Goal: Task Accomplishment & Management: Complete application form

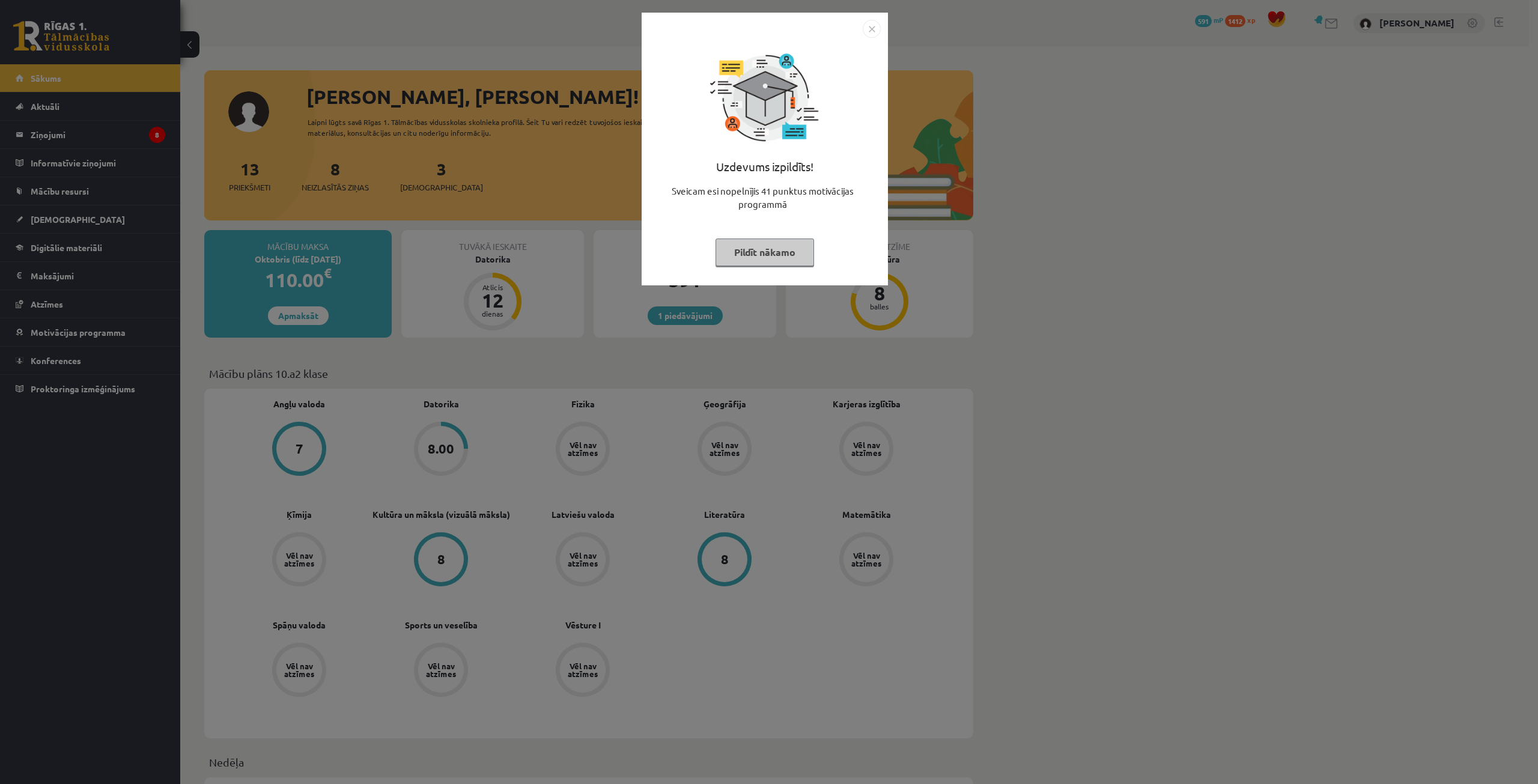
click at [775, 257] on button "Pildīt nākamo" at bounding box center [765, 252] width 99 height 28
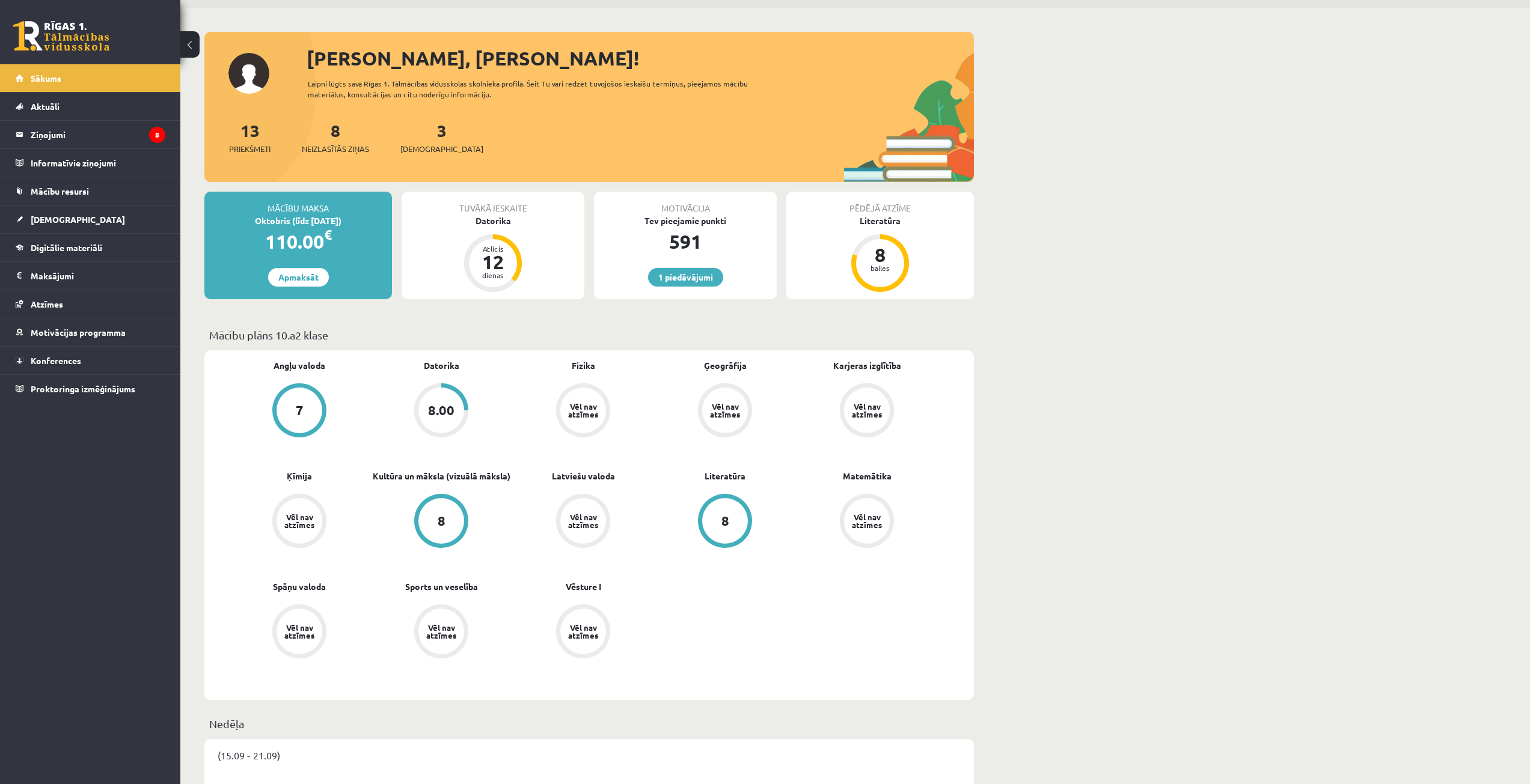
scroll to position [60, 0]
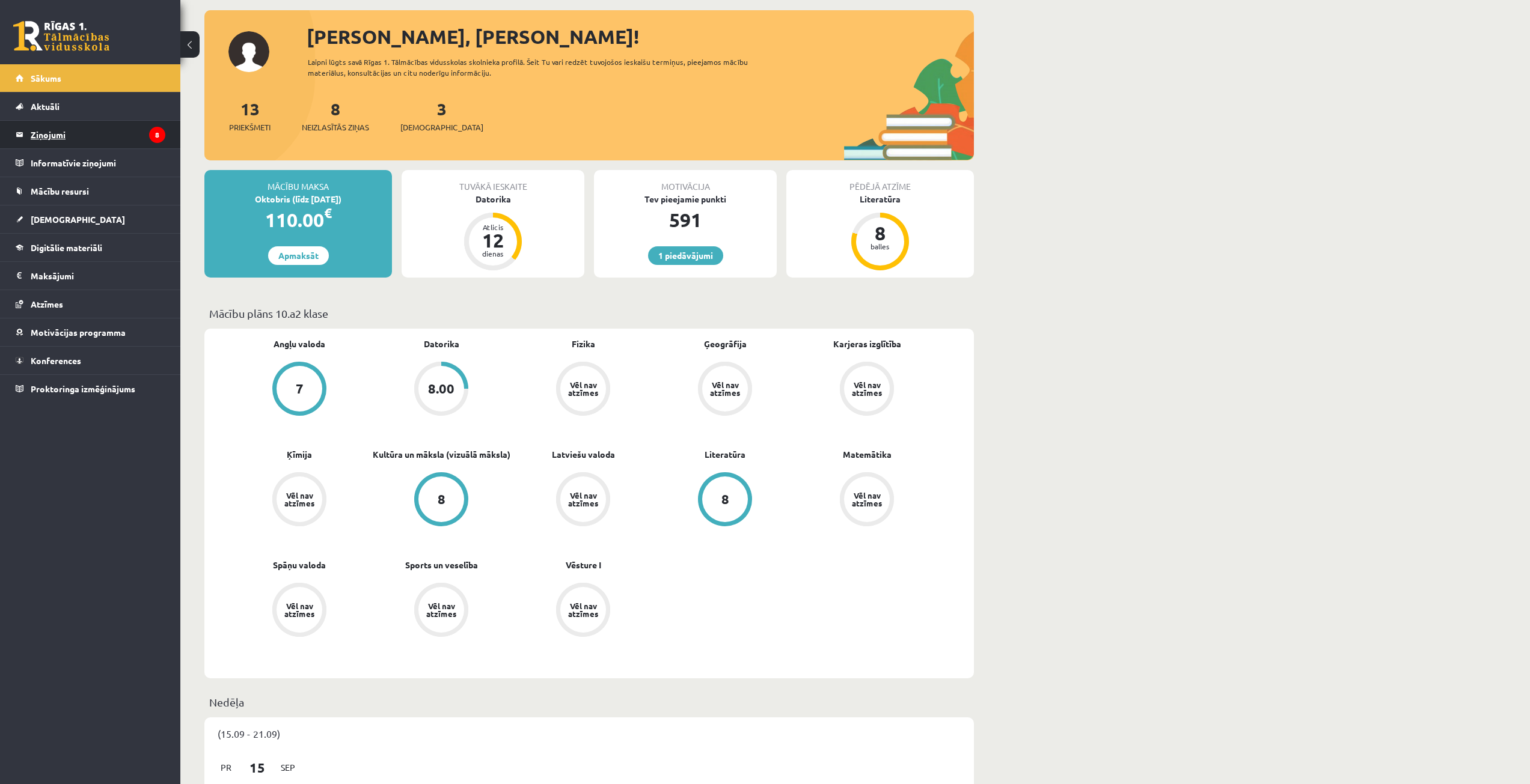
click at [128, 123] on legend "Ziņojumi 8" at bounding box center [98, 134] width 135 height 28
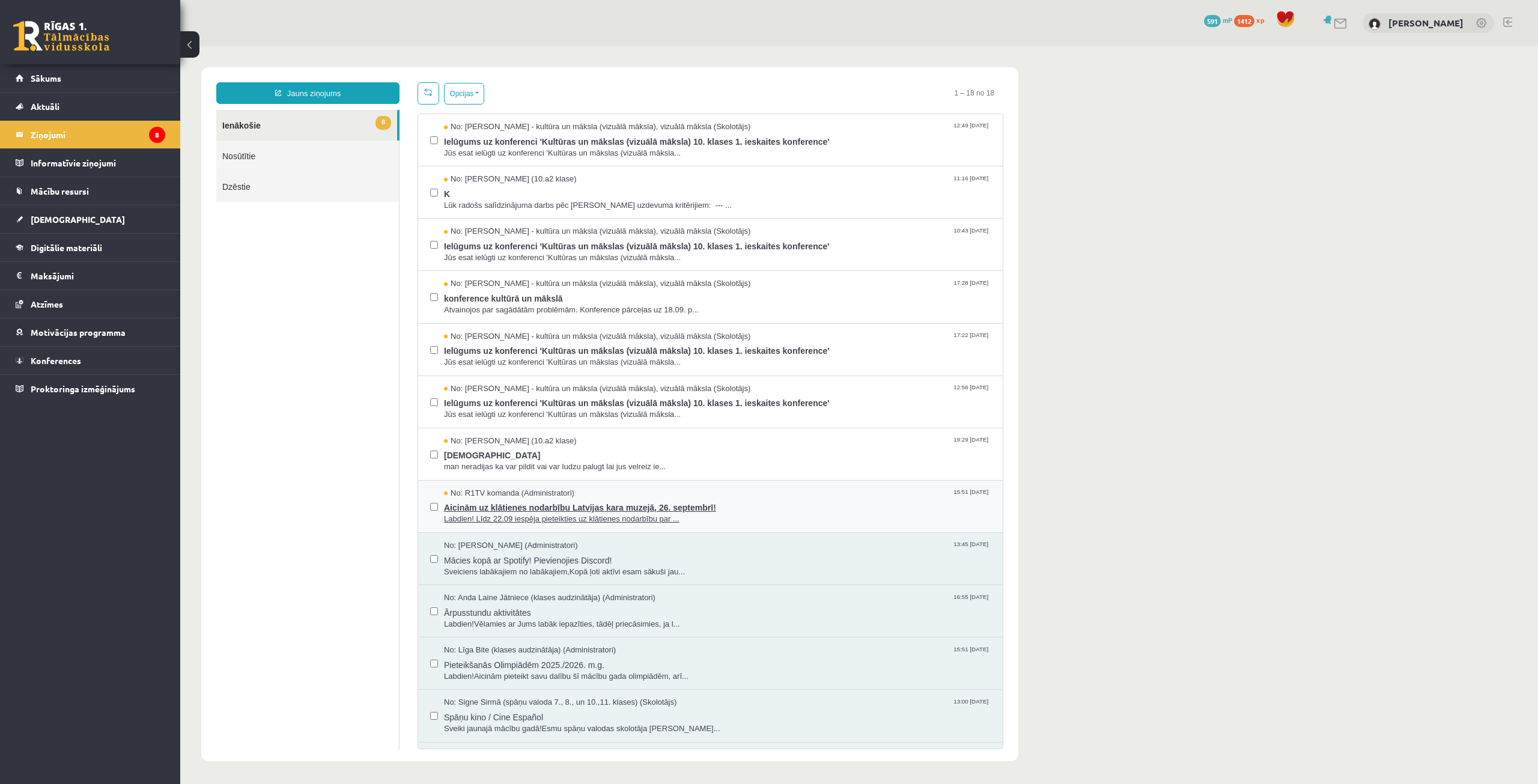
click at [534, 500] on span "Aicinām uz klātienes nodarbību Latvijas kara muzejā, 26. septembrī!" at bounding box center [717, 506] width 547 height 15
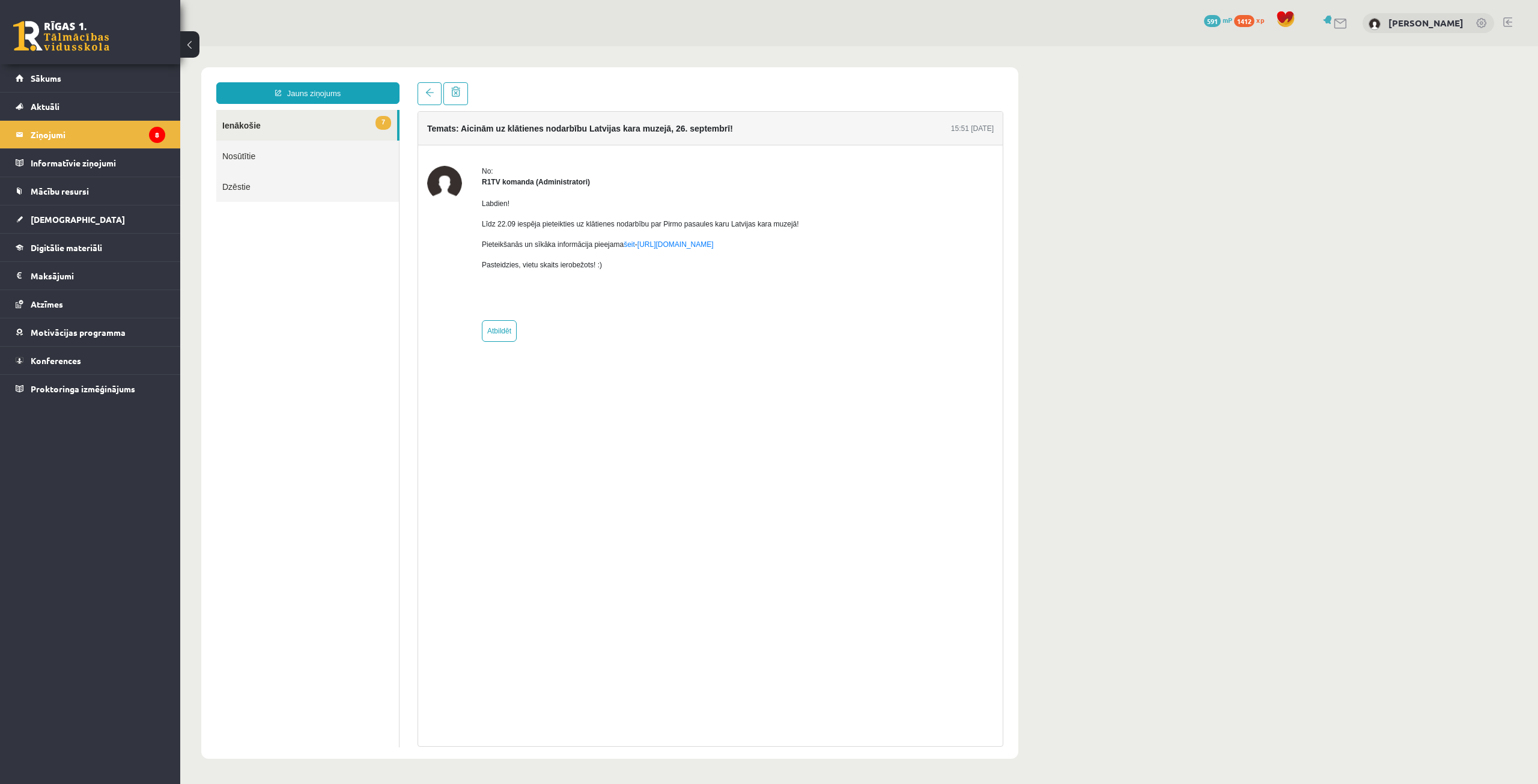
click at [193, 43] on button at bounding box center [190, 44] width 19 height 26
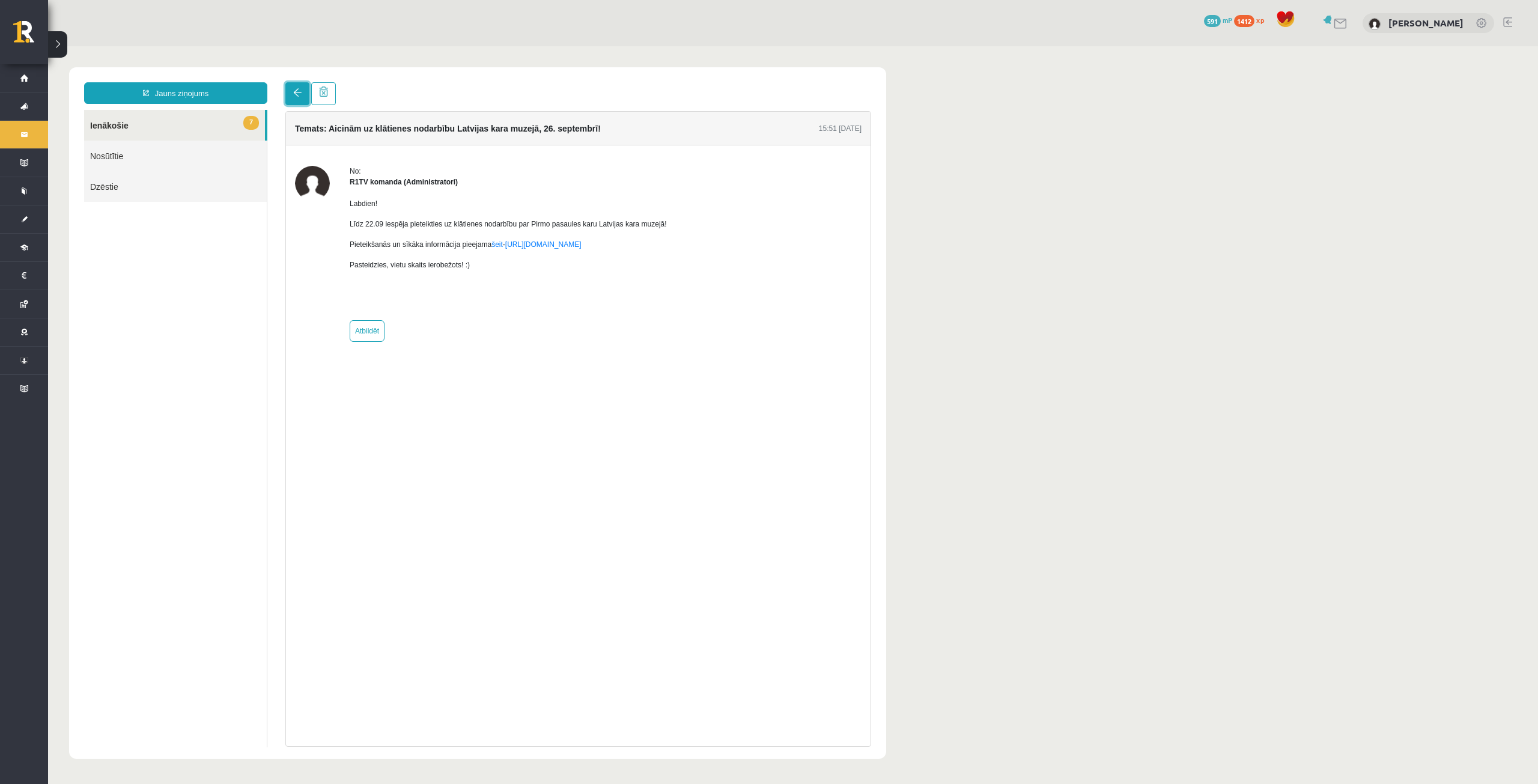
click at [307, 101] on link at bounding box center [297, 93] width 24 height 23
click at [296, 91] on span at bounding box center [298, 93] width 9 height 9
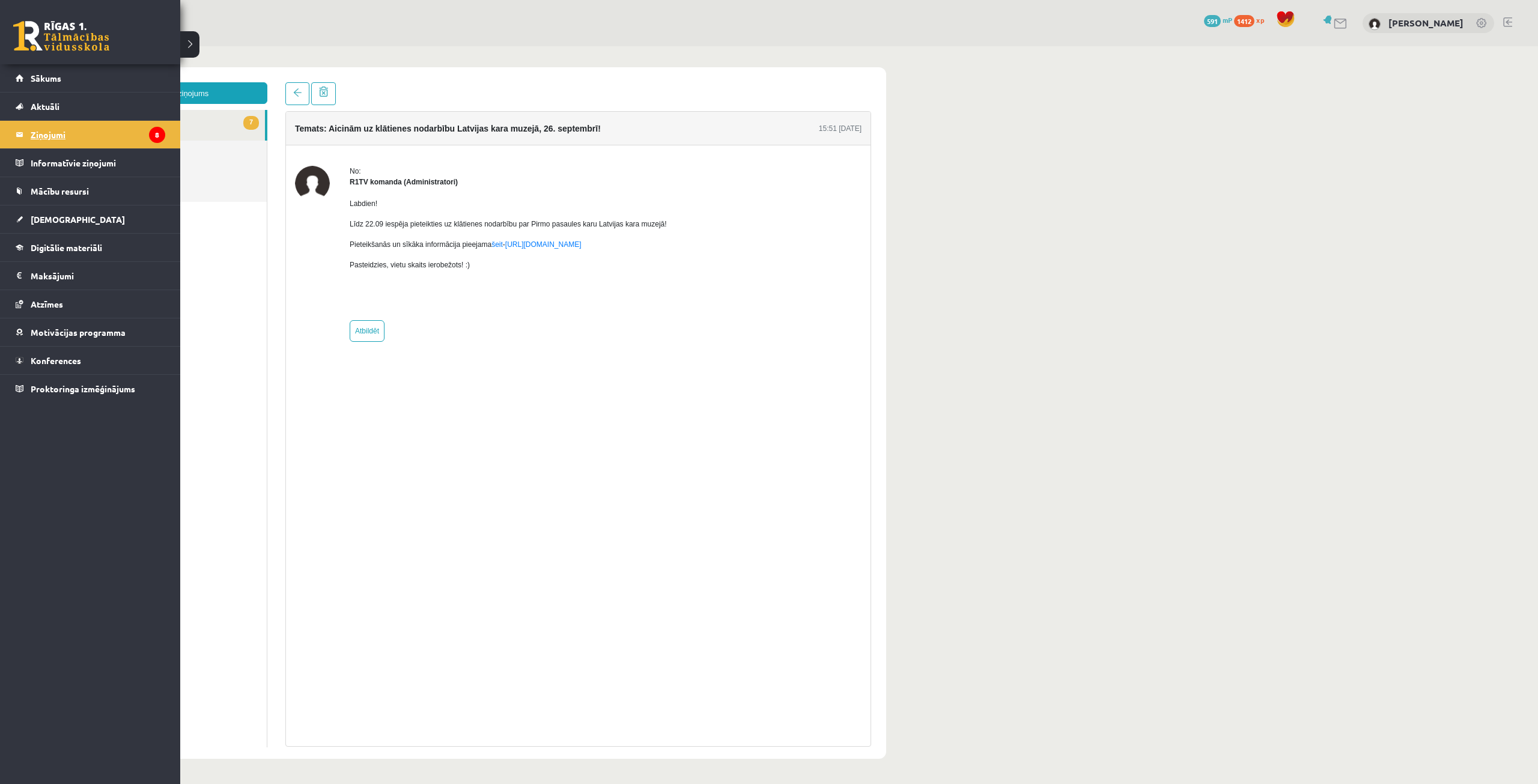
click at [111, 136] on legend "Ziņojumi 8" at bounding box center [98, 134] width 134 height 28
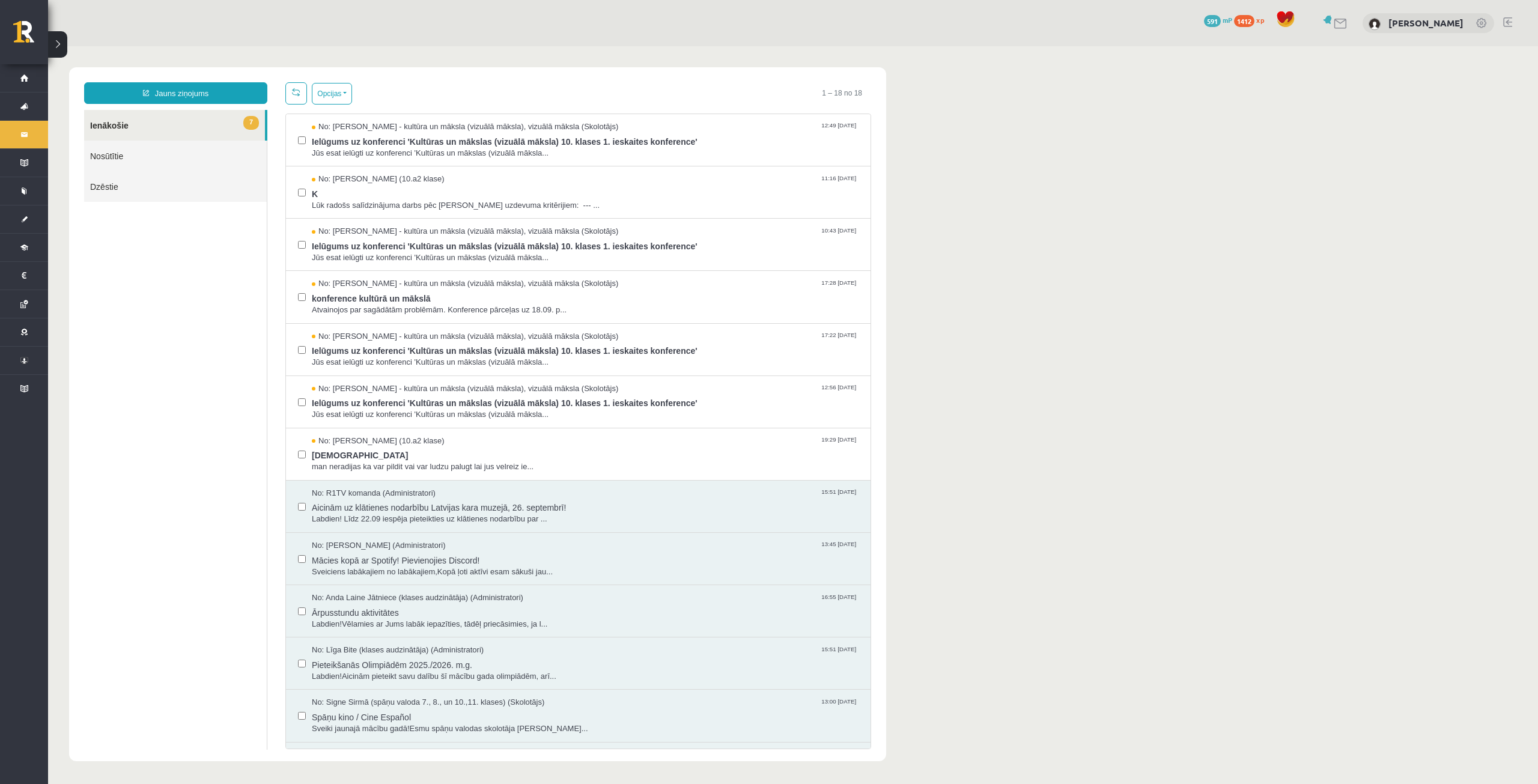
click at [180, 125] on link "7 Ienākošie" at bounding box center [174, 125] width 181 height 31
click at [351, 135] on span "Ielūgums uz konferenci 'Kultūras un mākslas (vizuālā māksla) 10. klases 1. iesk…" at bounding box center [585, 140] width 547 height 15
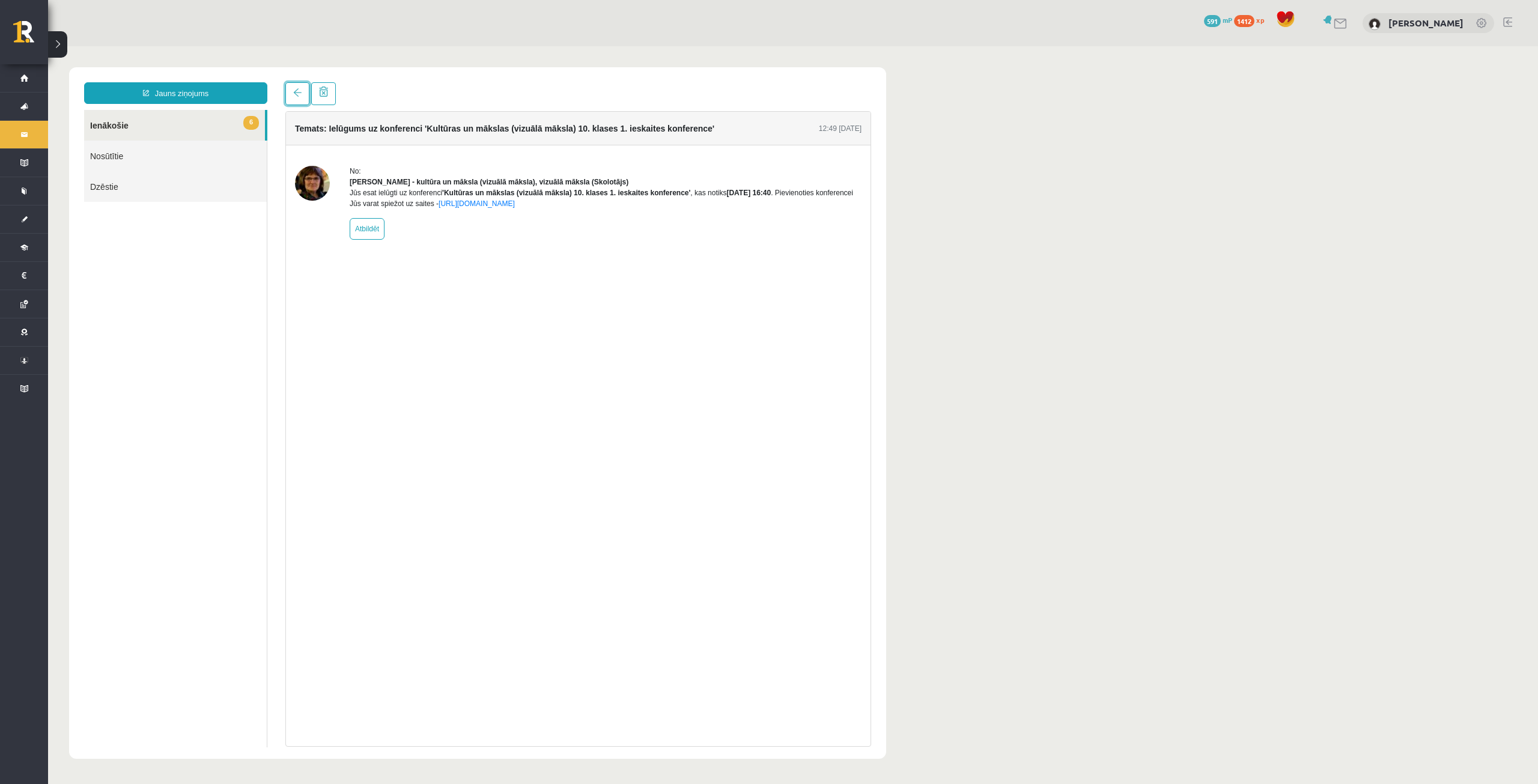
drag, startPoint x: 293, startPoint y: 96, endPoint x: 312, endPoint y: 114, distance: 26.2
click at [293, 95] on span at bounding box center [298, 93] width 9 height 9
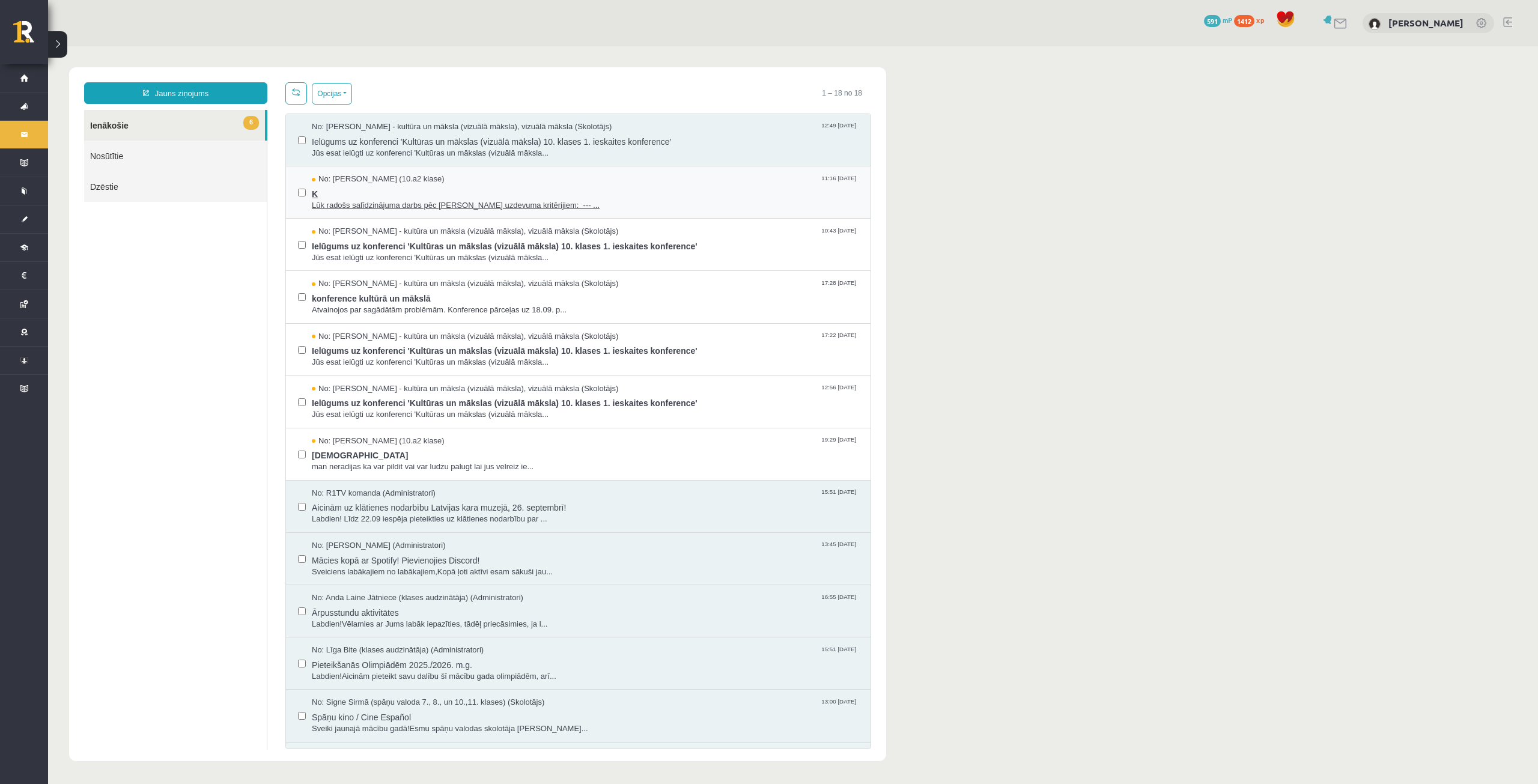
click at [385, 188] on span "K" at bounding box center [585, 192] width 547 height 15
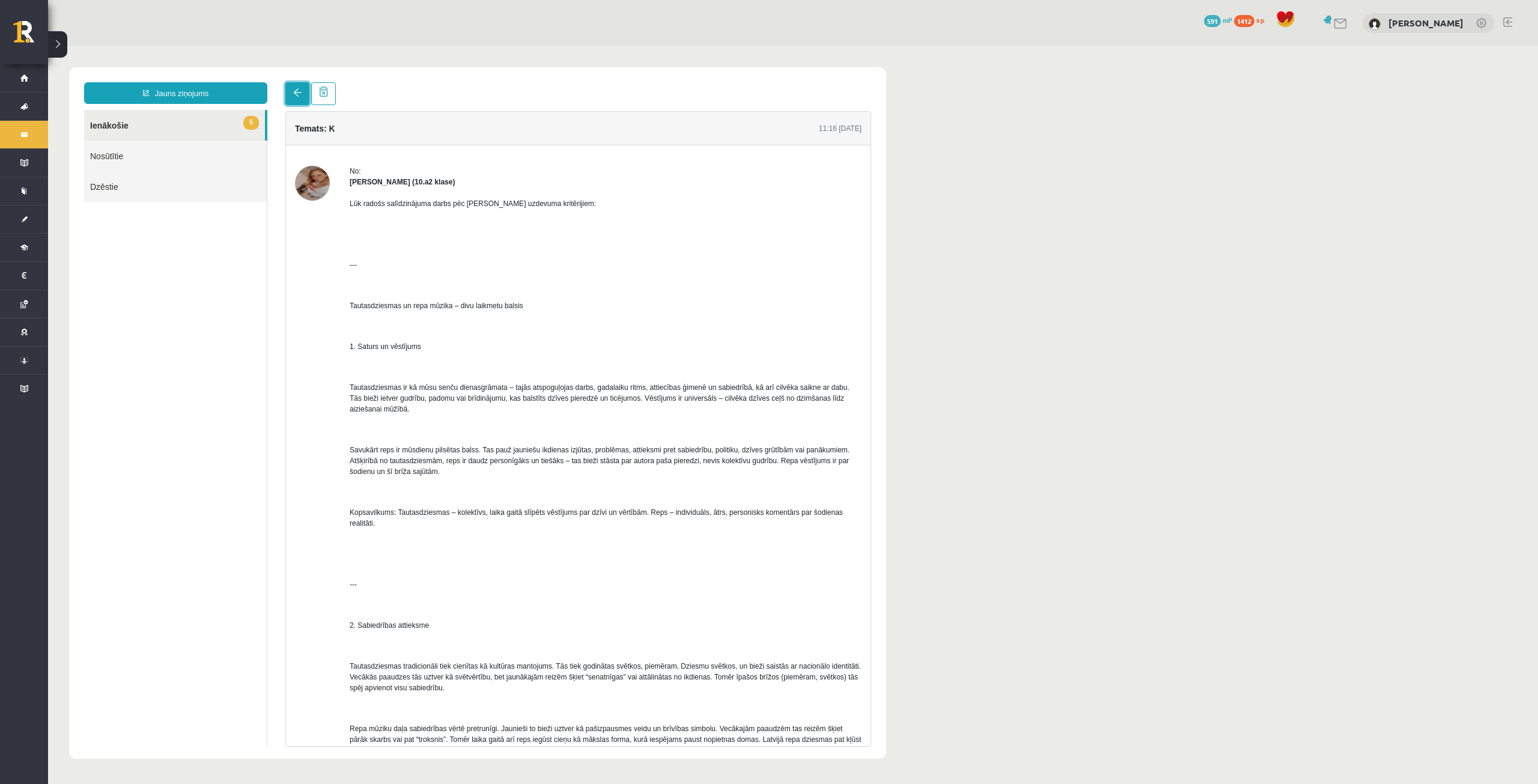
click at [294, 95] on span at bounding box center [298, 93] width 9 height 9
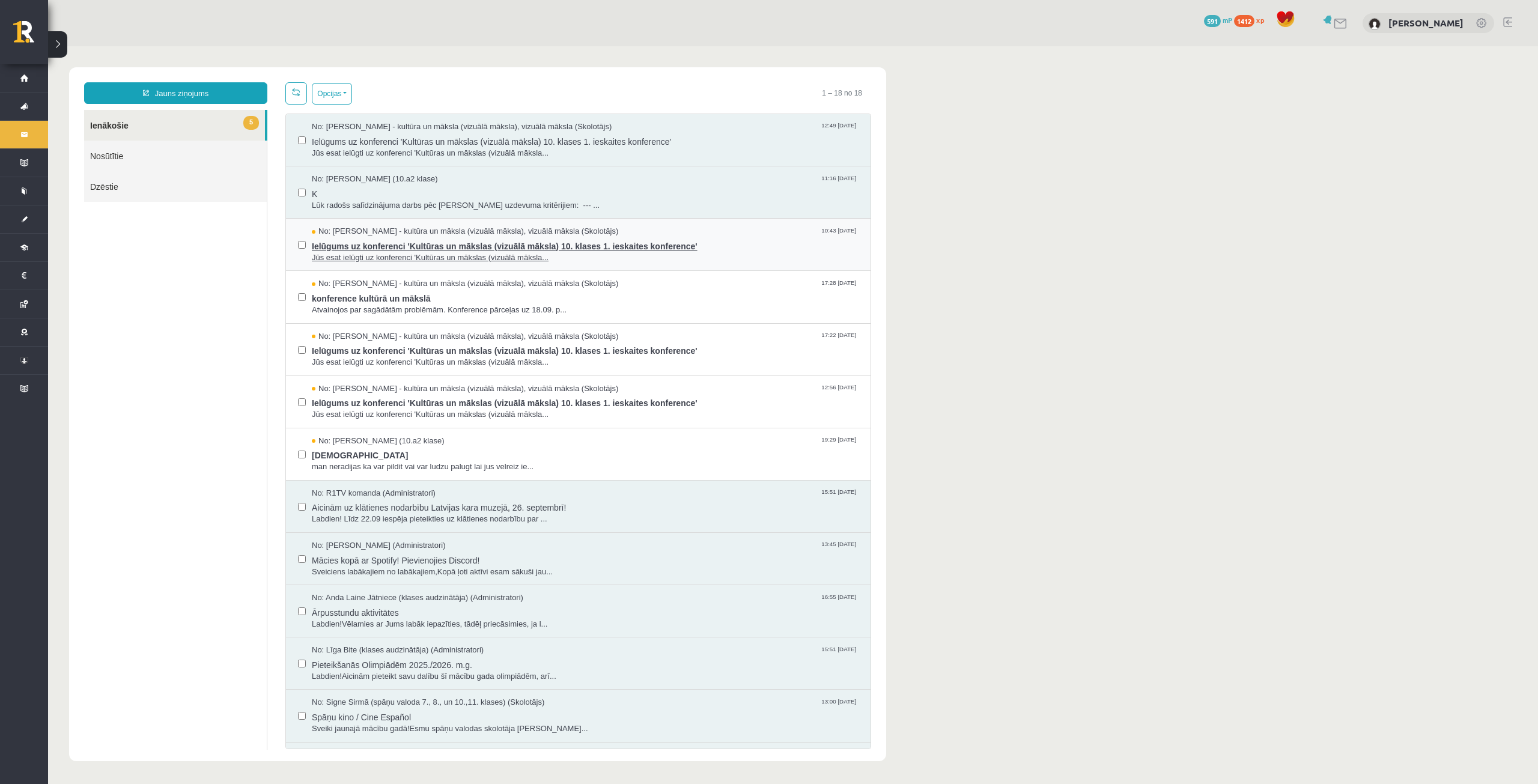
click at [414, 243] on span "Ielūgums uz konferenci 'Kultūras un mākslas (vizuālā māksla) 10. klases 1. iesk…" at bounding box center [585, 245] width 547 height 15
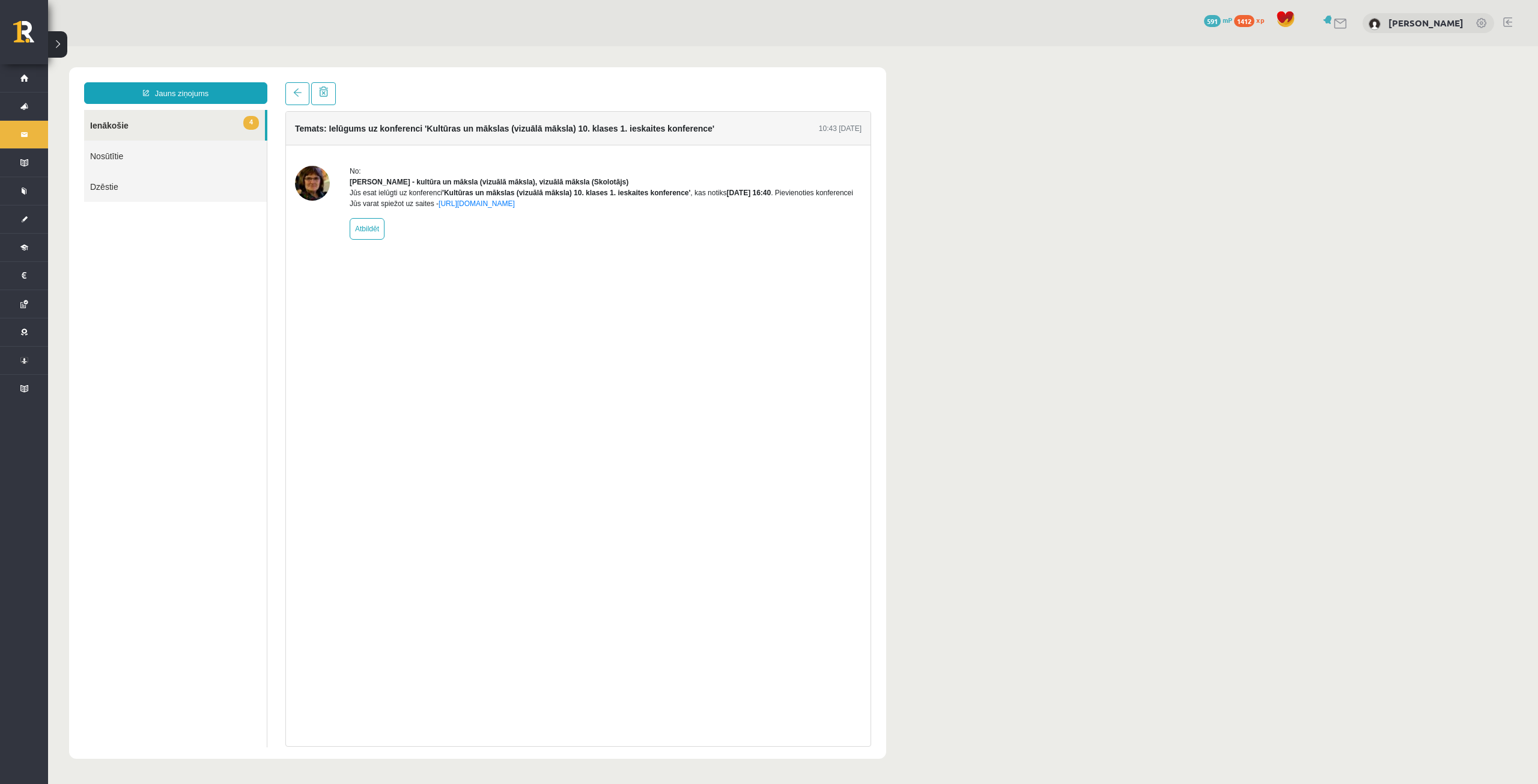
click at [283, 96] on div "Temats: Ielūgums uz konferenci 'Kultūras un mākslas (vizuālā māksla) 10. klases…" at bounding box center [578, 414] width 604 height 664
click at [292, 98] on link at bounding box center [297, 93] width 24 height 23
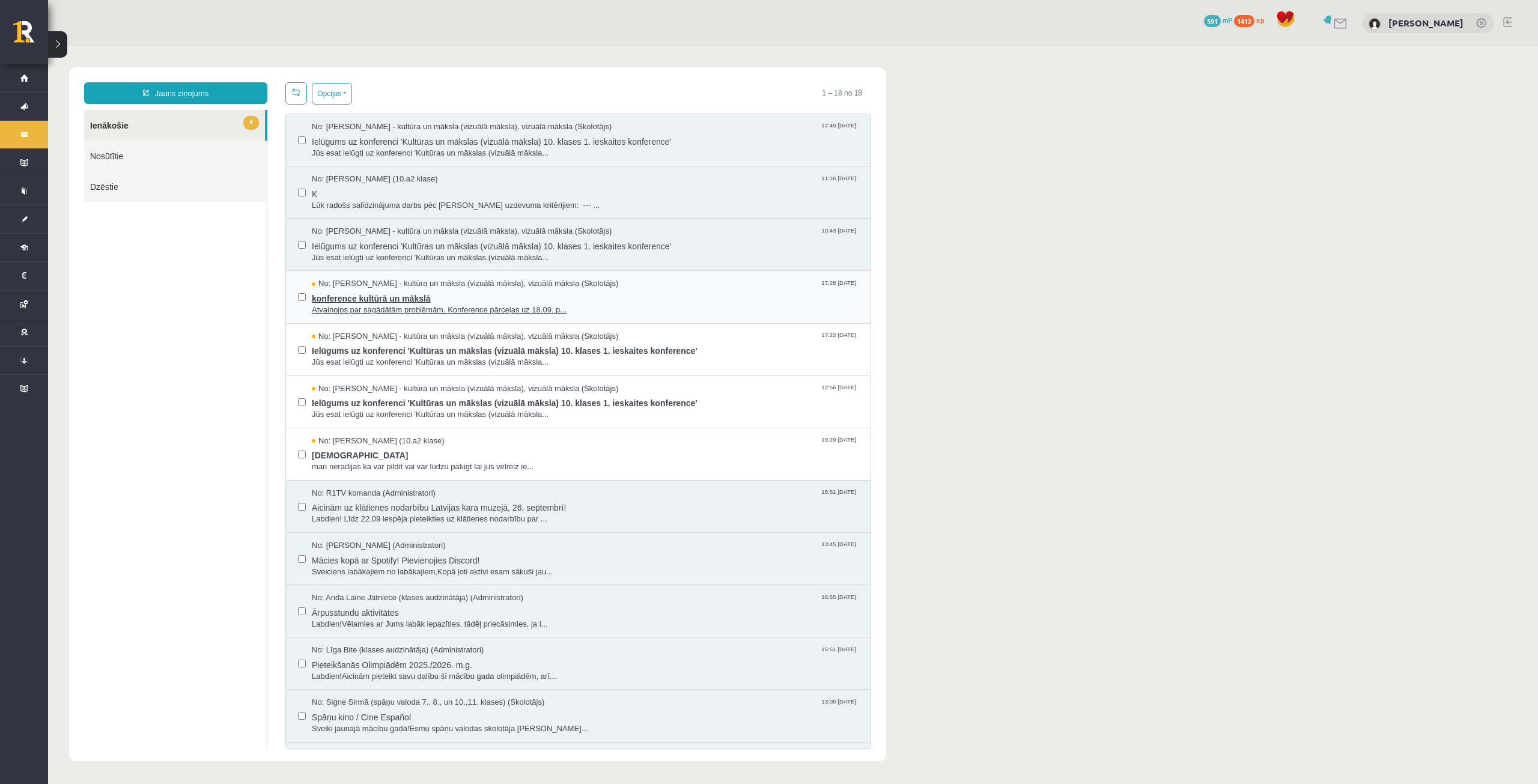
click at [467, 295] on span "konference kultūrā un mākslā" at bounding box center [585, 297] width 547 height 15
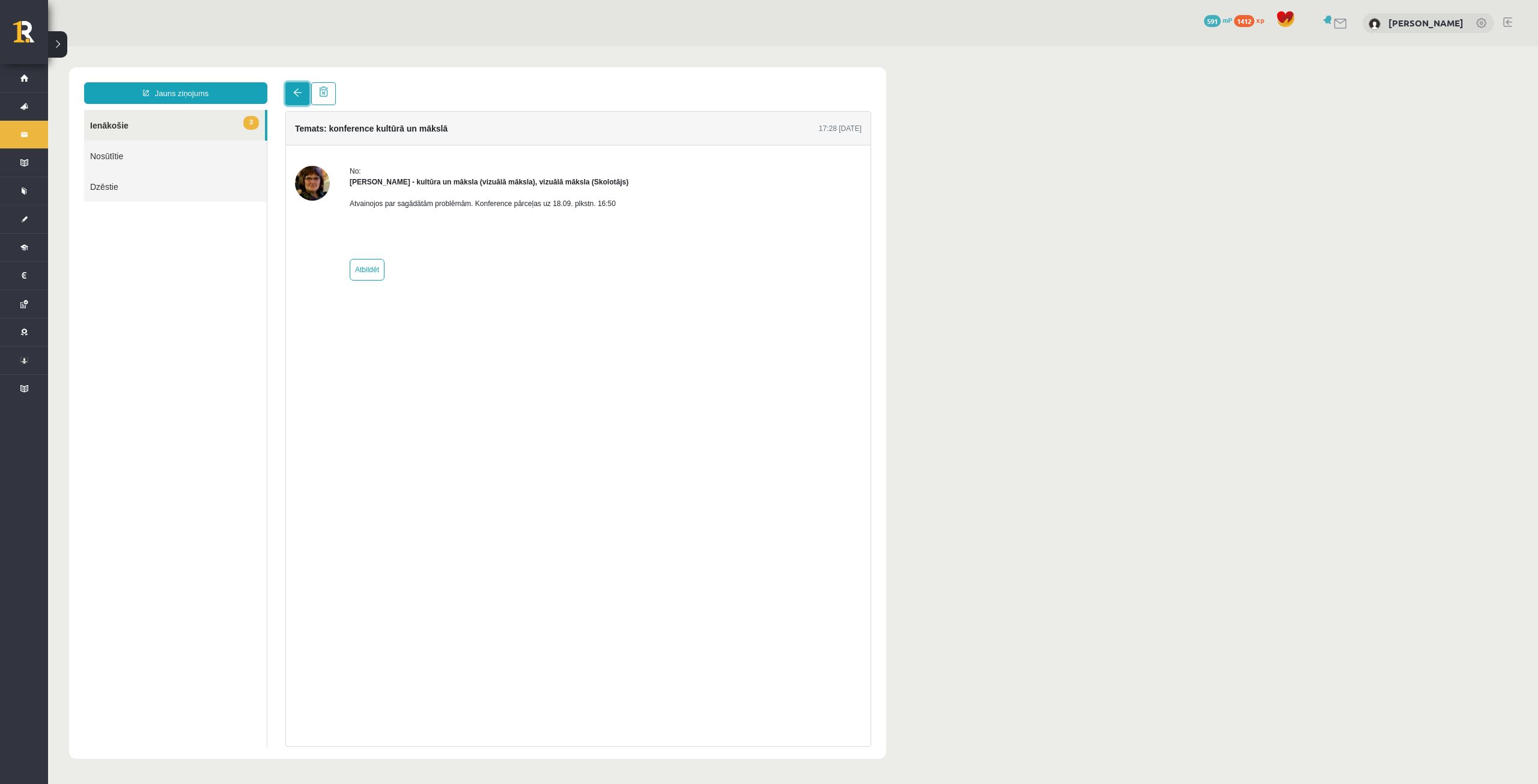
click at [296, 92] on span at bounding box center [298, 93] width 9 height 9
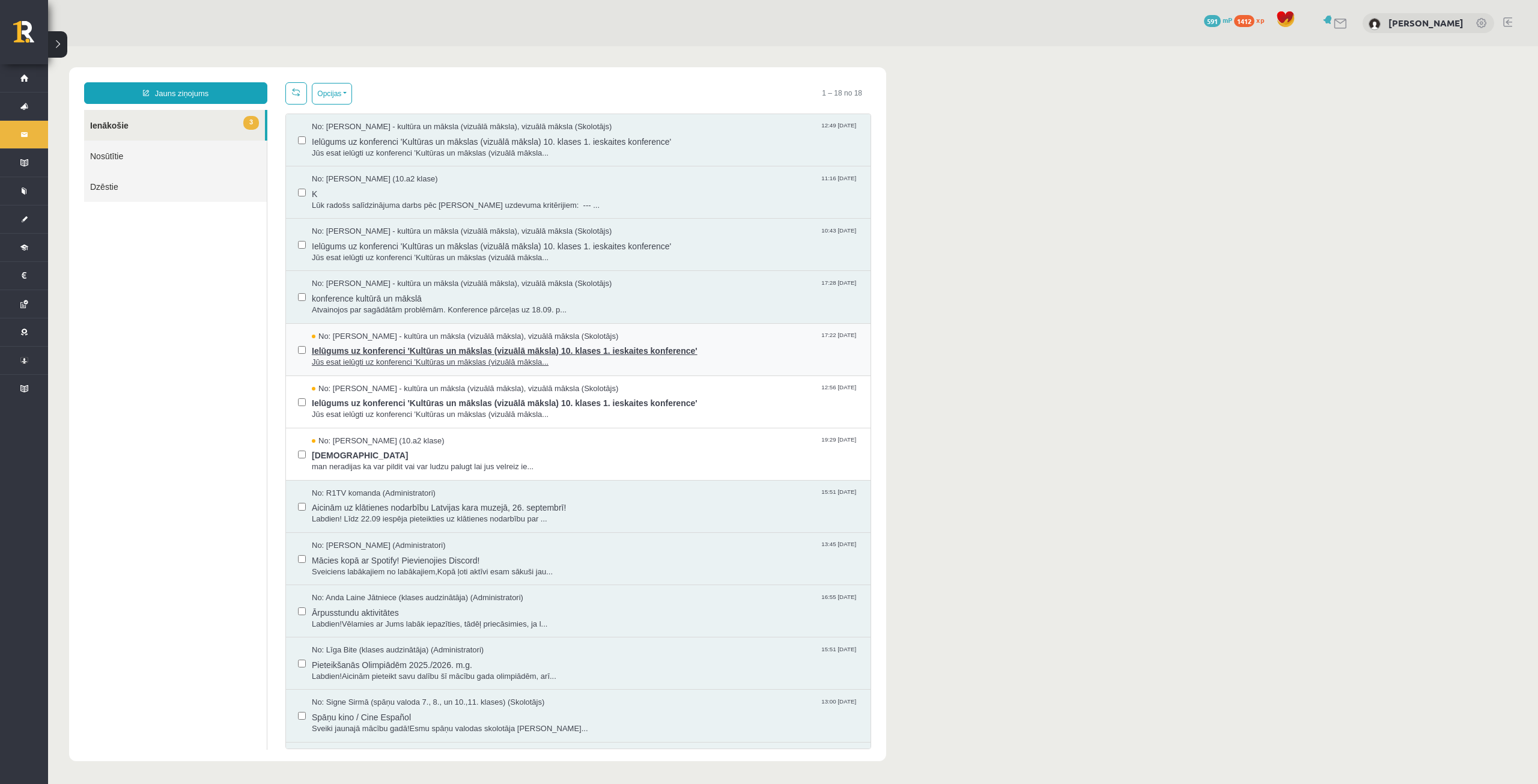
click at [383, 344] on span "Ielūgums uz konferenci 'Kultūras un mākslas (vizuālā māksla) 10. klases 1. iesk…" at bounding box center [585, 349] width 547 height 15
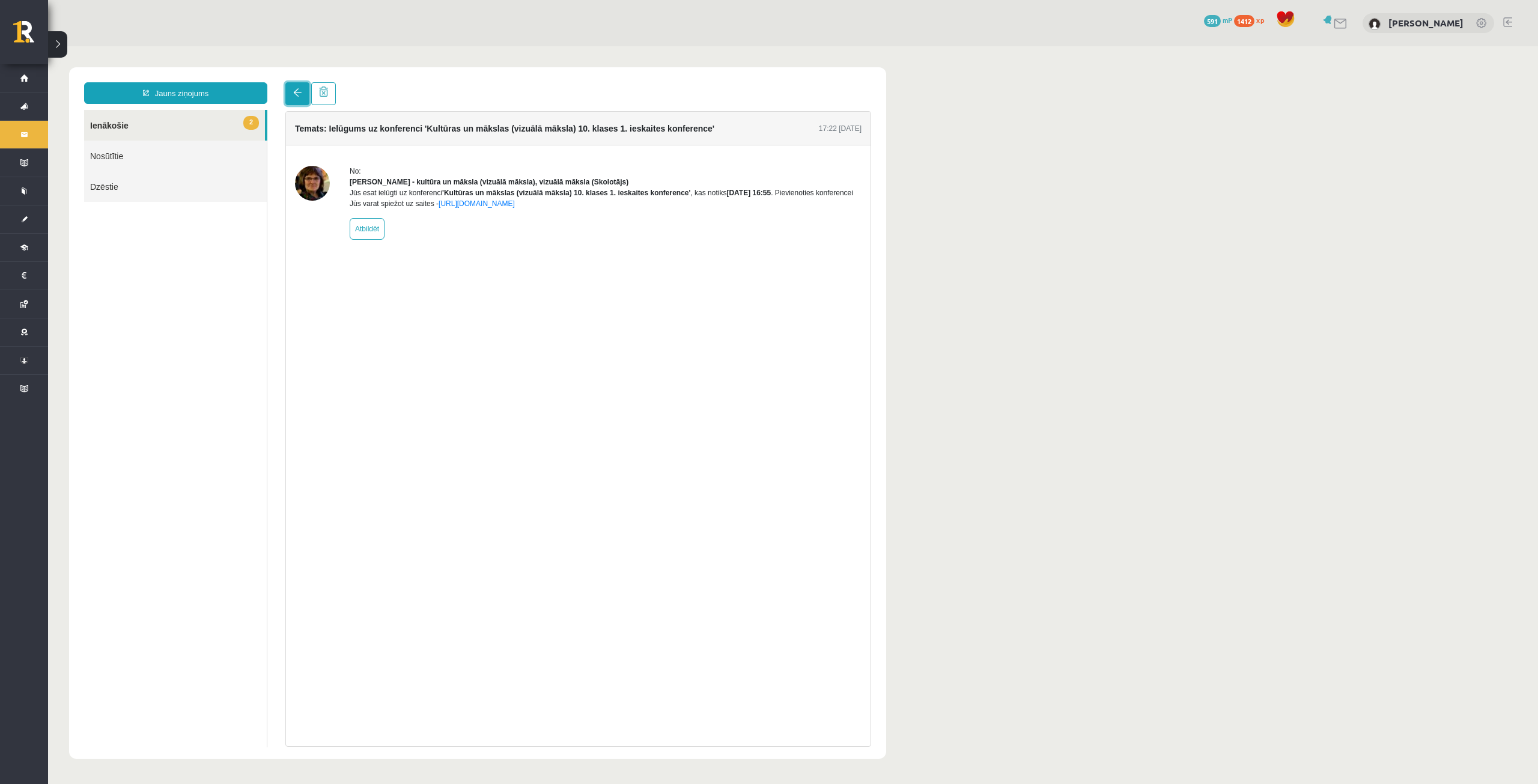
click at [298, 96] on span at bounding box center [298, 93] width 9 height 9
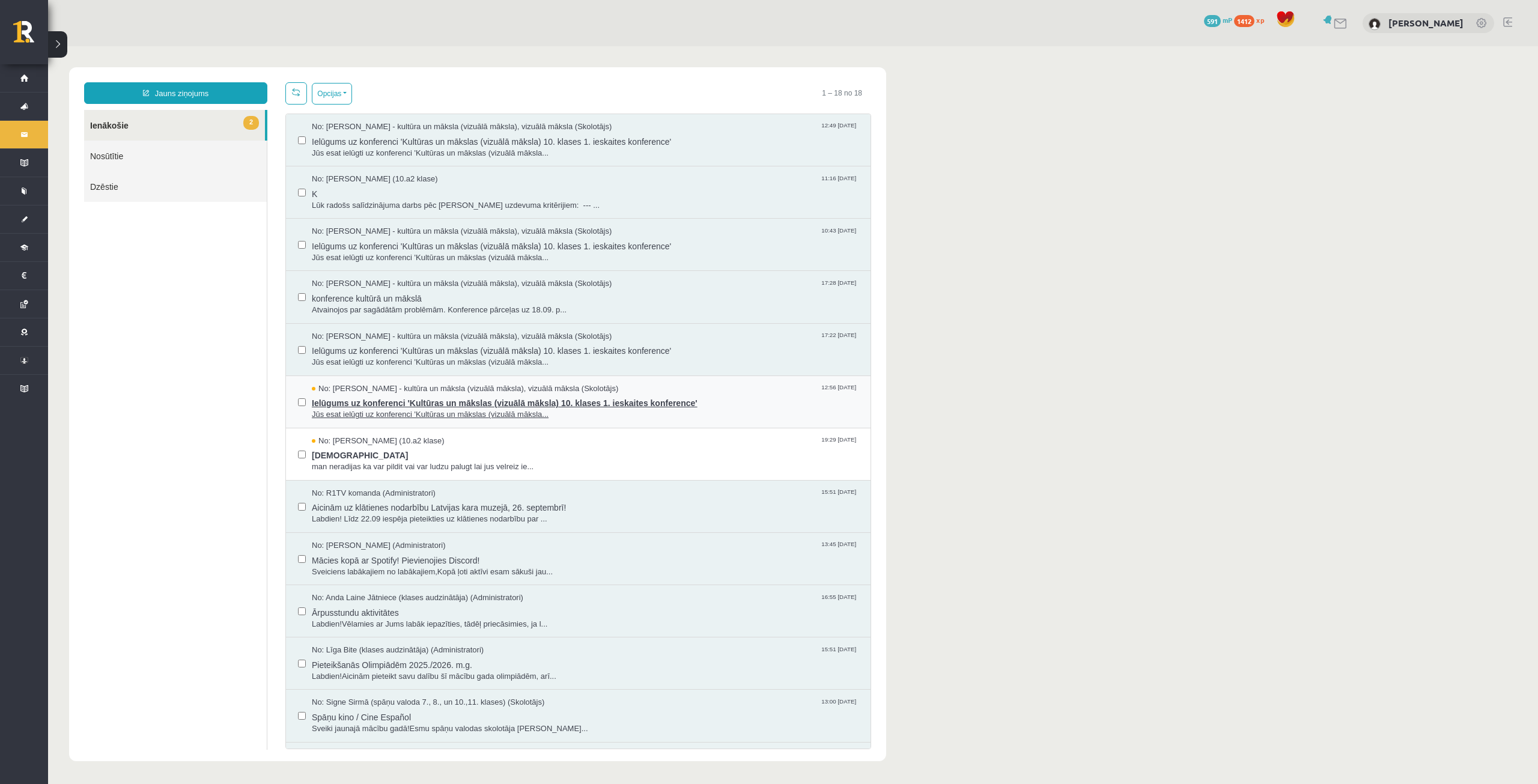
click at [353, 392] on span "No: [PERSON_NAME] - kultūra un māksla (vizuālā māksla), vizuālā māksla (Skolotā…" at bounding box center [465, 389] width 306 height 12
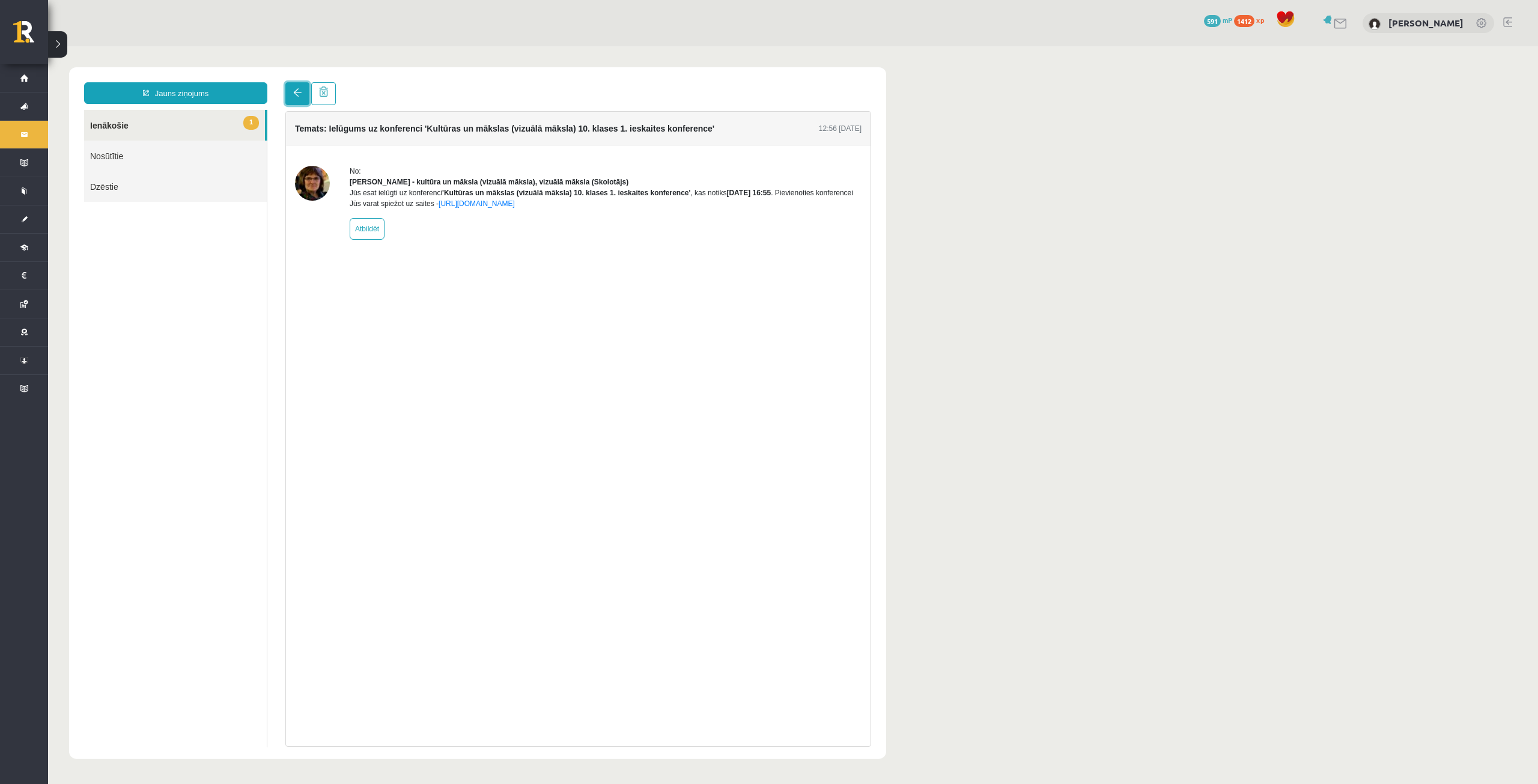
click at [305, 93] on link at bounding box center [297, 93] width 24 height 23
click at [300, 93] on span at bounding box center [298, 93] width 9 height 9
click at [306, 96] on link at bounding box center [297, 93] width 24 height 23
click at [299, 95] on span at bounding box center [298, 93] width 9 height 9
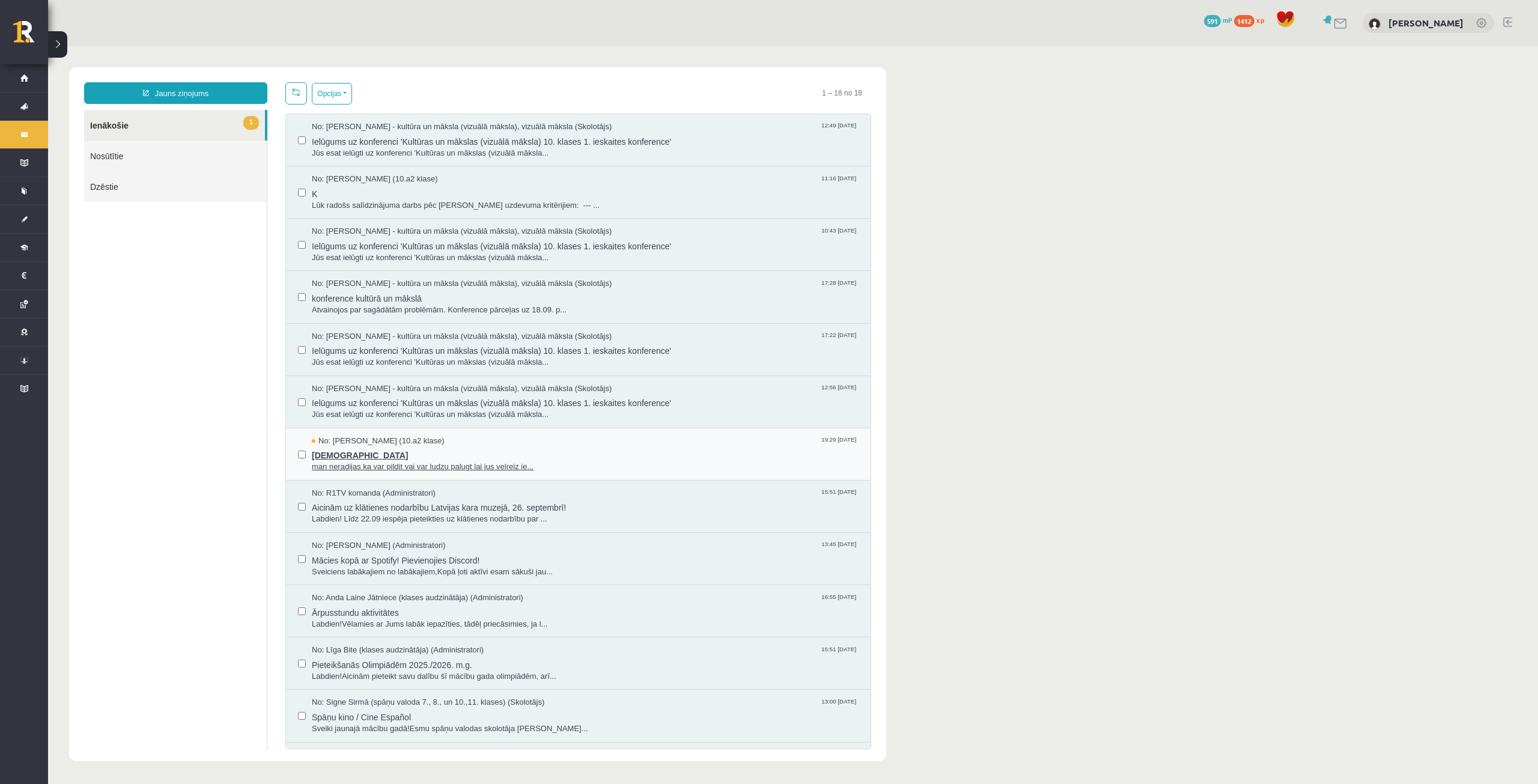
click at [429, 456] on span "[DEMOGRAPHIC_DATA]" at bounding box center [585, 454] width 547 height 15
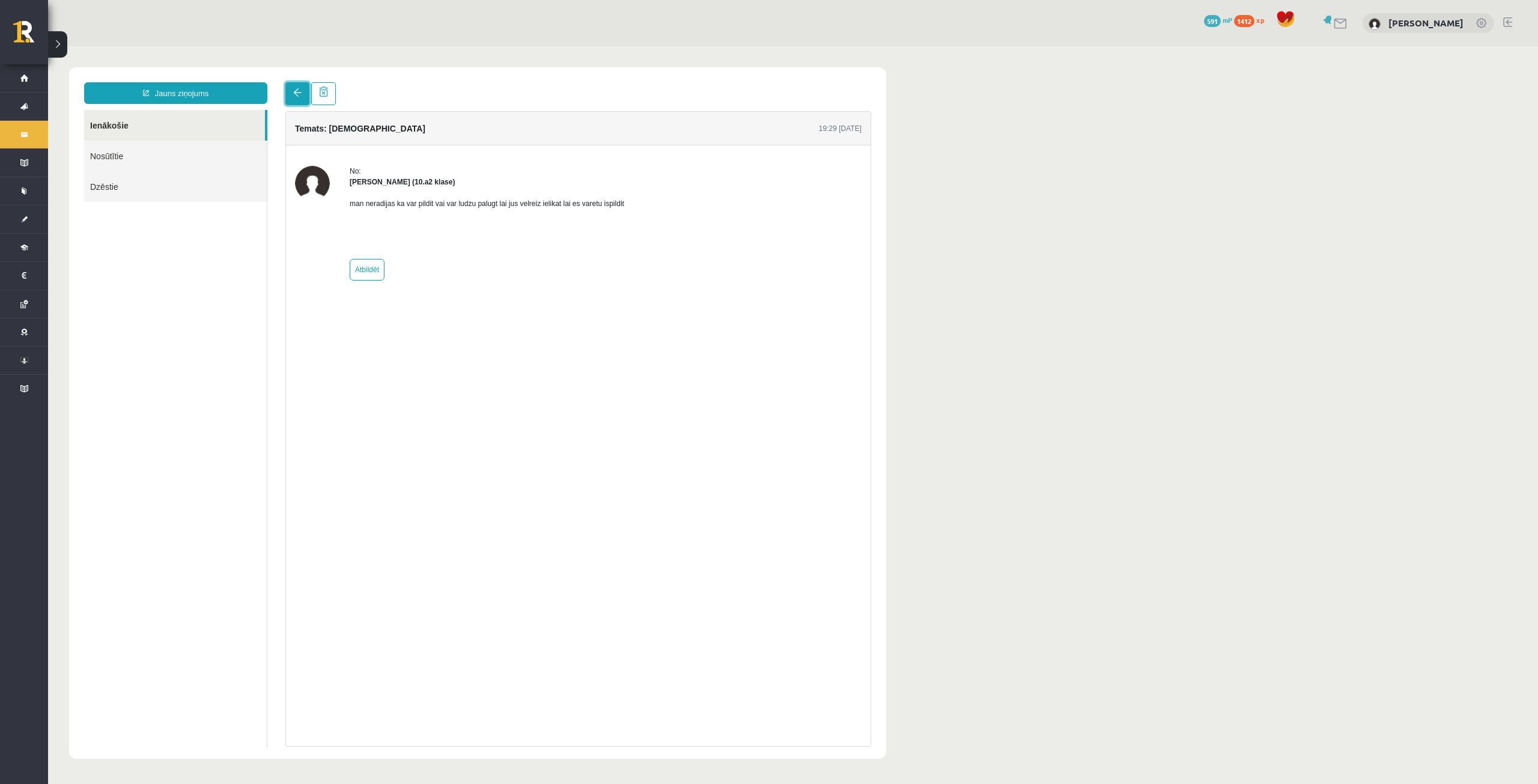
click at [308, 103] on link at bounding box center [297, 93] width 24 height 23
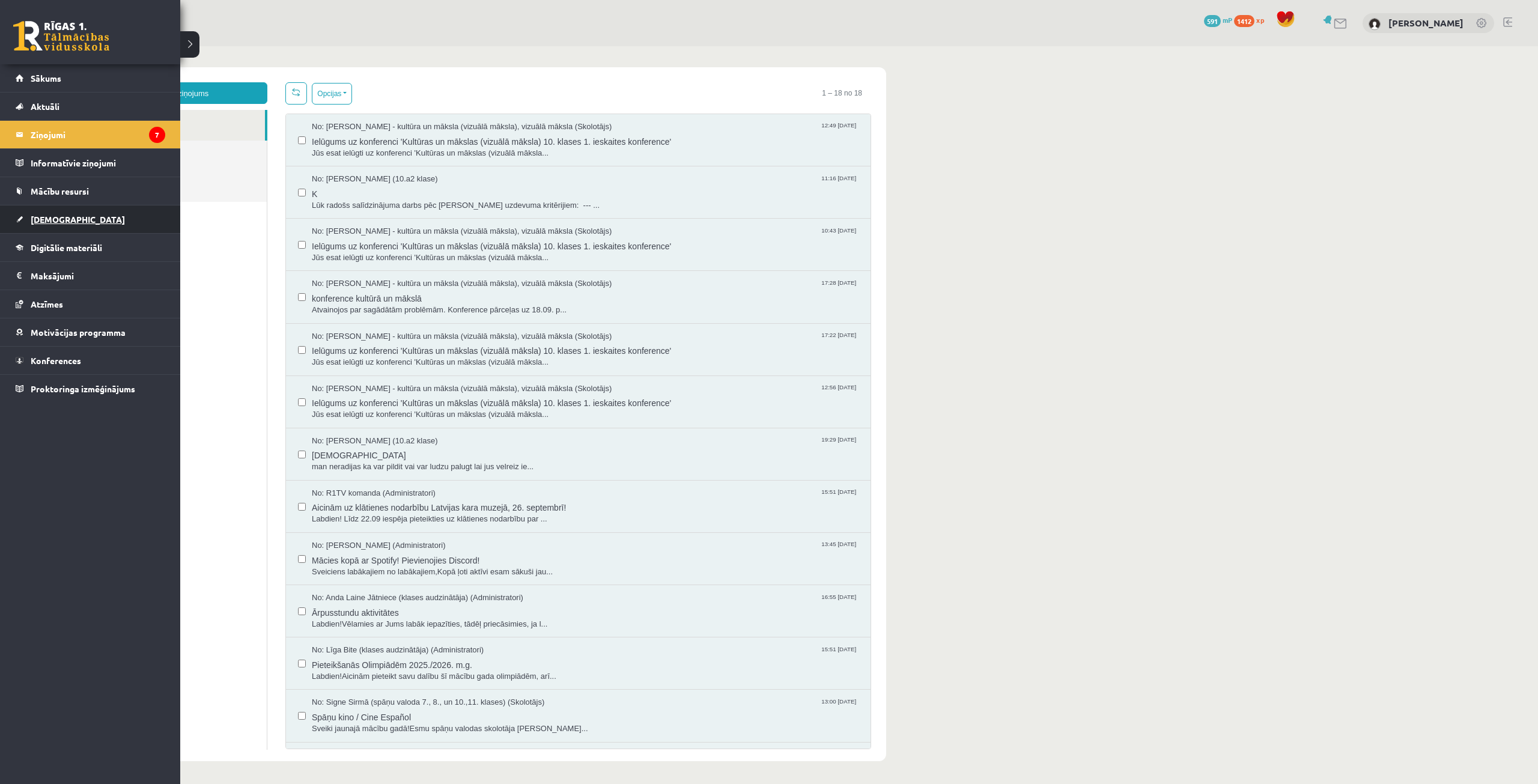
click at [37, 220] on span "[DEMOGRAPHIC_DATA]" at bounding box center [78, 219] width 95 height 11
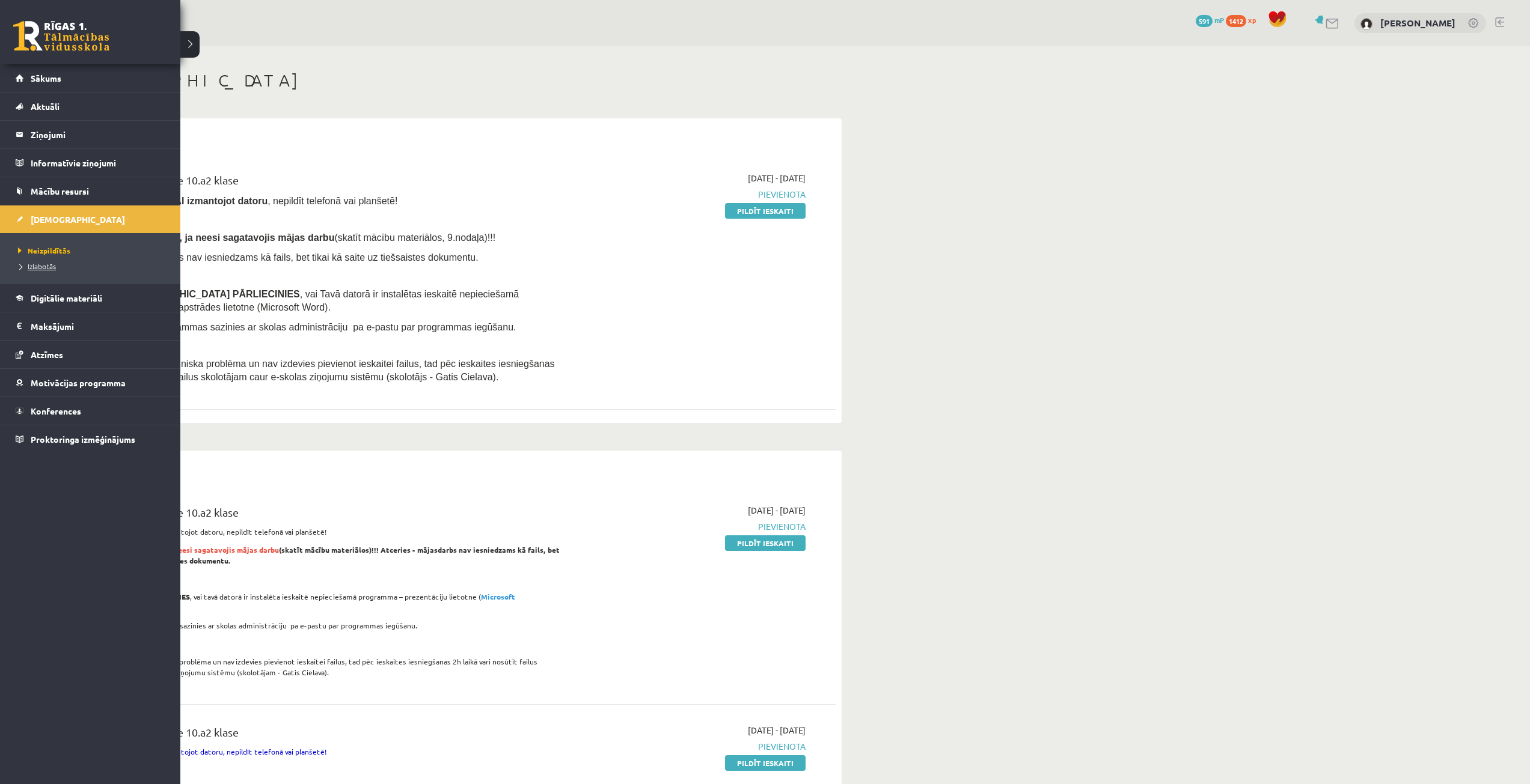
click at [47, 265] on span "Izlabotās" at bounding box center [35, 266] width 41 height 10
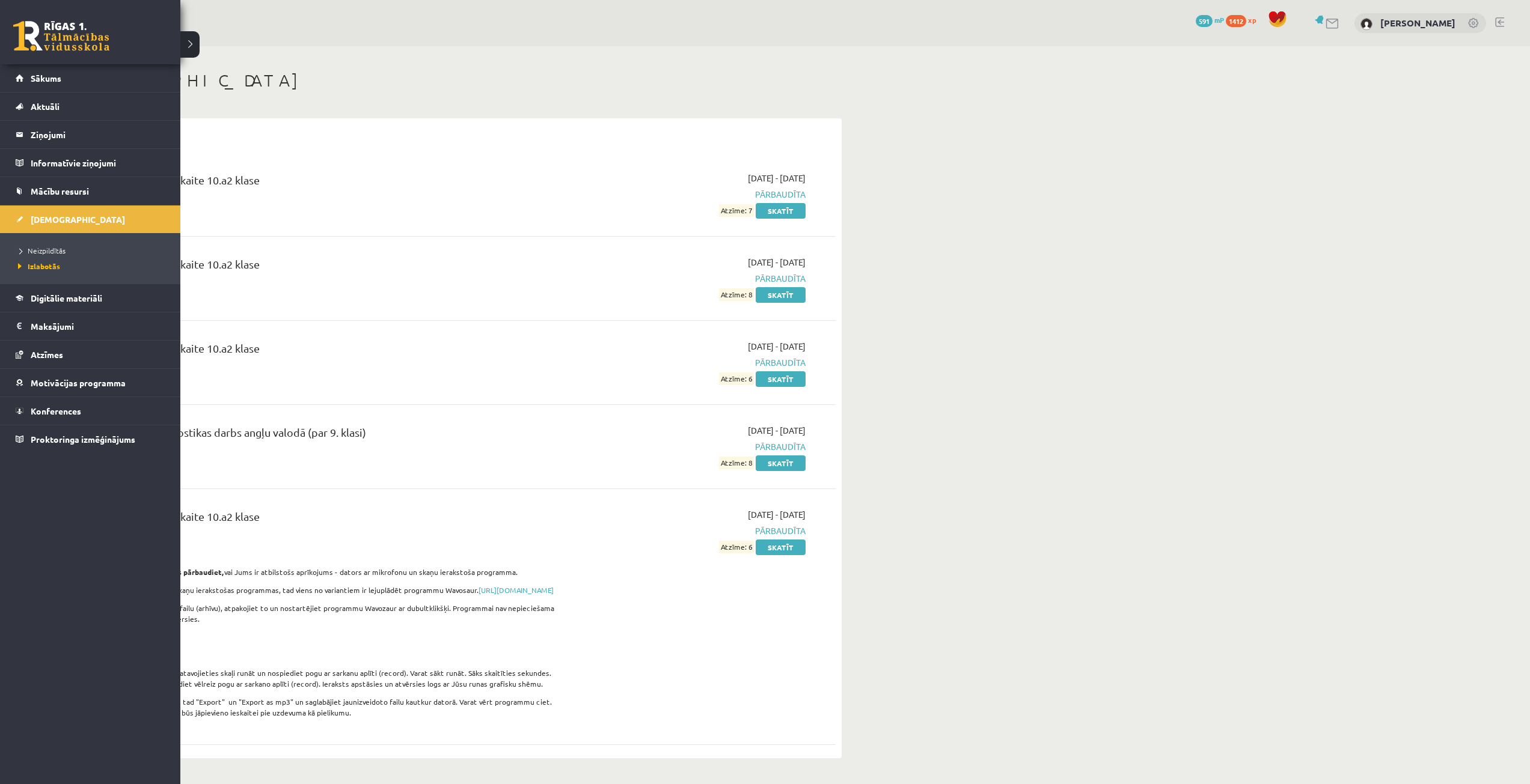
click at [55, 241] on ul "Neizpildītās [GEOGRAPHIC_DATA]" at bounding box center [90, 258] width 181 height 50
click at [54, 250] on span "Neizpildītās" at bounding box center [40, 250] width 50 height 10
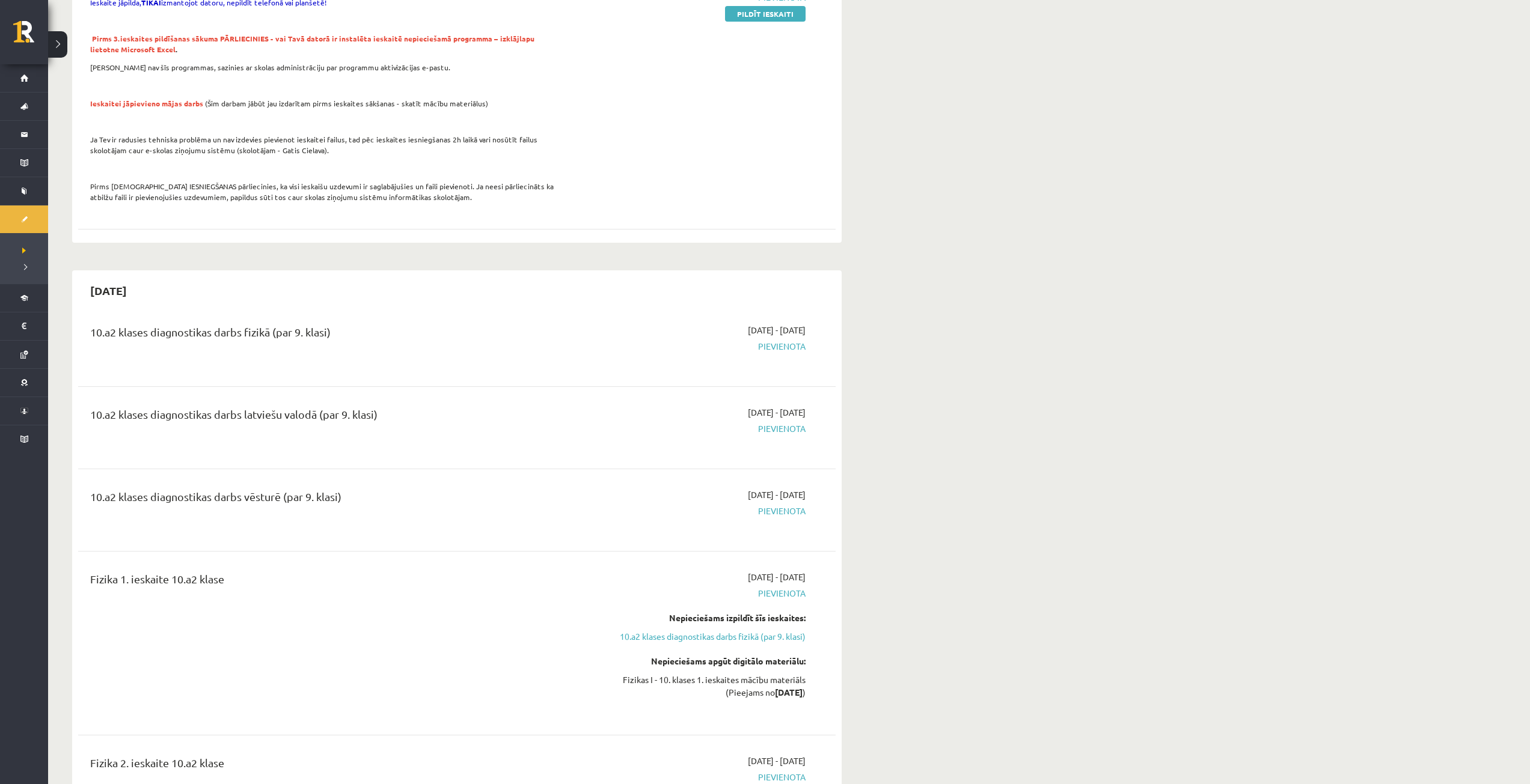
scroll to position [841, 0]
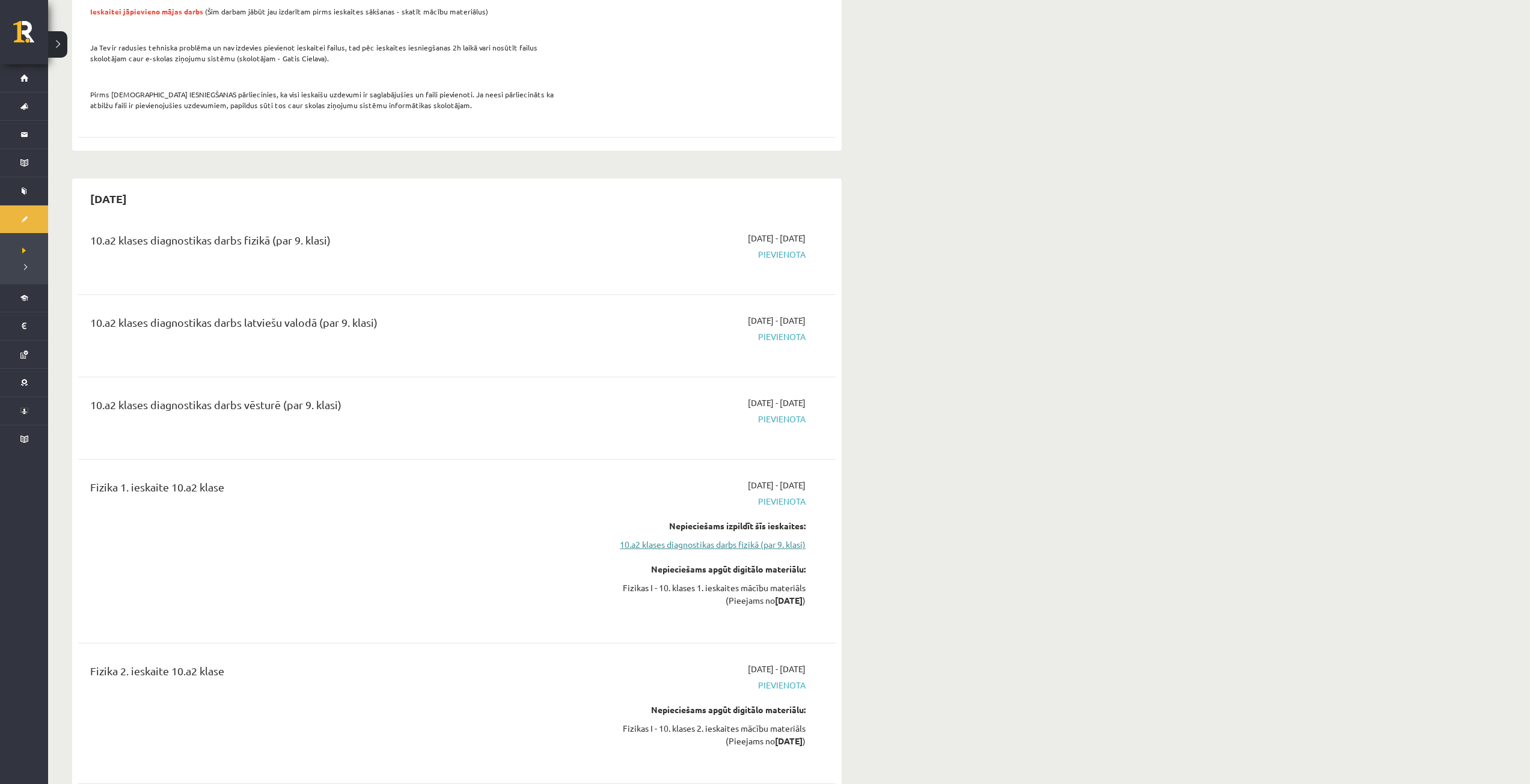
click at [763, 538] on link "10.a2 klases diagnostikas darbs fizikā (par 9. klasi)" at bounding box center [692, 545] width 227 height 13
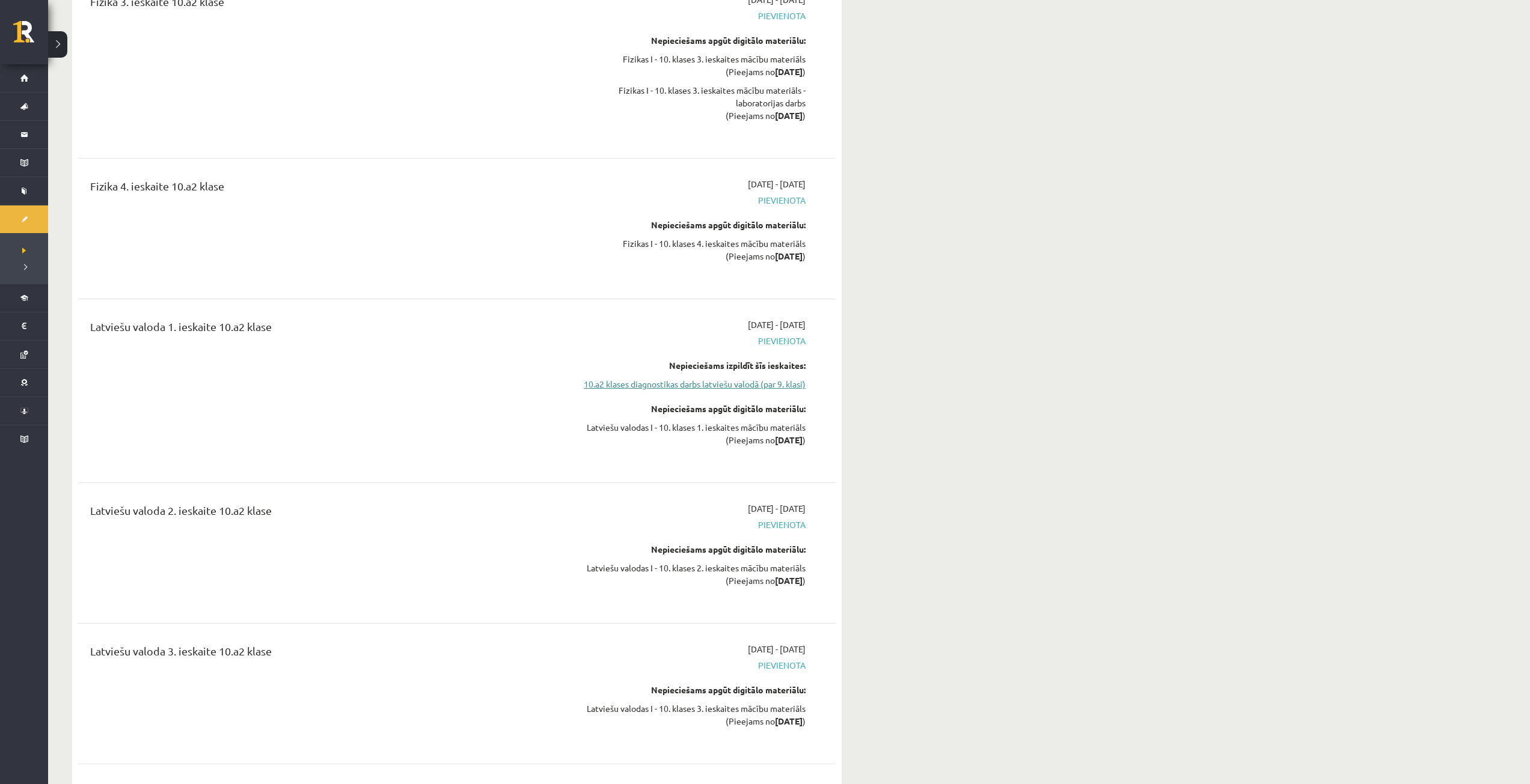
scroll to position [1771, 0]
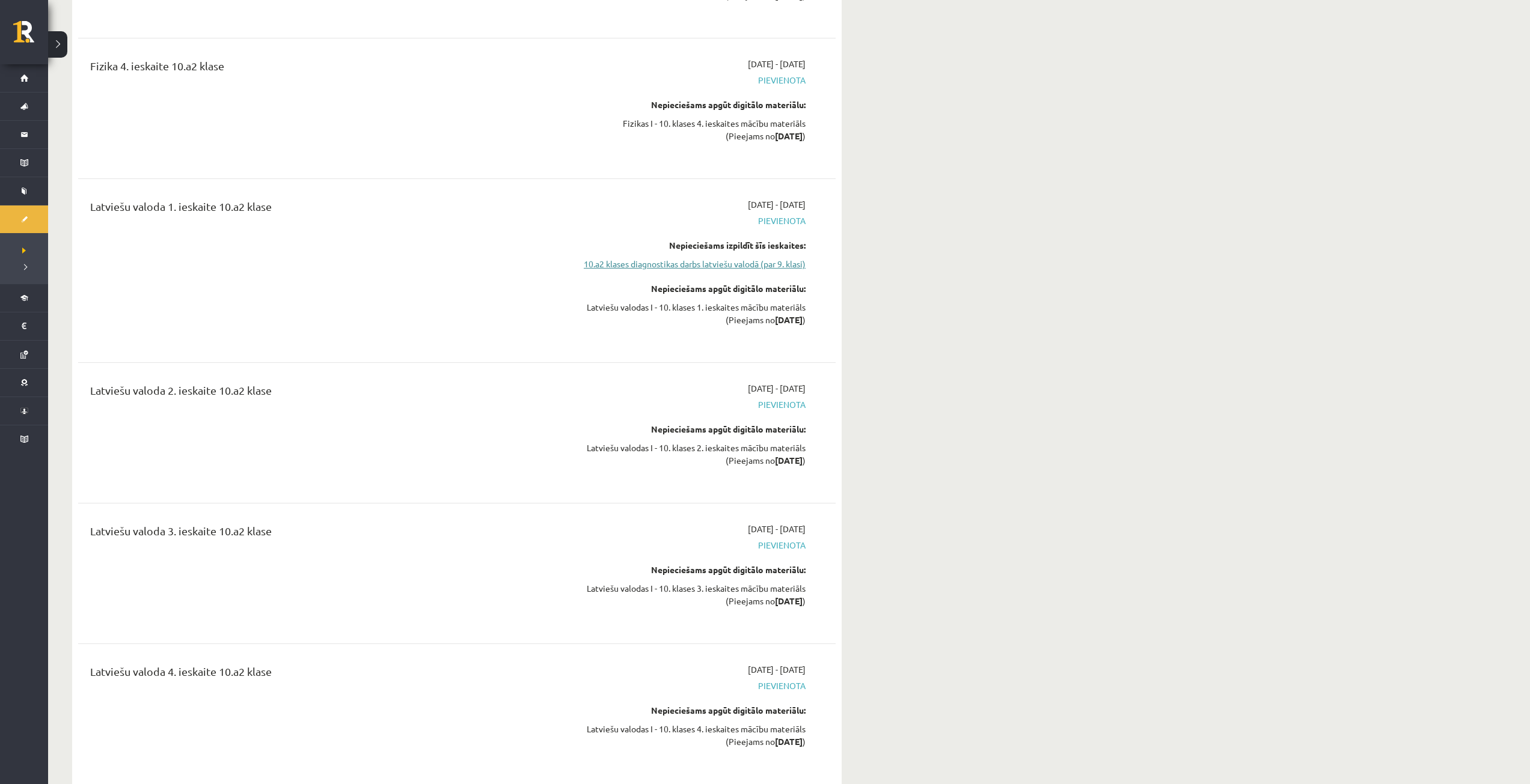
click at [682, 258] on link "10.a2 klases diagnostikas darbs latviešu valodā (par 9. klasi)" at bounding box center [692, 264] width 227 height 13
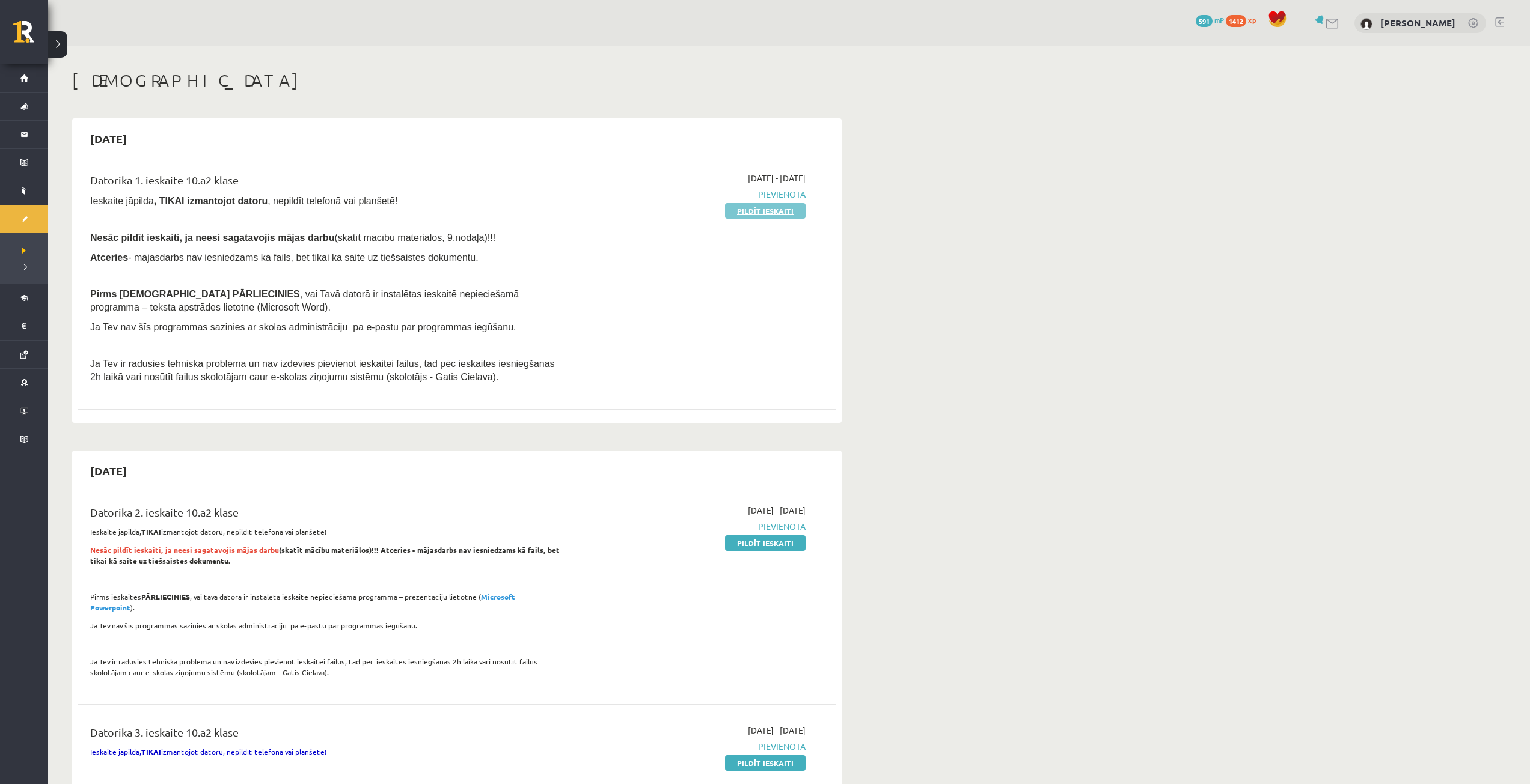
click at [760, 209] on link "Pildīt ieskaiti" at bounding box center [765, 211] width 80 height 15
drag, startPoint x: 747, startPoint y: 211, endPoint x: 819, endPoint y: 70, distance: 158.3
click at [747, 211] on link "Pildīt ieskaiti" at bounding box center [765, 211] width 80 height 15
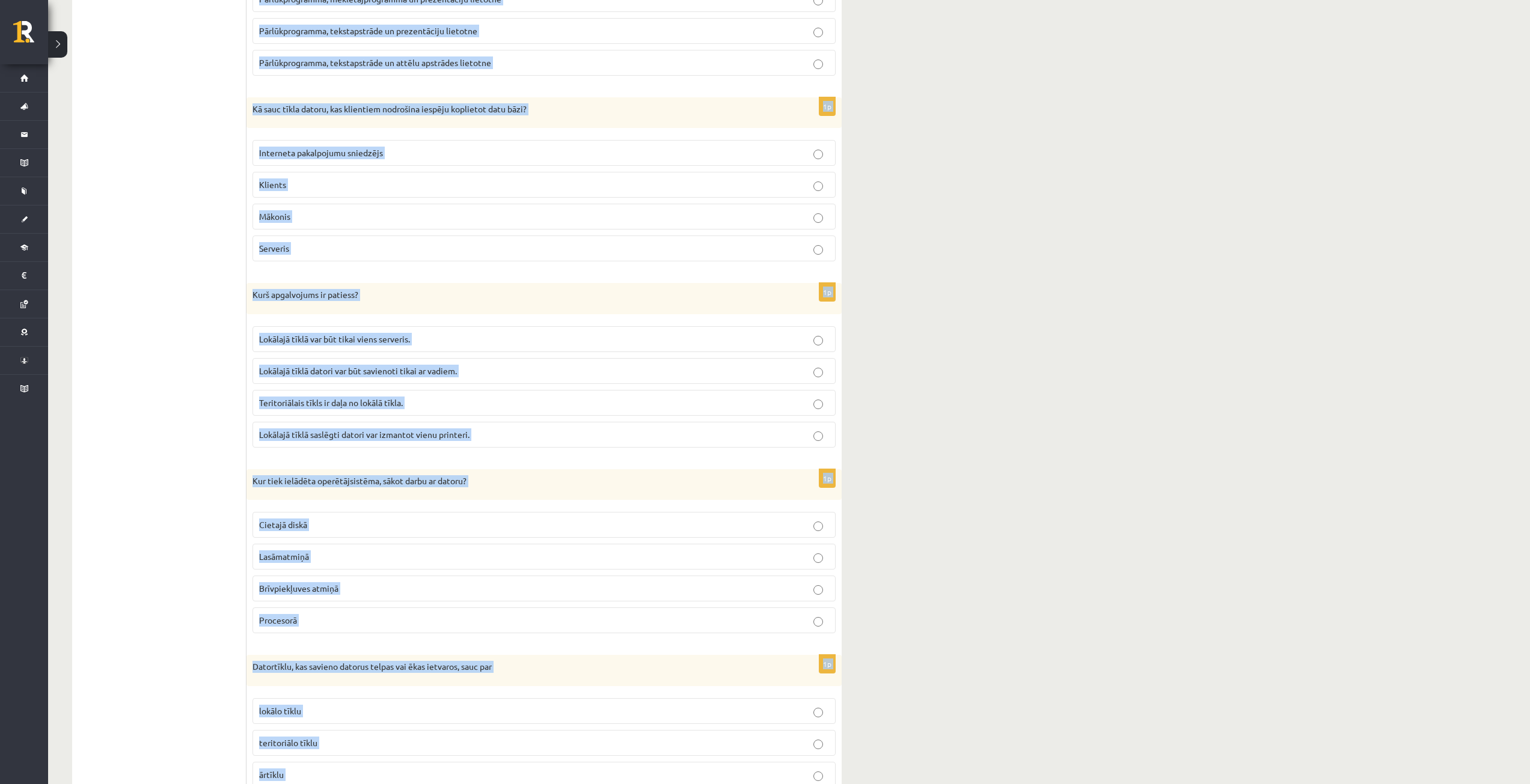
scroll to position [3011, 0]
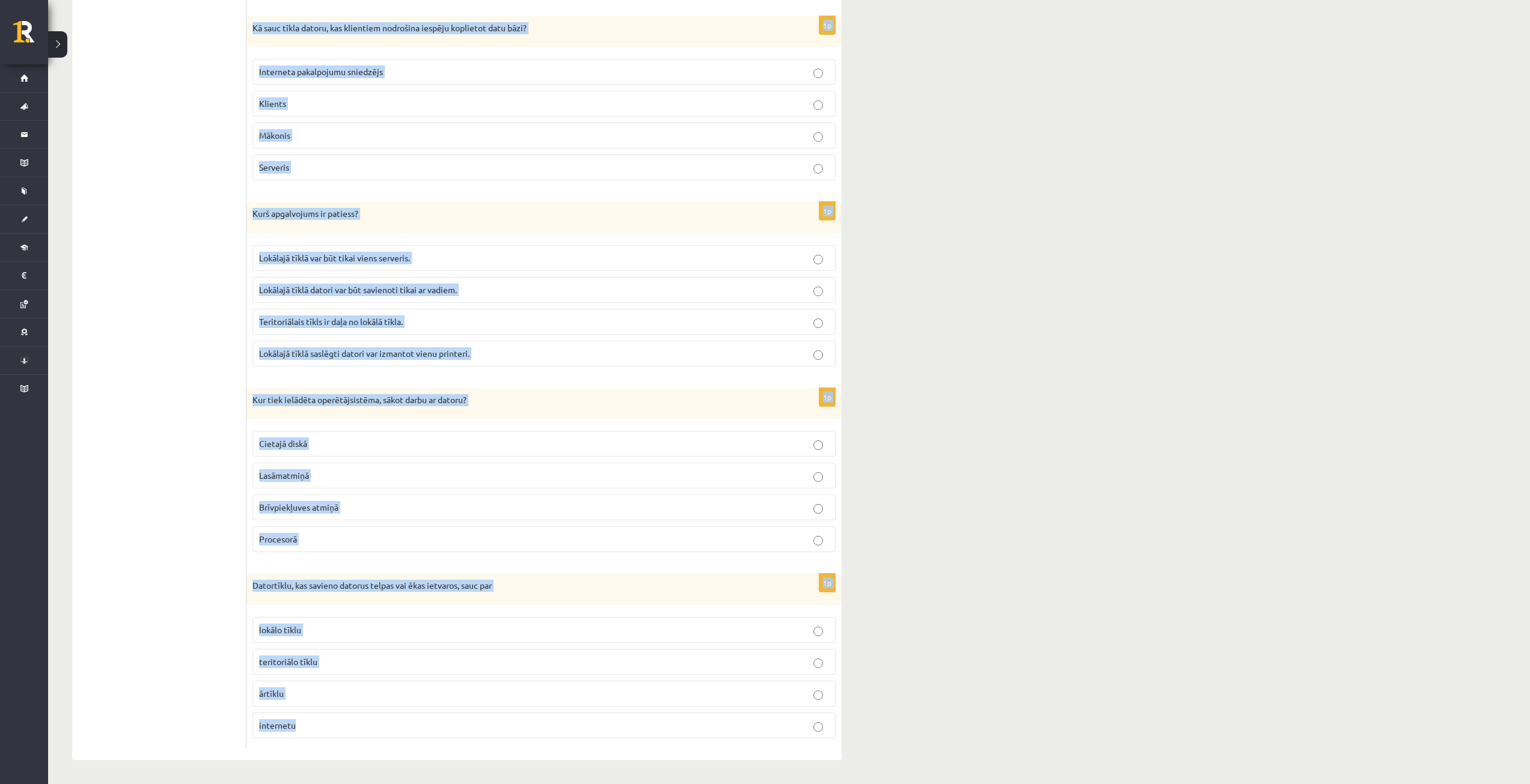
drag, startPoint x: 252, startPoint y: 182, endPoint x: 662, endPoint y: 745, distance: 696.5
copy form "Ko var izdarīt tīmekļa pārlūkprogramma? Meklēt atslēgvārdus datorā esošajās dat…"
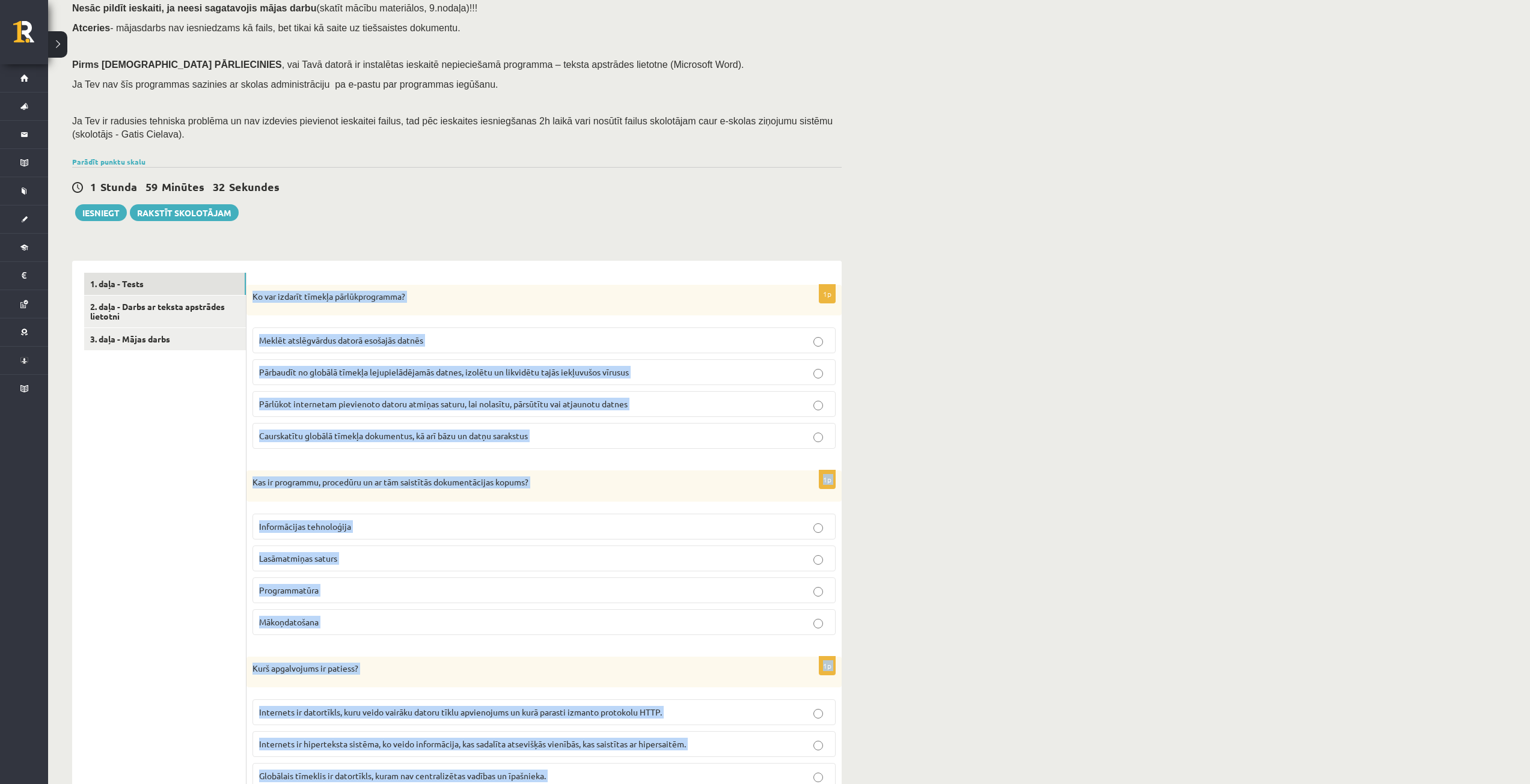
scroll to position [0, 0]
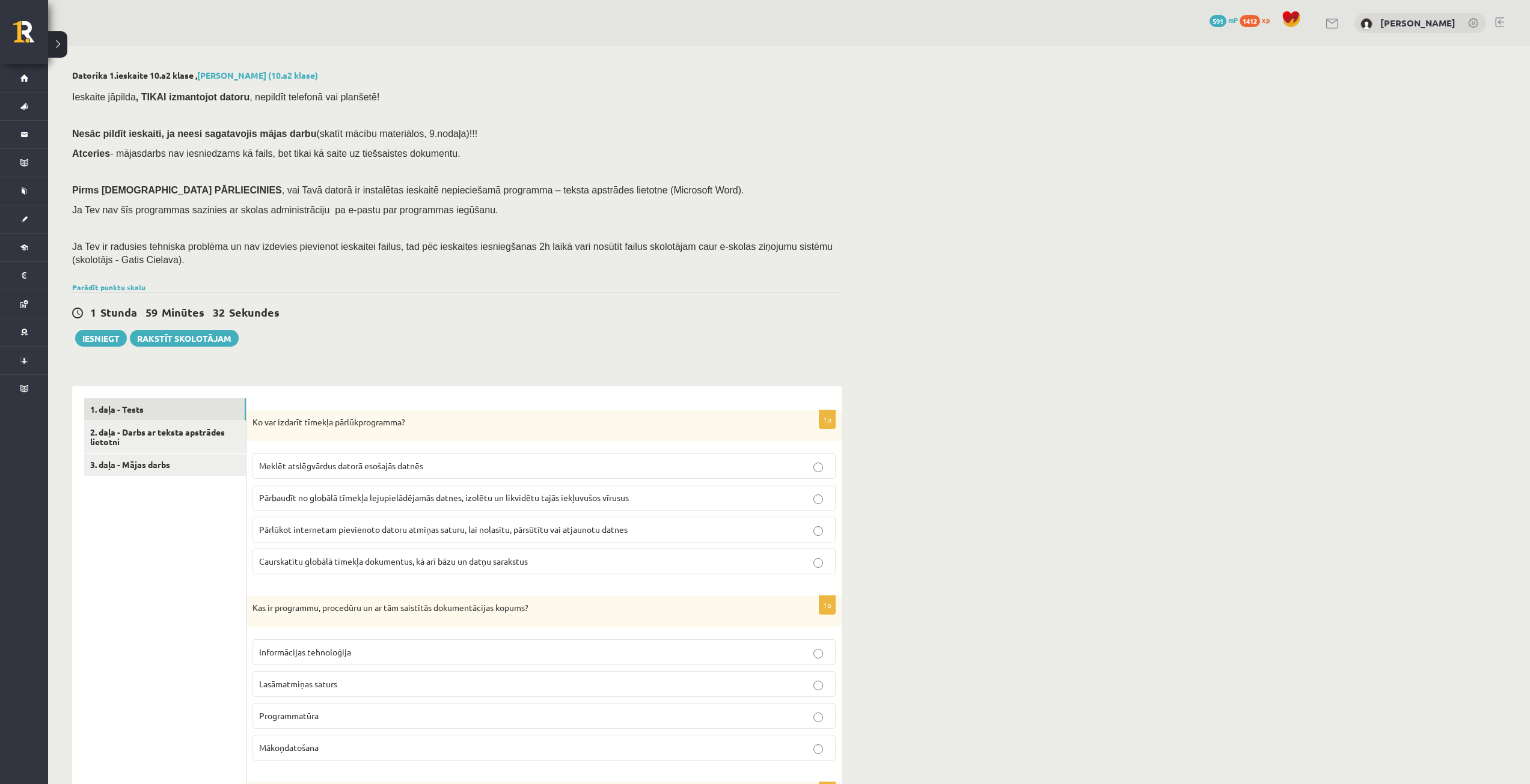
click at [636, 322] on div "1 Stunda 59 Minūtes 32 Sekundes Iesniegt Rakstīt skolotājam" at bounding box center [456, 320] width 770 height 54
click at [463, 565] on span "Caurskatītu globālā tīmekļa dokumentus, kā arī bāzu un datņu sarakstus" at bounding box center [393, 561] width 268 height 11
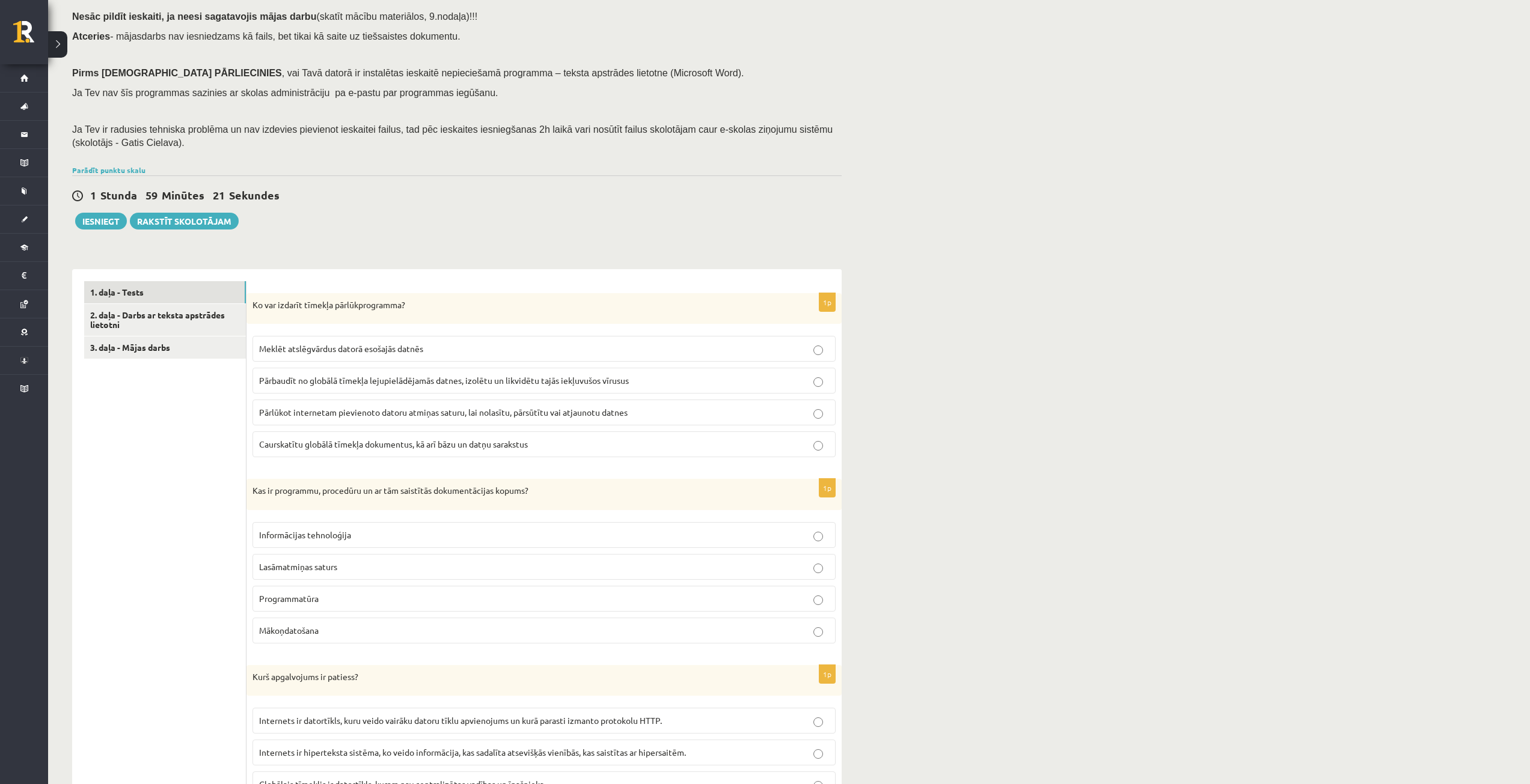
scroll to position [120, 0]
click at [356, 592] on p "Programmatūra" at bounding box center [544, 596] width 570 height 13
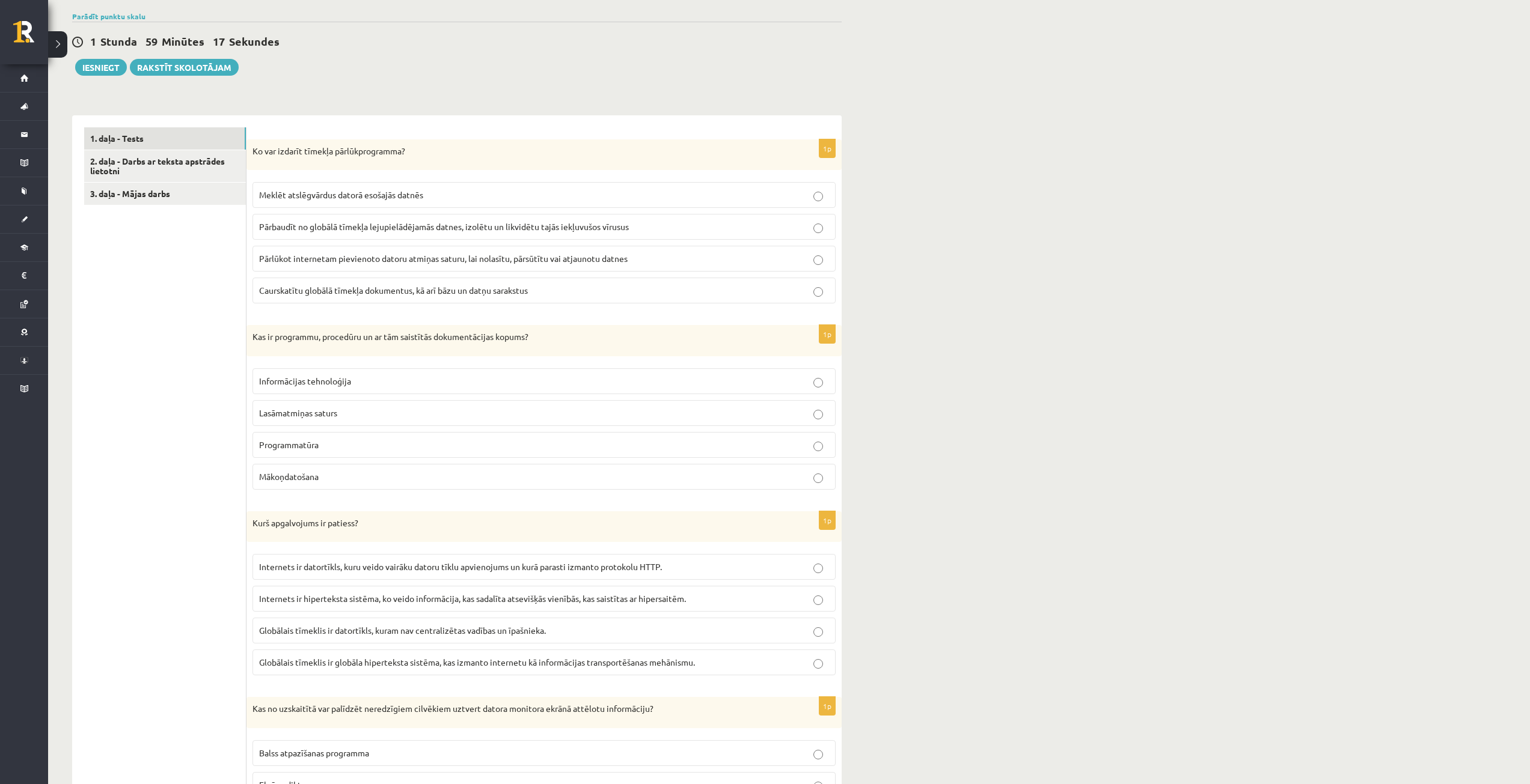
scroll to position [300, 0]
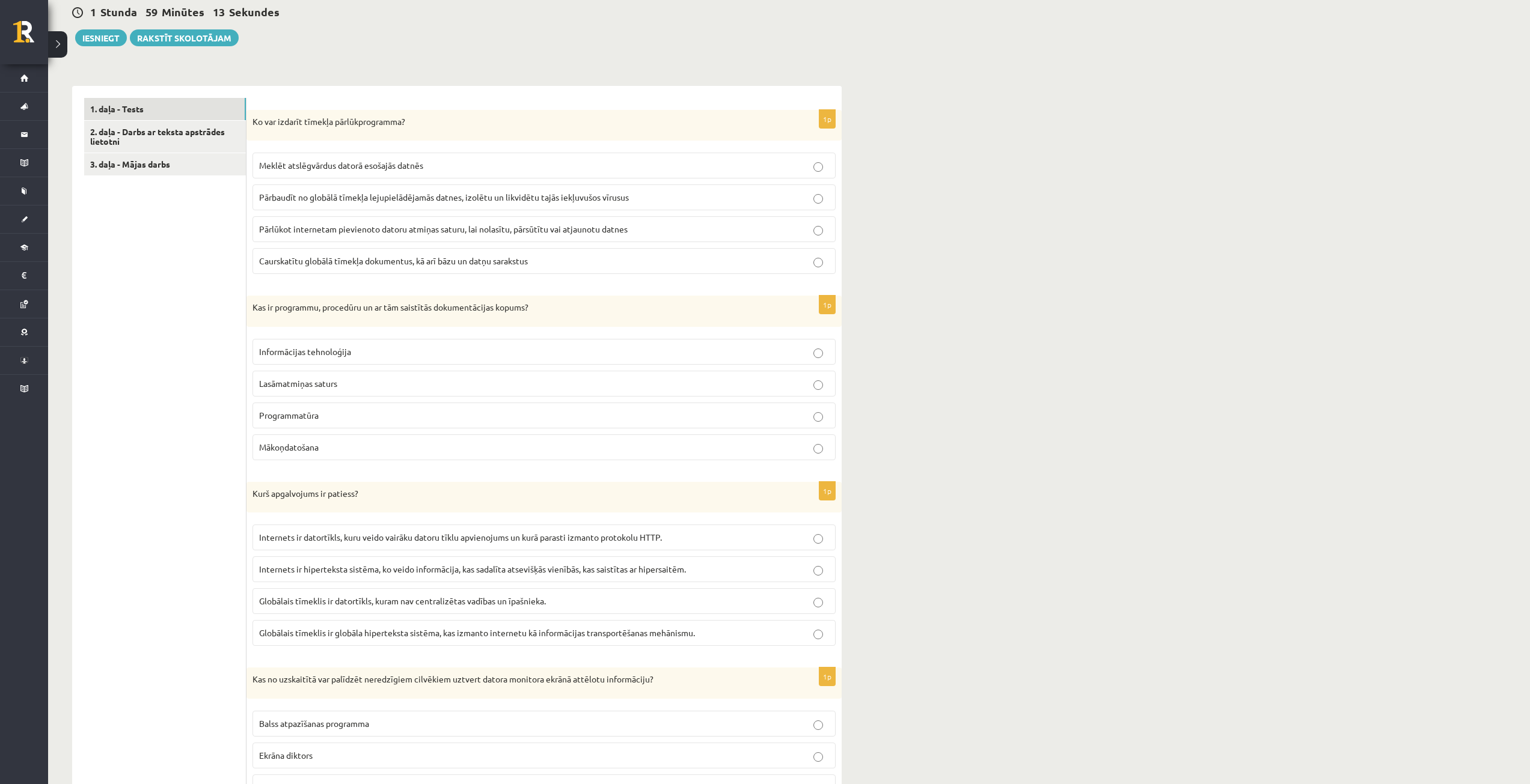
click at [421, 627] on p "Globālais tīmeklis ir globāla hiperteksta sistēma, kas izmanto internetu kā inf…" at bounding box center [544, 633] width 570 height 13
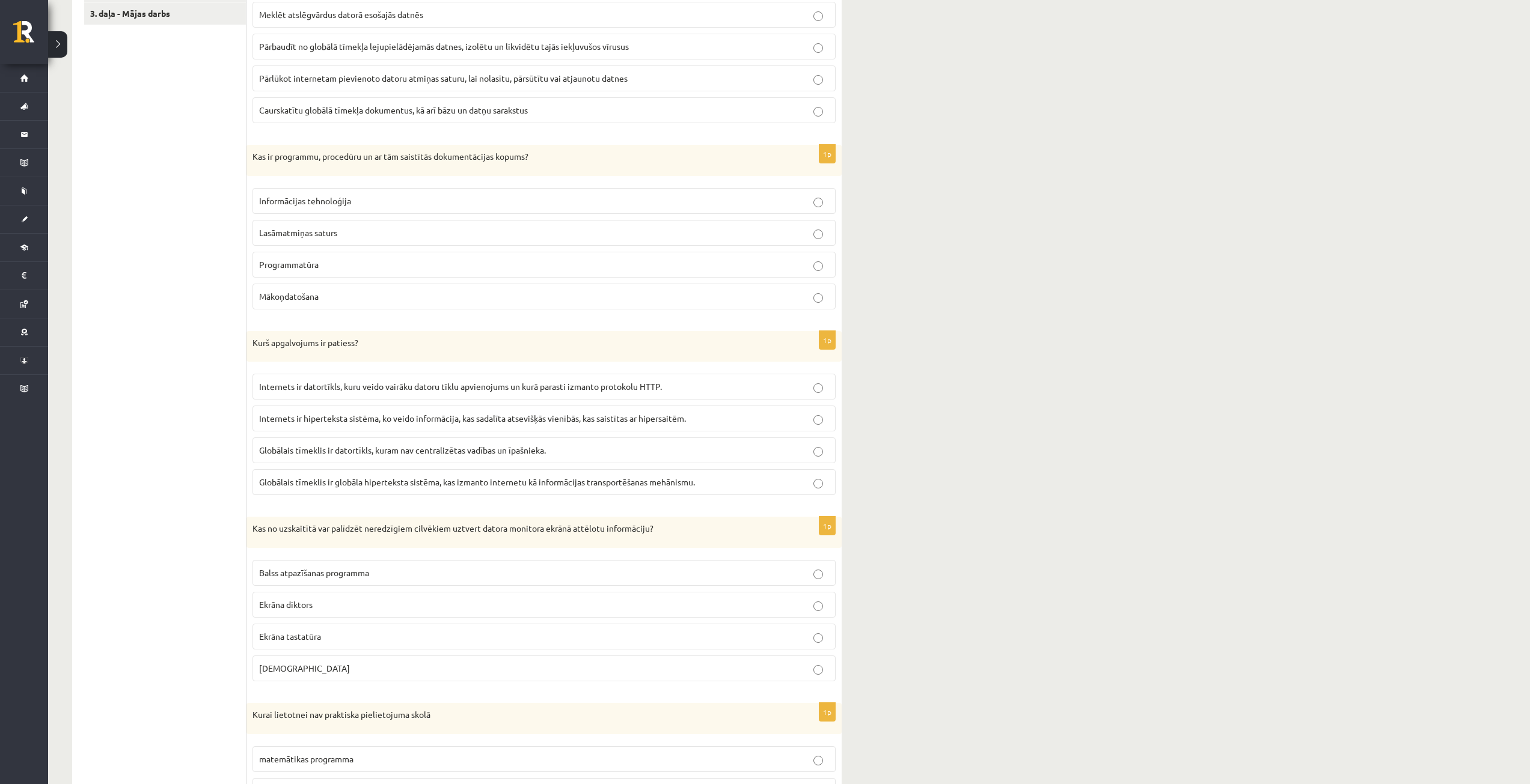
scroll to position [481, 0]
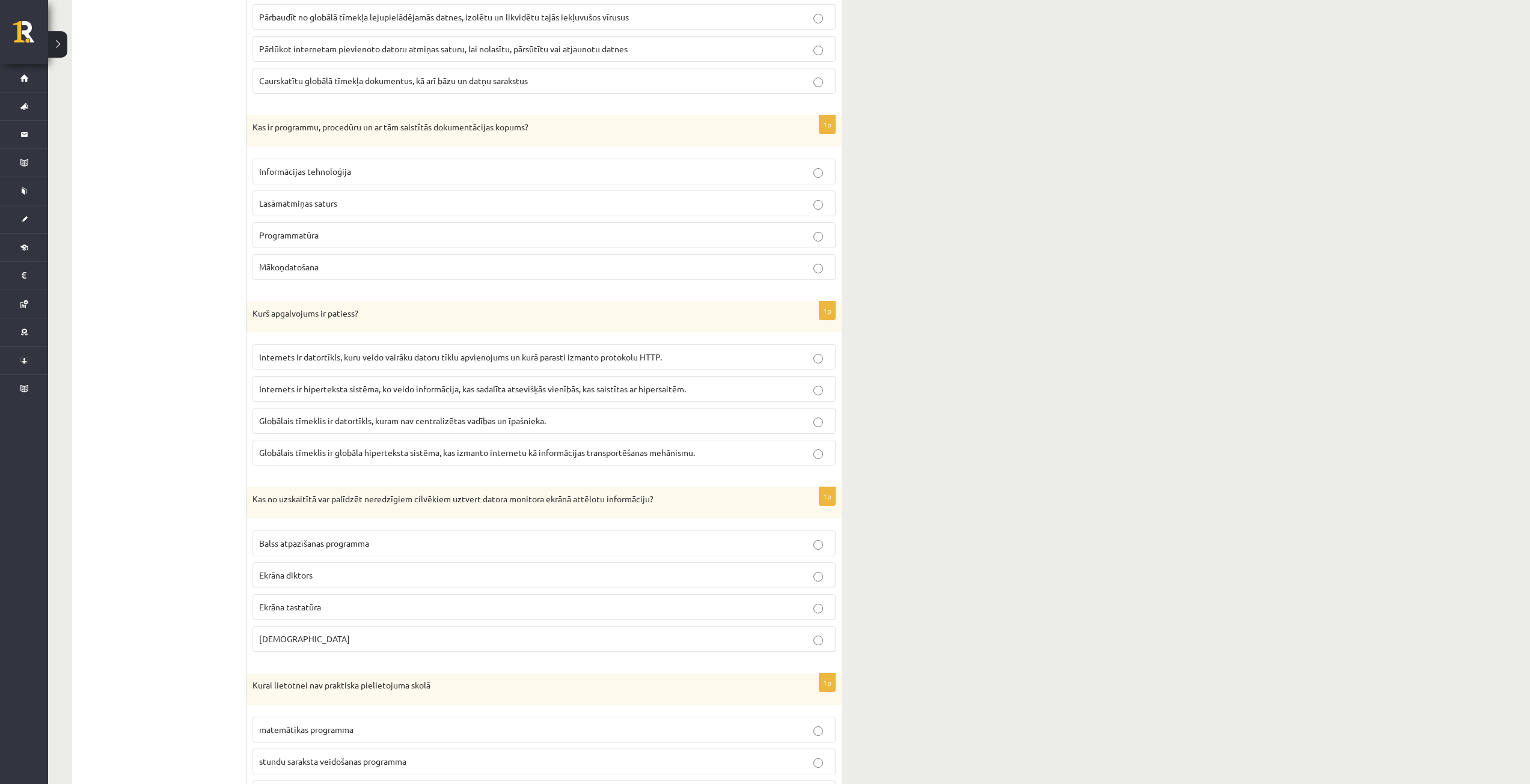
click at [378, 579] on p "Ekrāna diktors" at bounding box center [544, 575] width 570 height 13
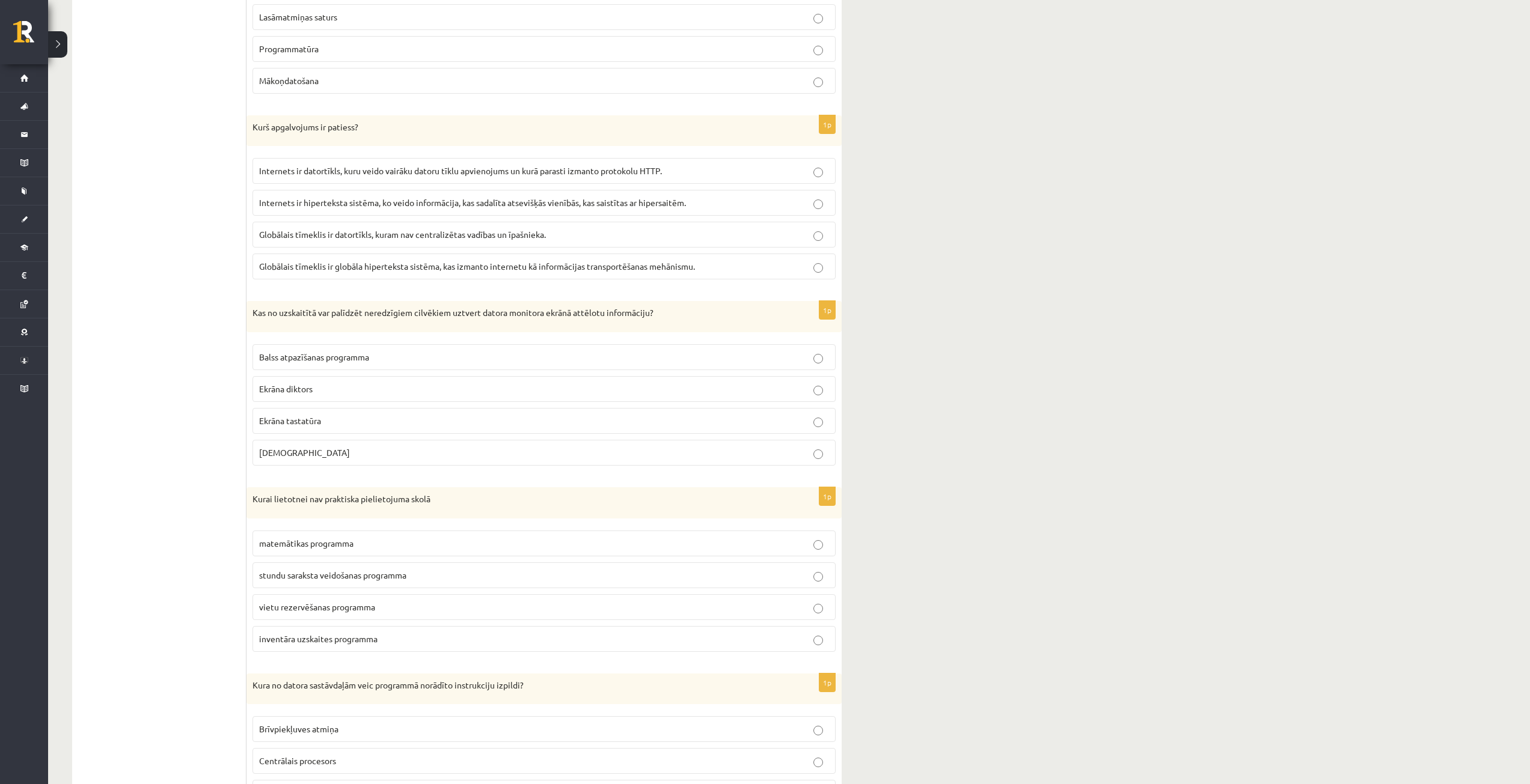
scroll to position [721, 0]
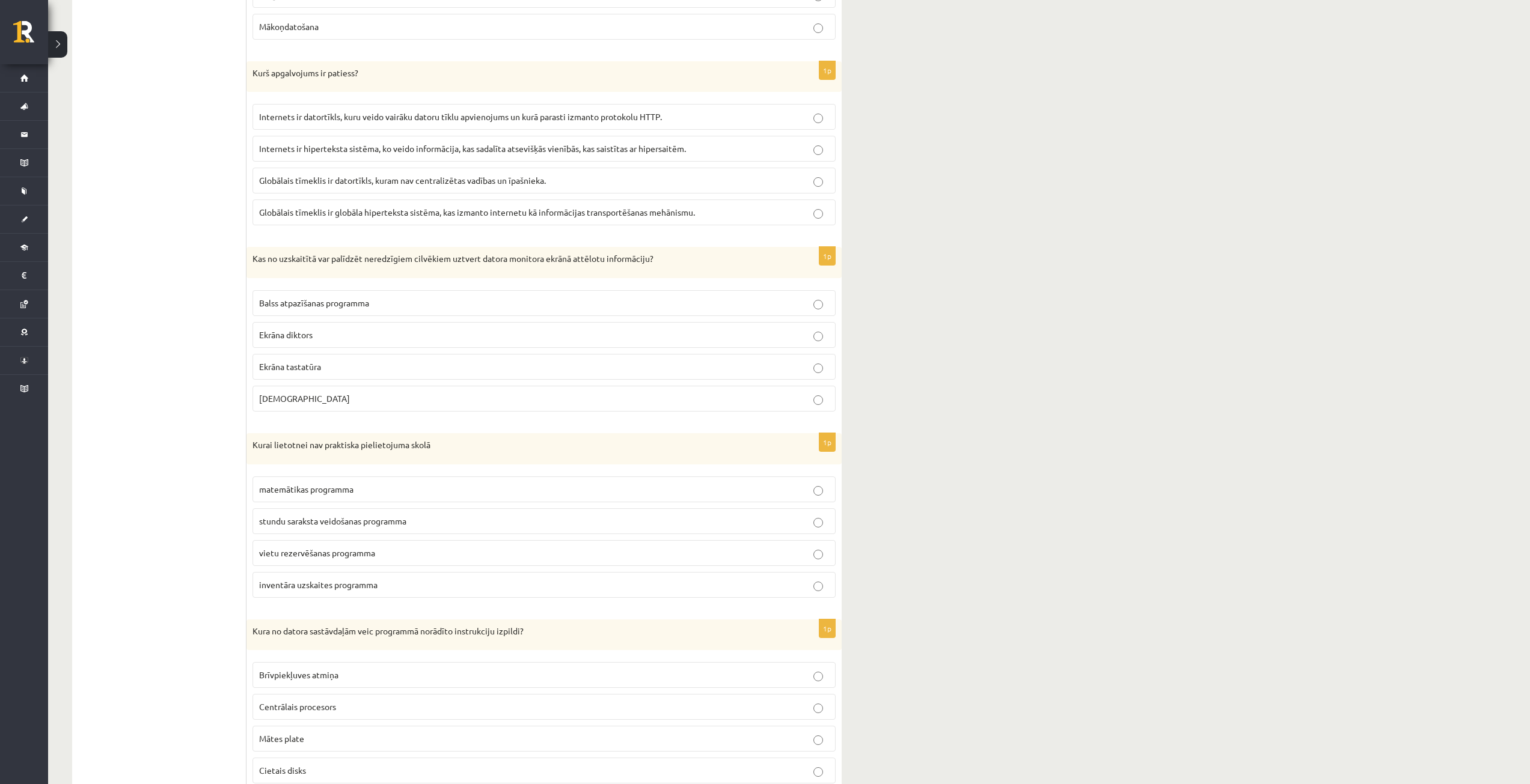
click at [383, 552] on p "vietu rezervēšanas programma" at bounding box center [544, 553] width 570 height 13
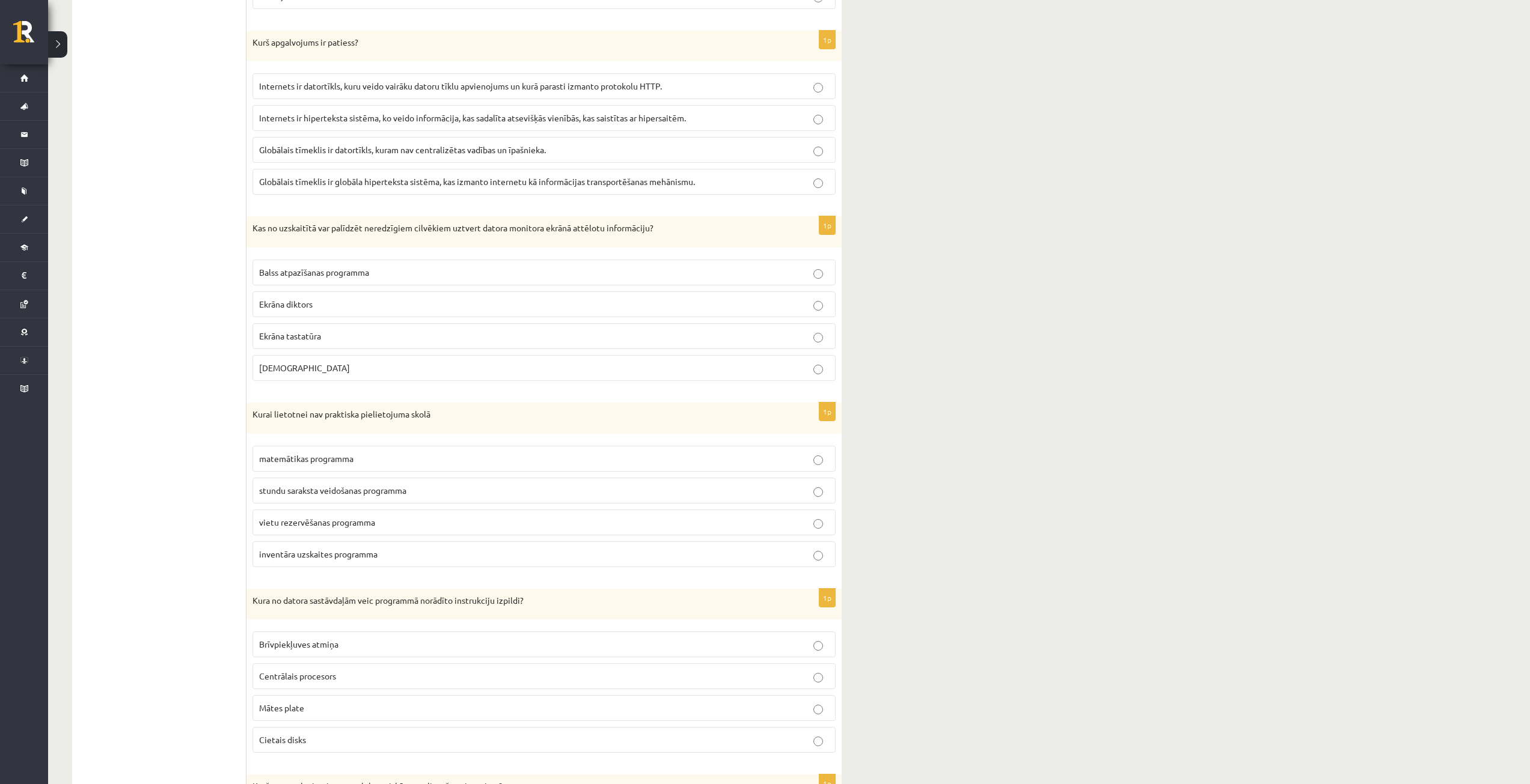
scroll to position [781, 0]
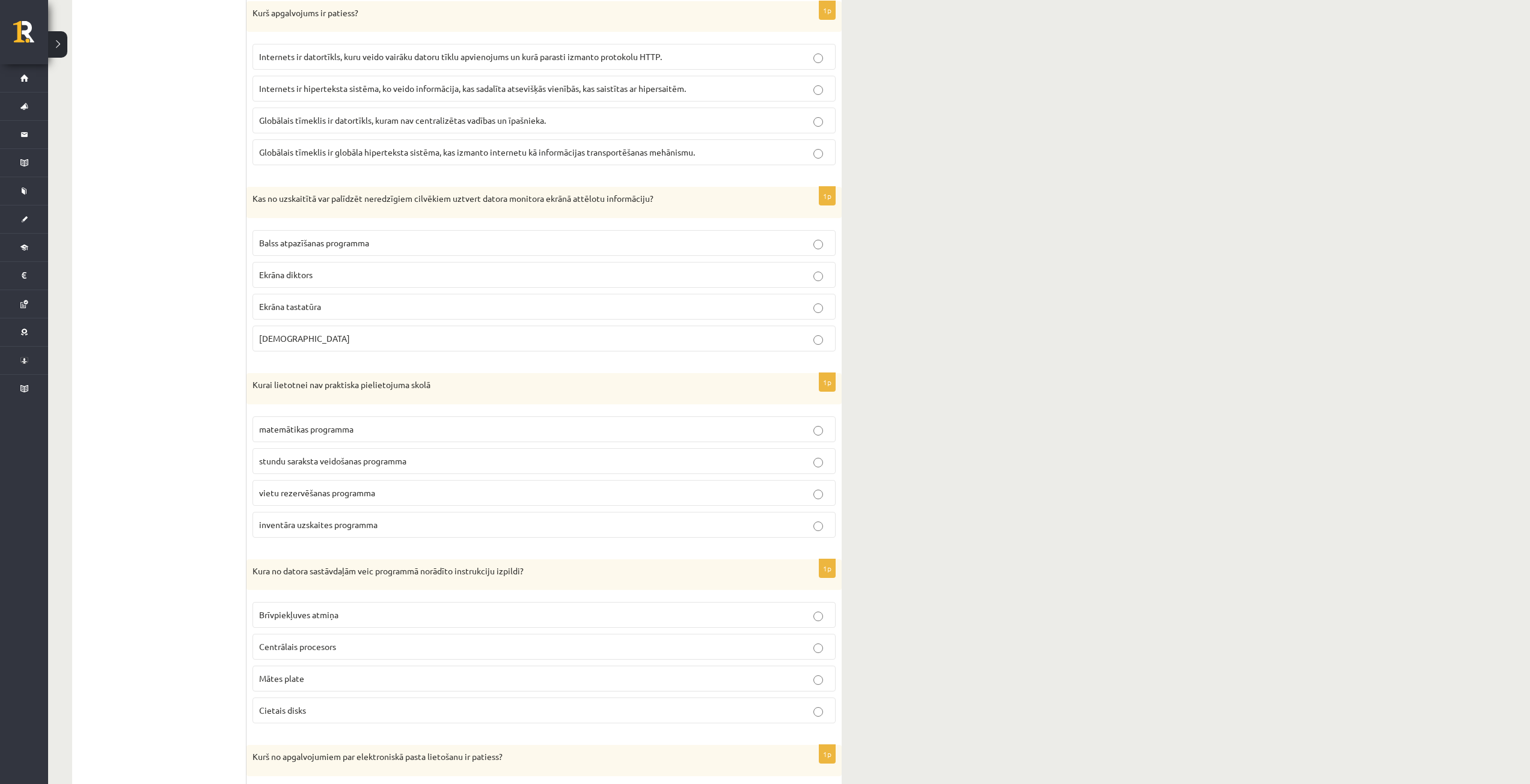
click at [399, 640] on label "Centrālais procesors" at bounding box center [544, 646] width 583 height 26
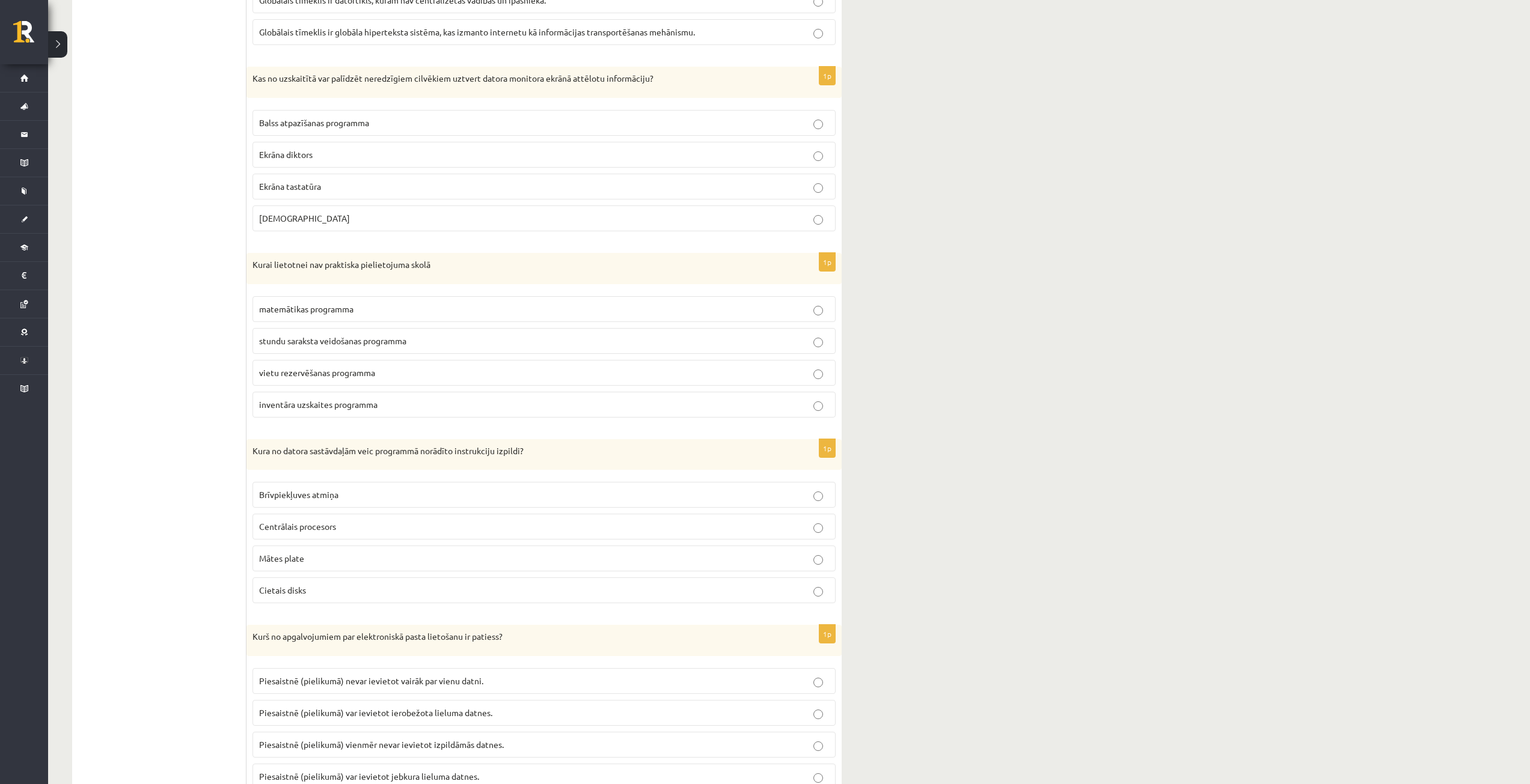
scroll to position [1022, 0]
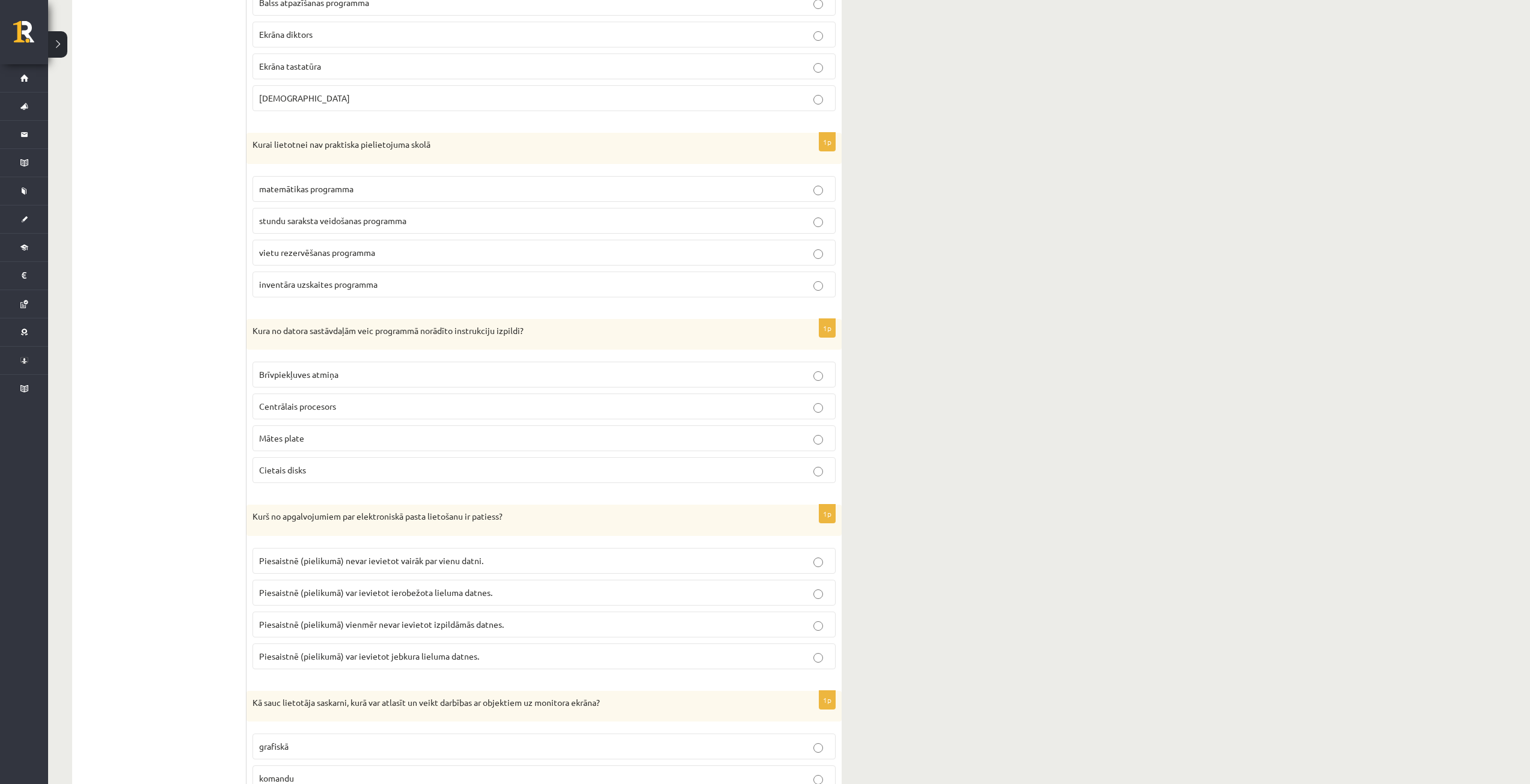
click at [436, 597] on span "Piesaistnē (pielikumā) var ievietot ierobežota lieluma datnes." at bounding box center [376, 592] width 233 height 11
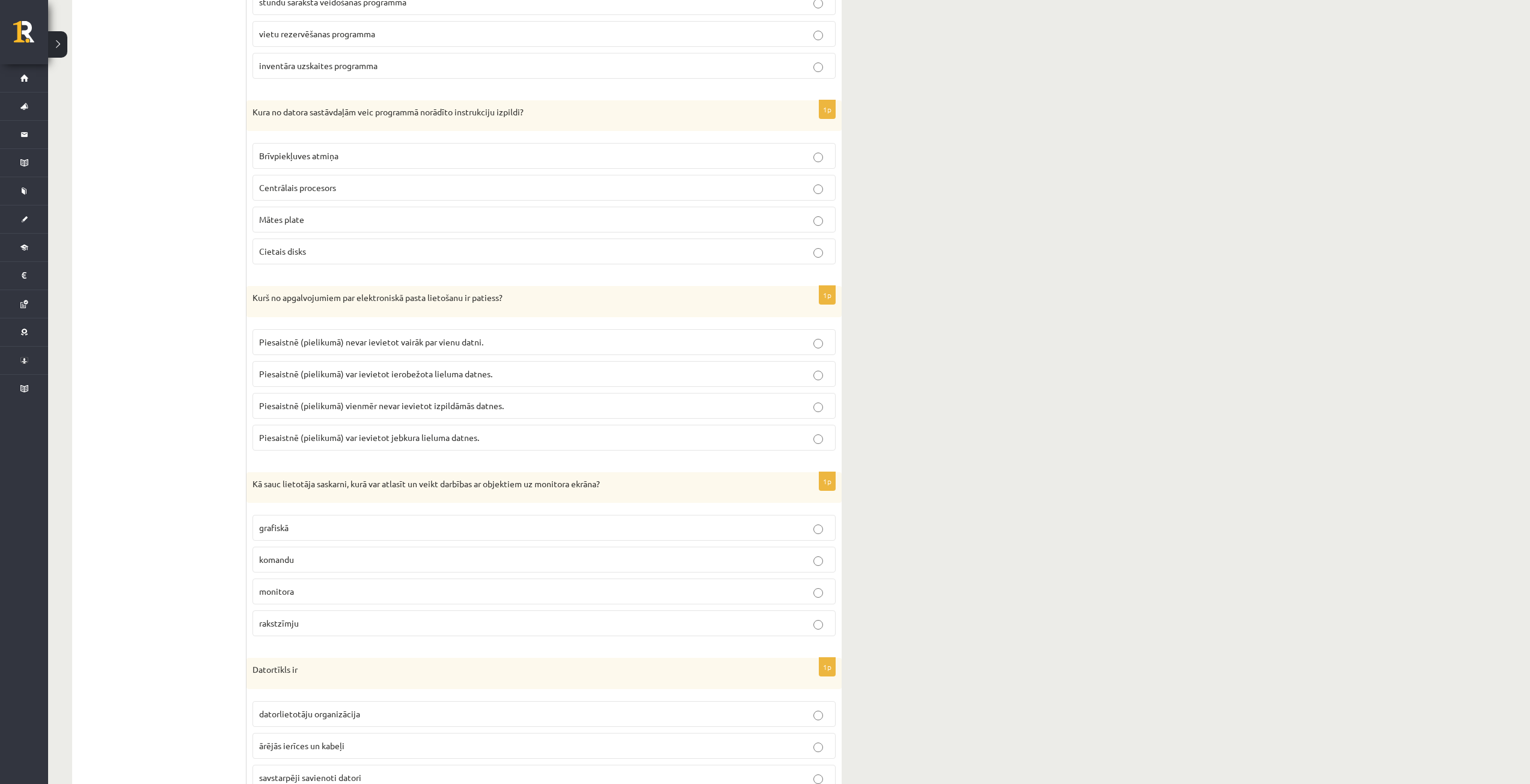
scroll to position [1262, 0]
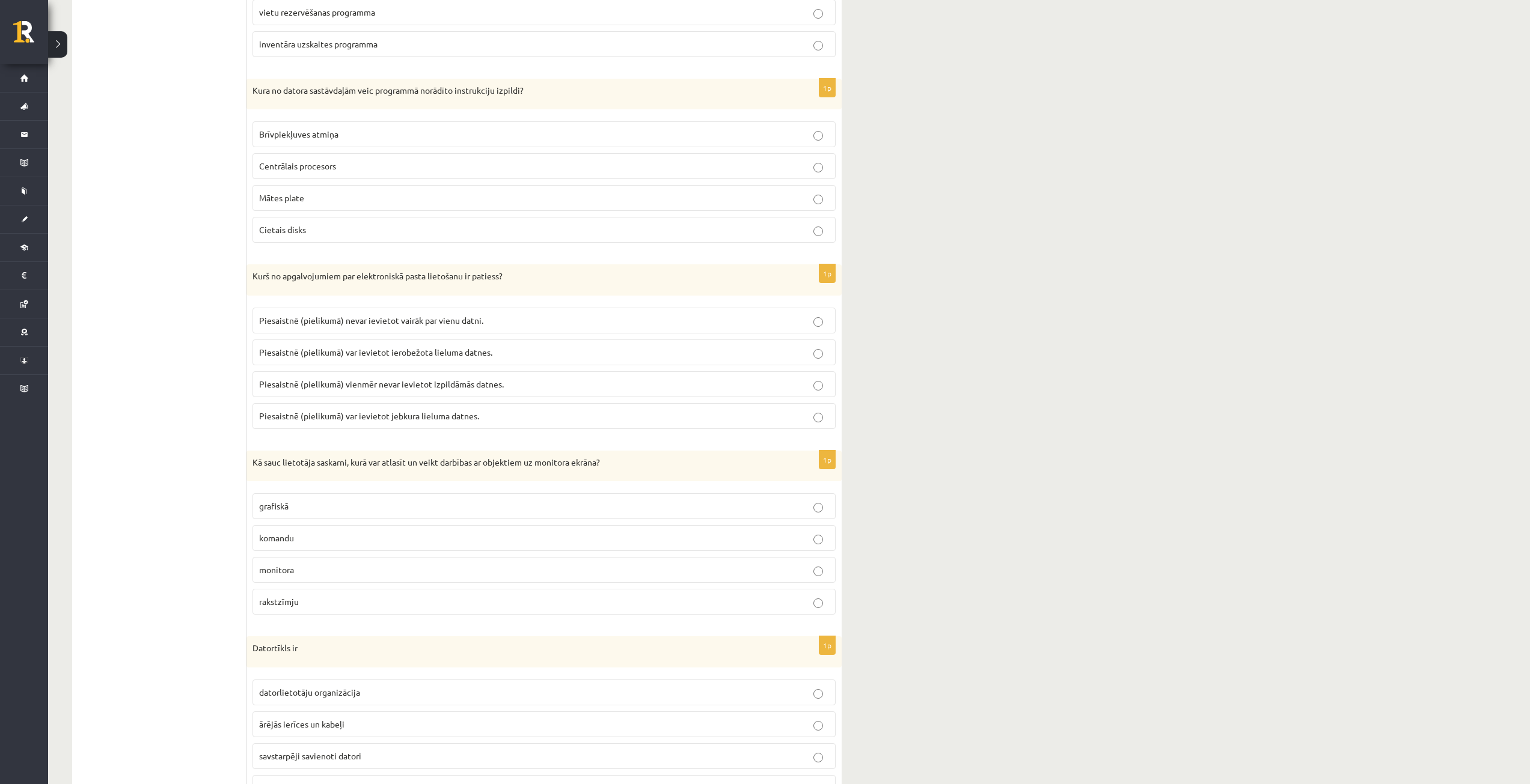
click at [310, 505] on p "grafiskā" at bounding box center [544, 506] width 570 height 13
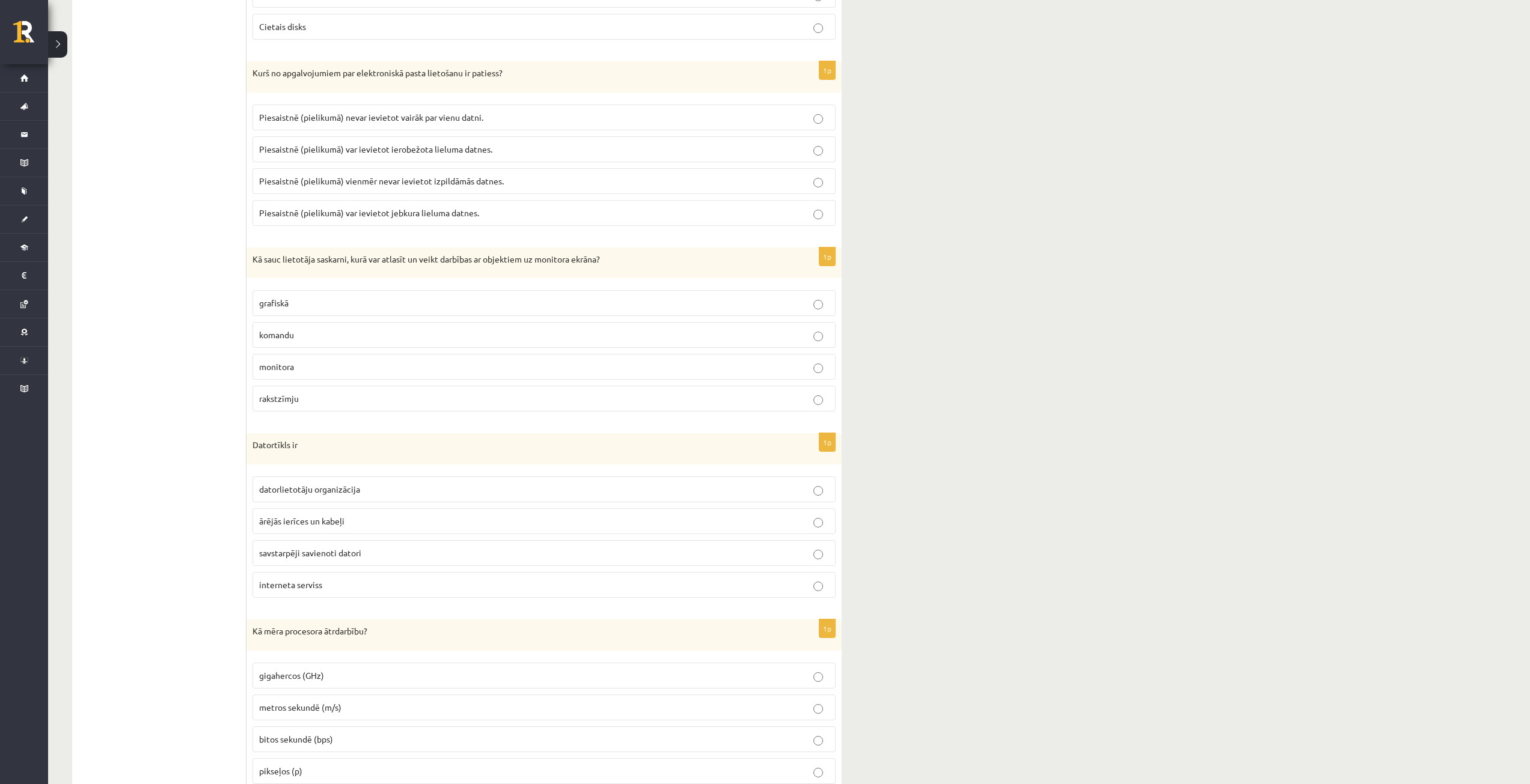
scroll to position [1502, 0]
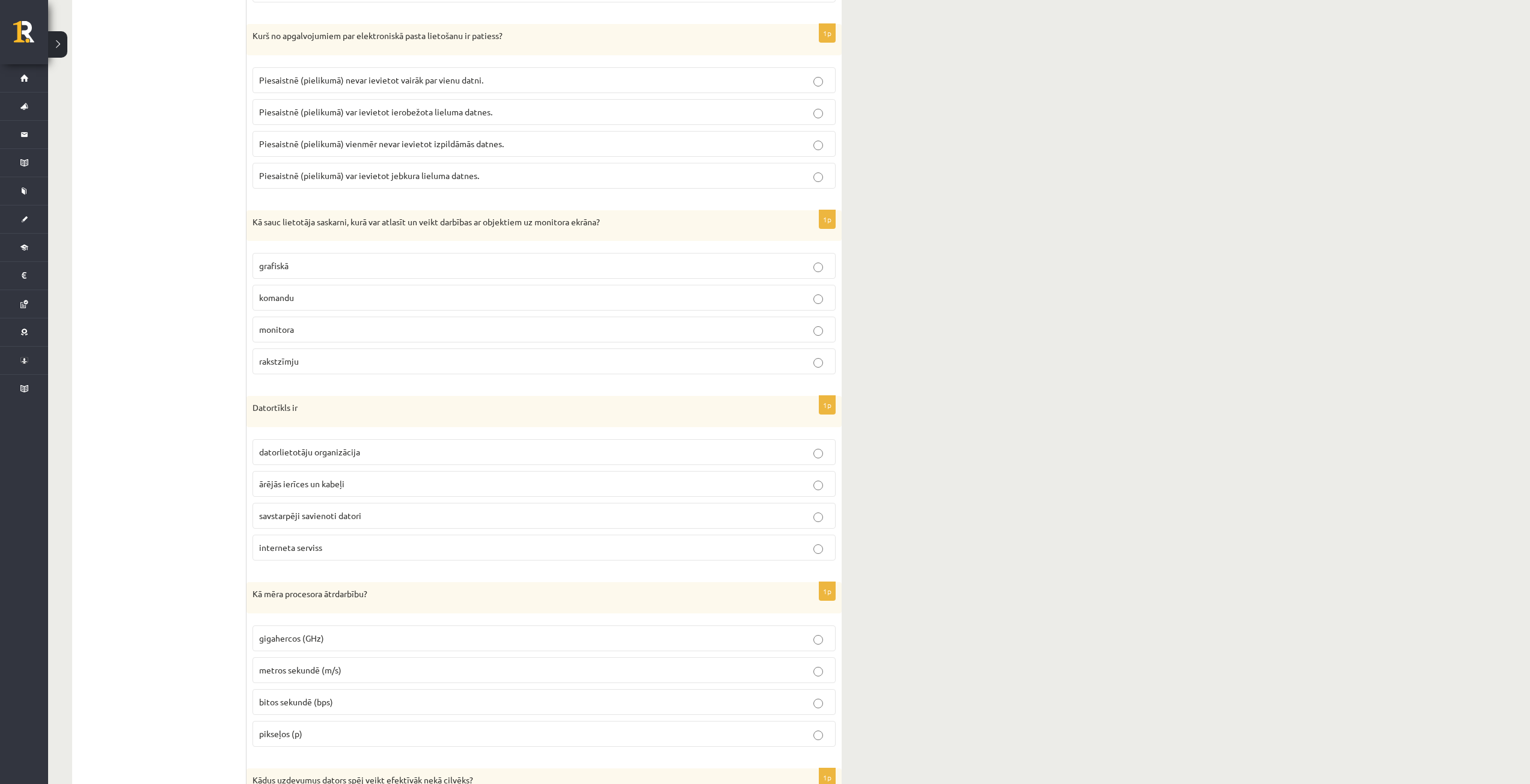
click at [349, 514] on span "savstarpēji savienoti datori" at bounding box center [310, 516] width 102 height 11
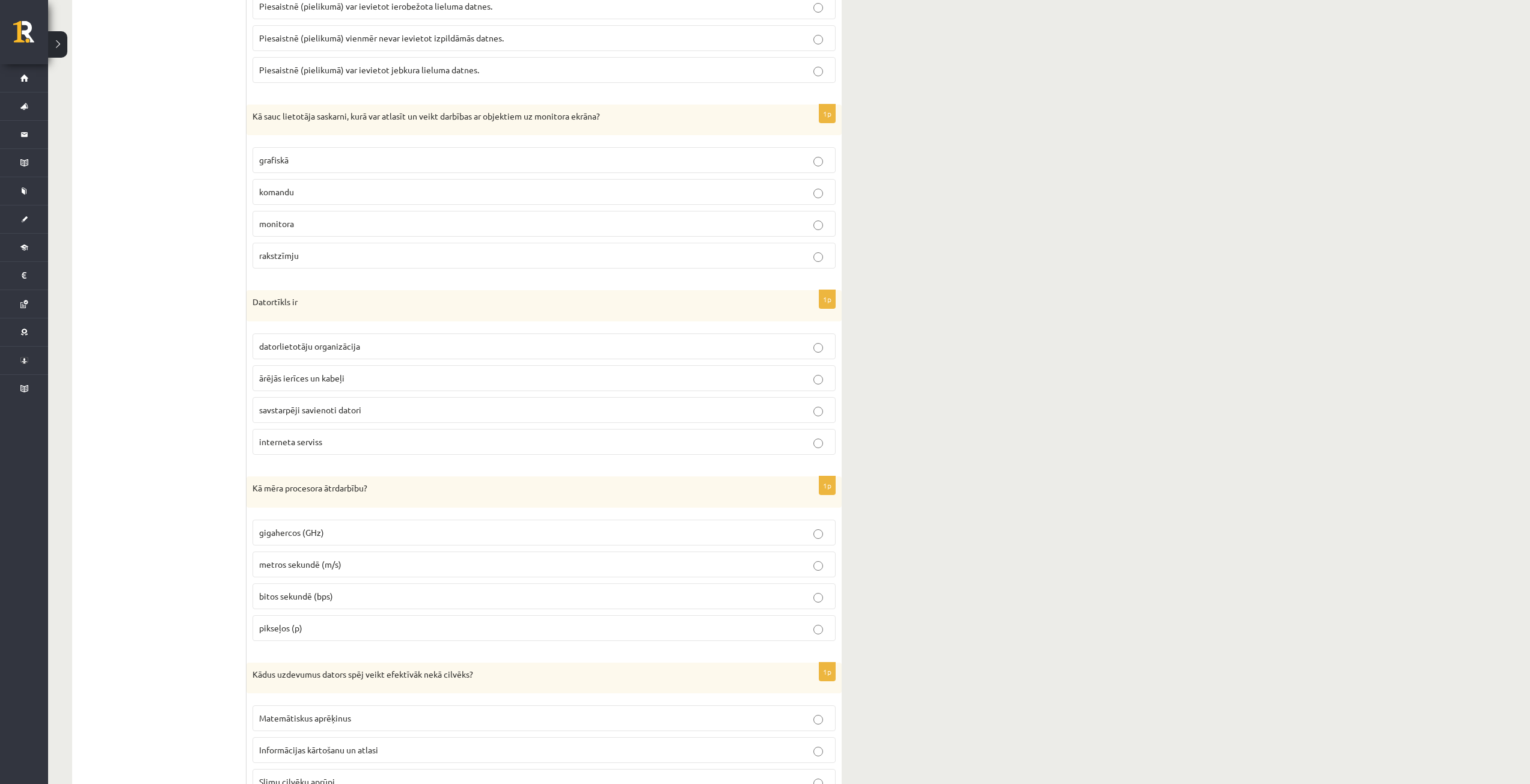
scroll to position [1622, 0]
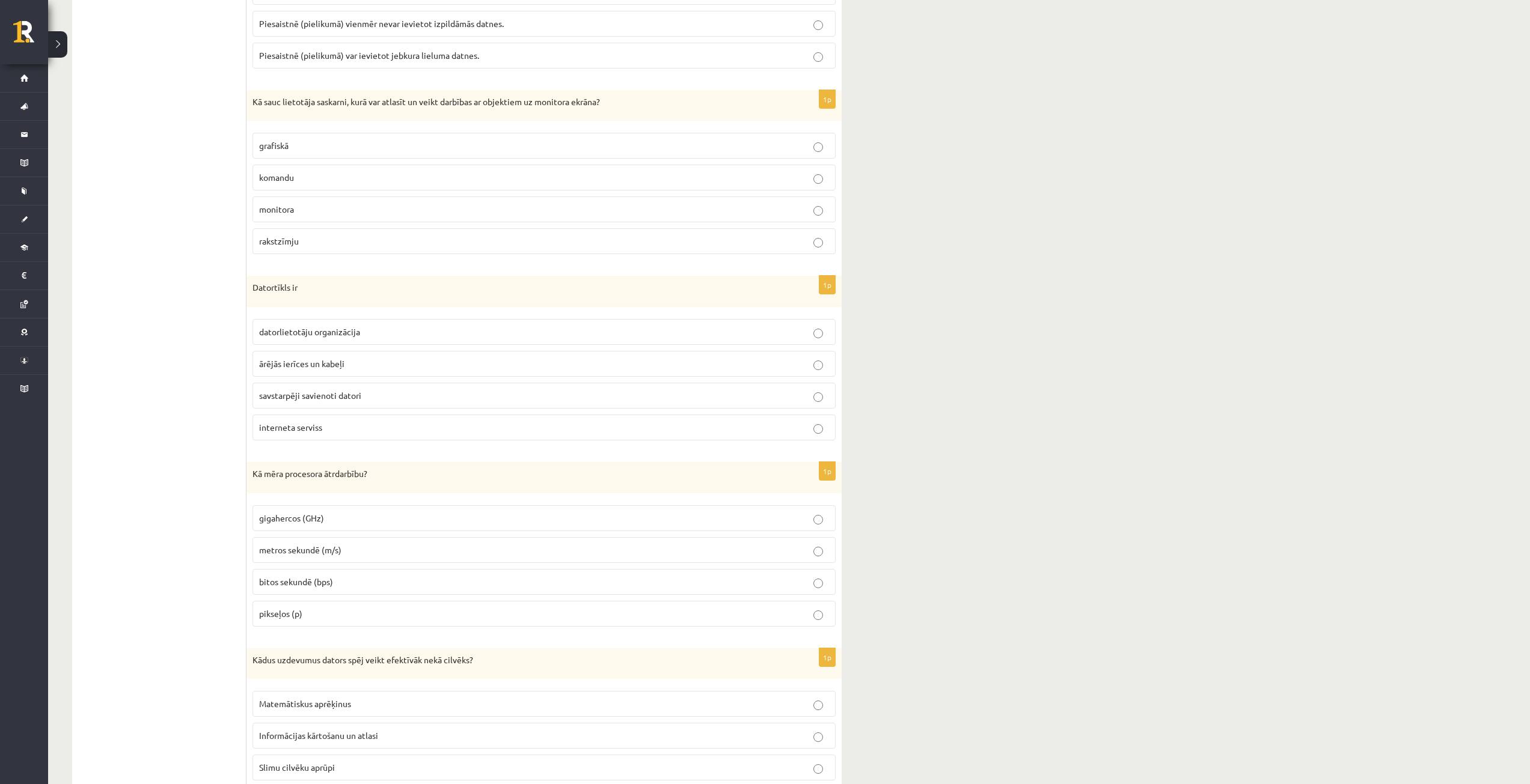
click at [350, 517] on p "gigahercos (GHz)" at bounding box center [544, 518] width 570 height 13
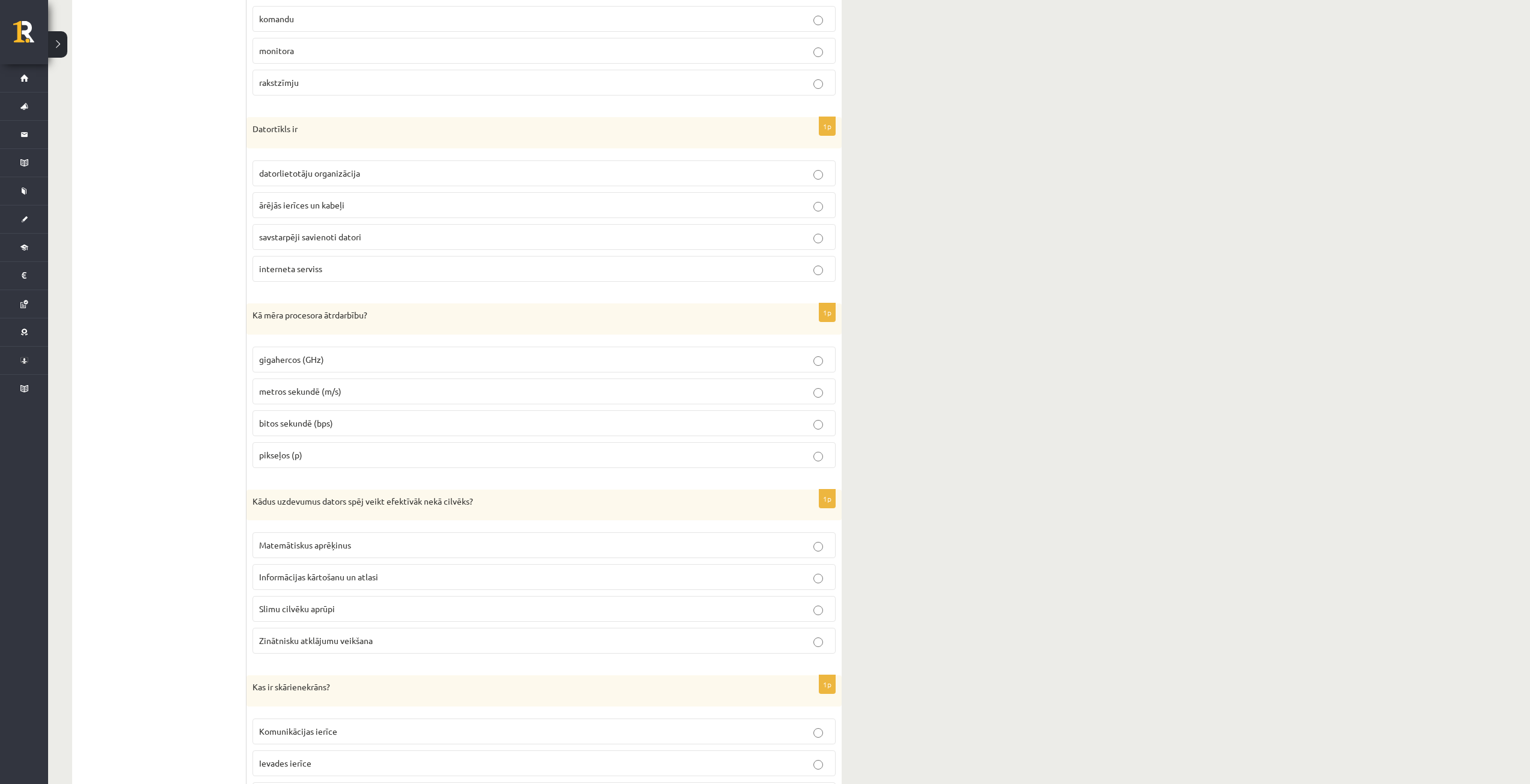
scroll to position [1803, 0]
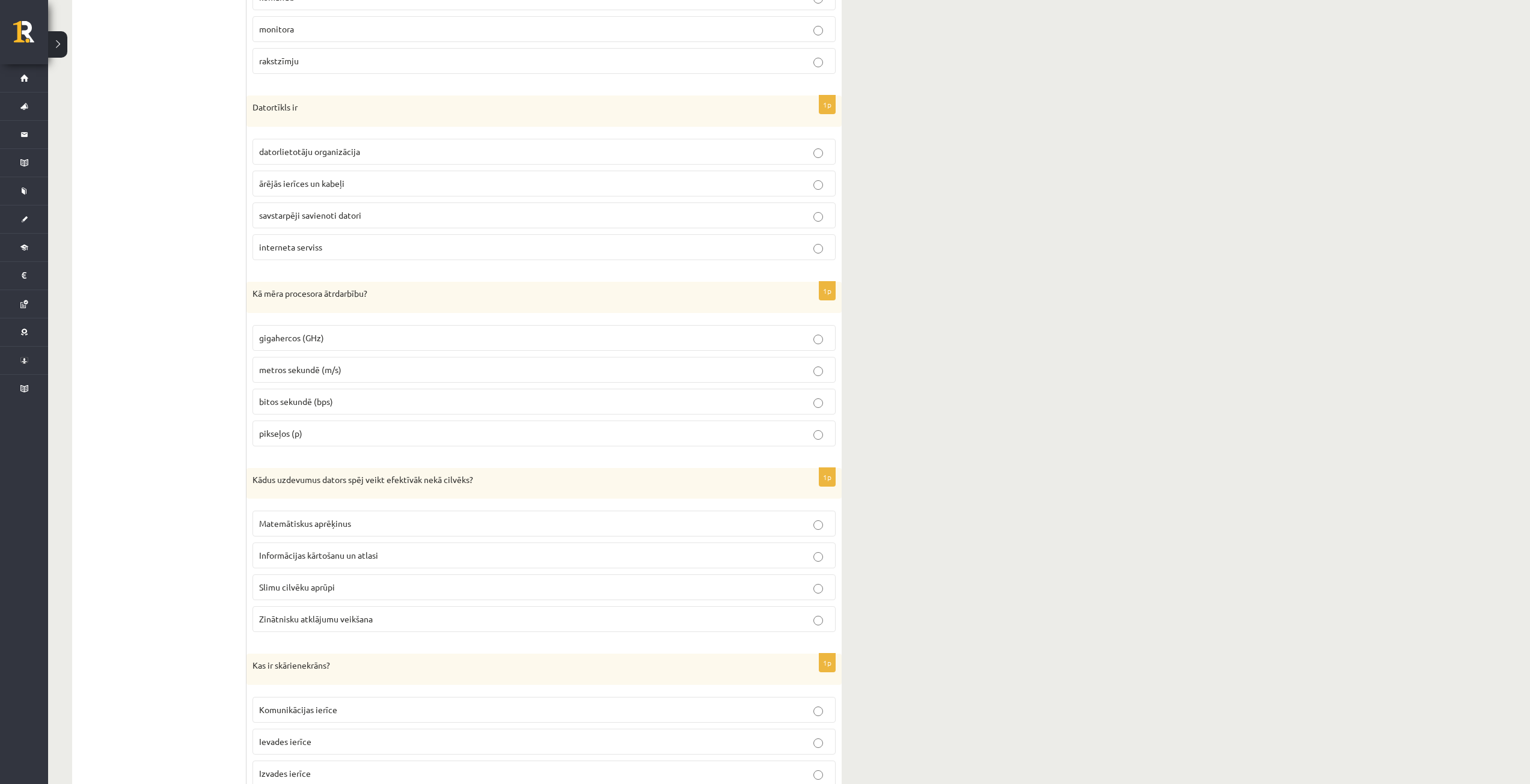
click at [347, 528] on span "Matemātiskus aprēķinus" at bounding box center [305, 524] width 92 height 11
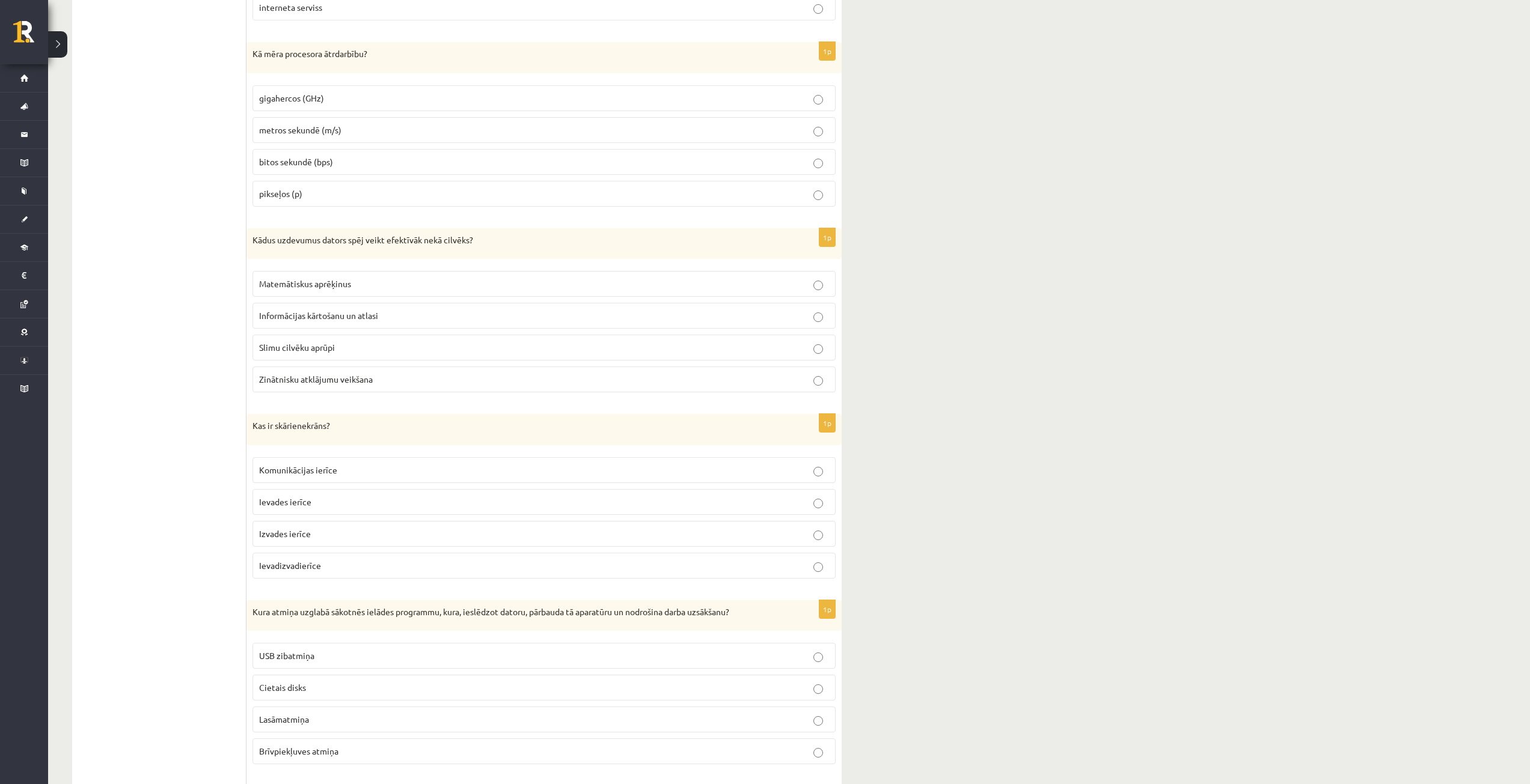
scroll to position [2043, 0]
click at [378, 565] on p "Ievadizvadierīce" at bounding box center [544, 565] width 570 height 13
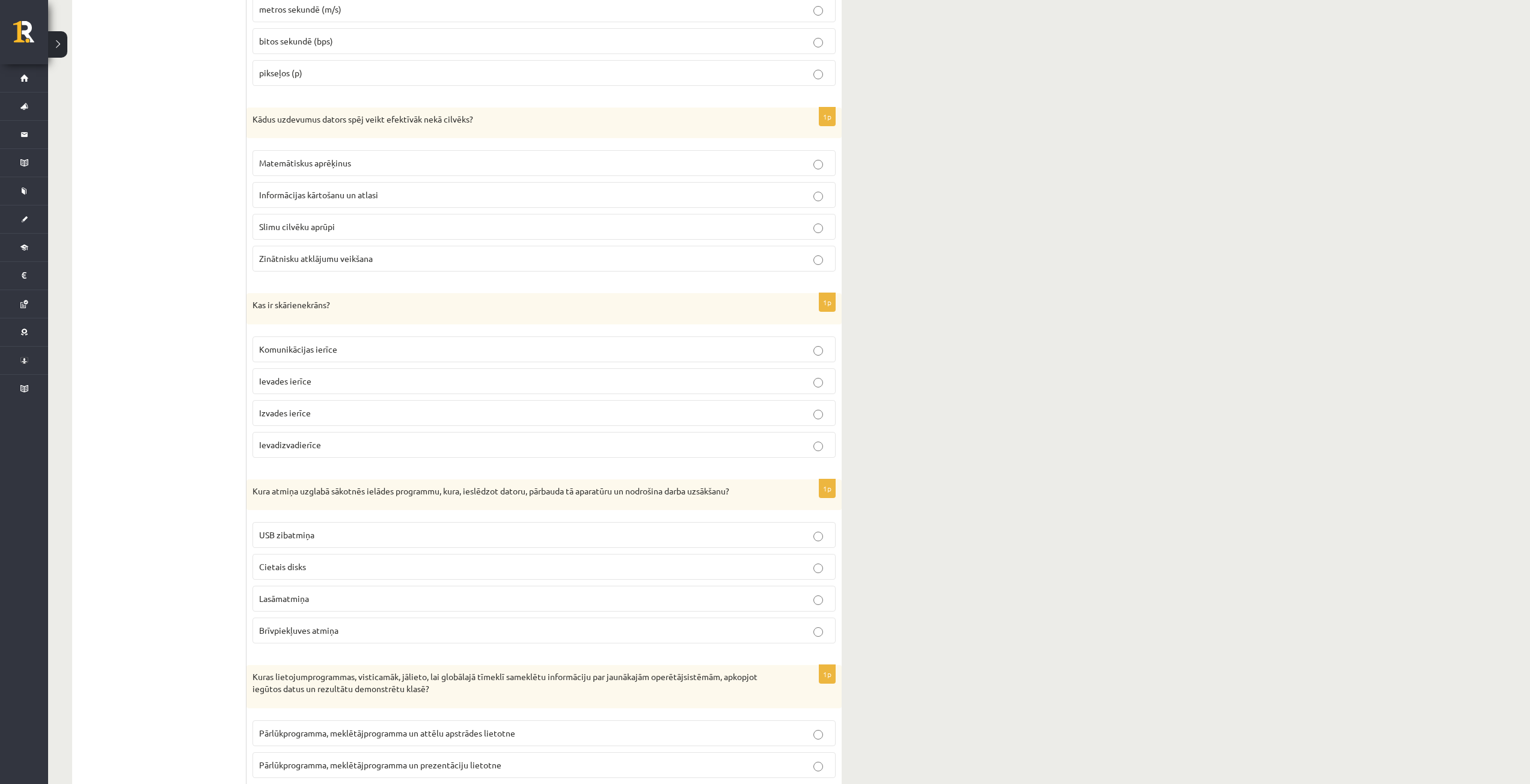
scroll to position [2223, 0]
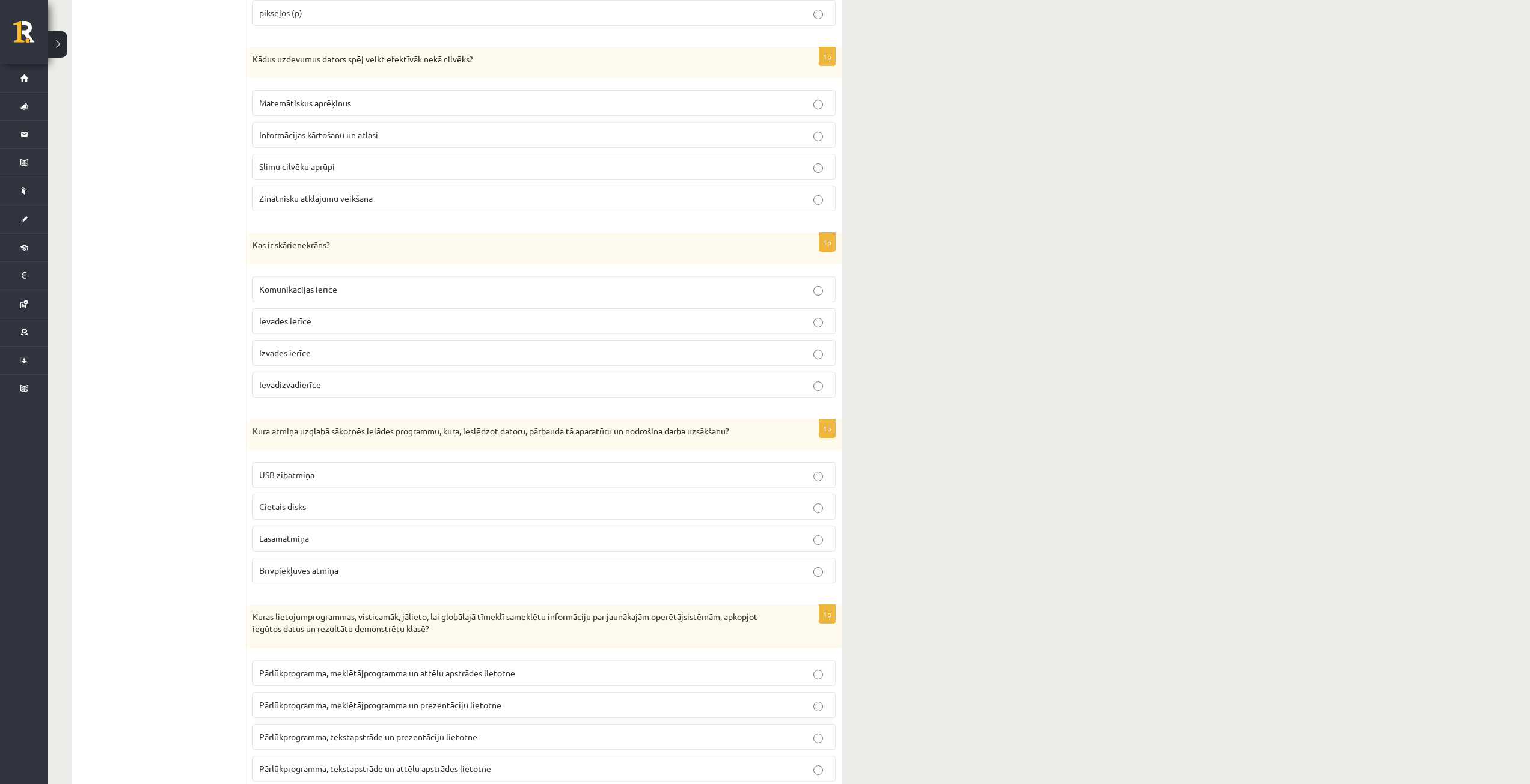
click at [342, 535] on p "Lasāmatmiņa" at bounding box center [544, 538] width 570 height 13
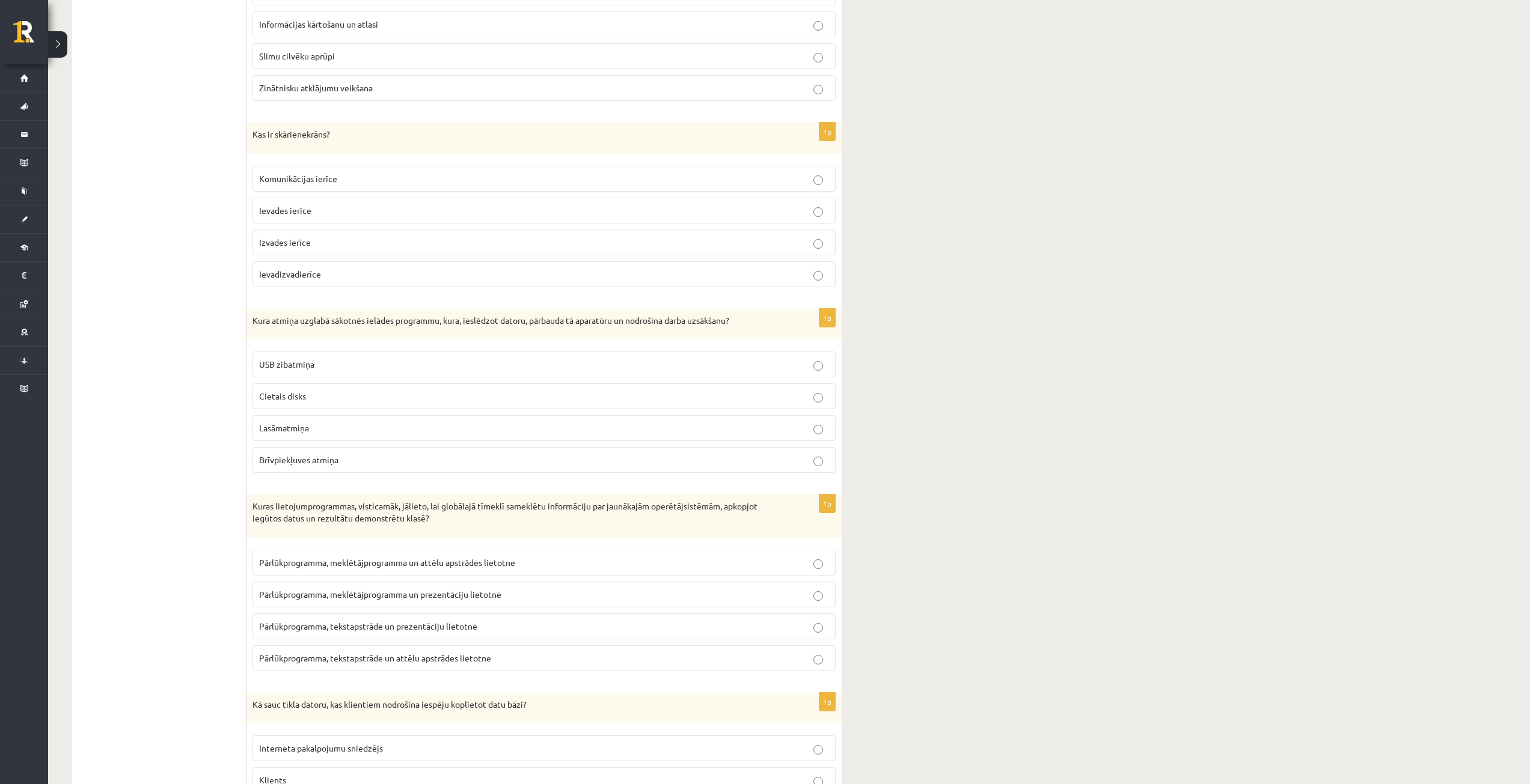
scroll to position [2343, 0]
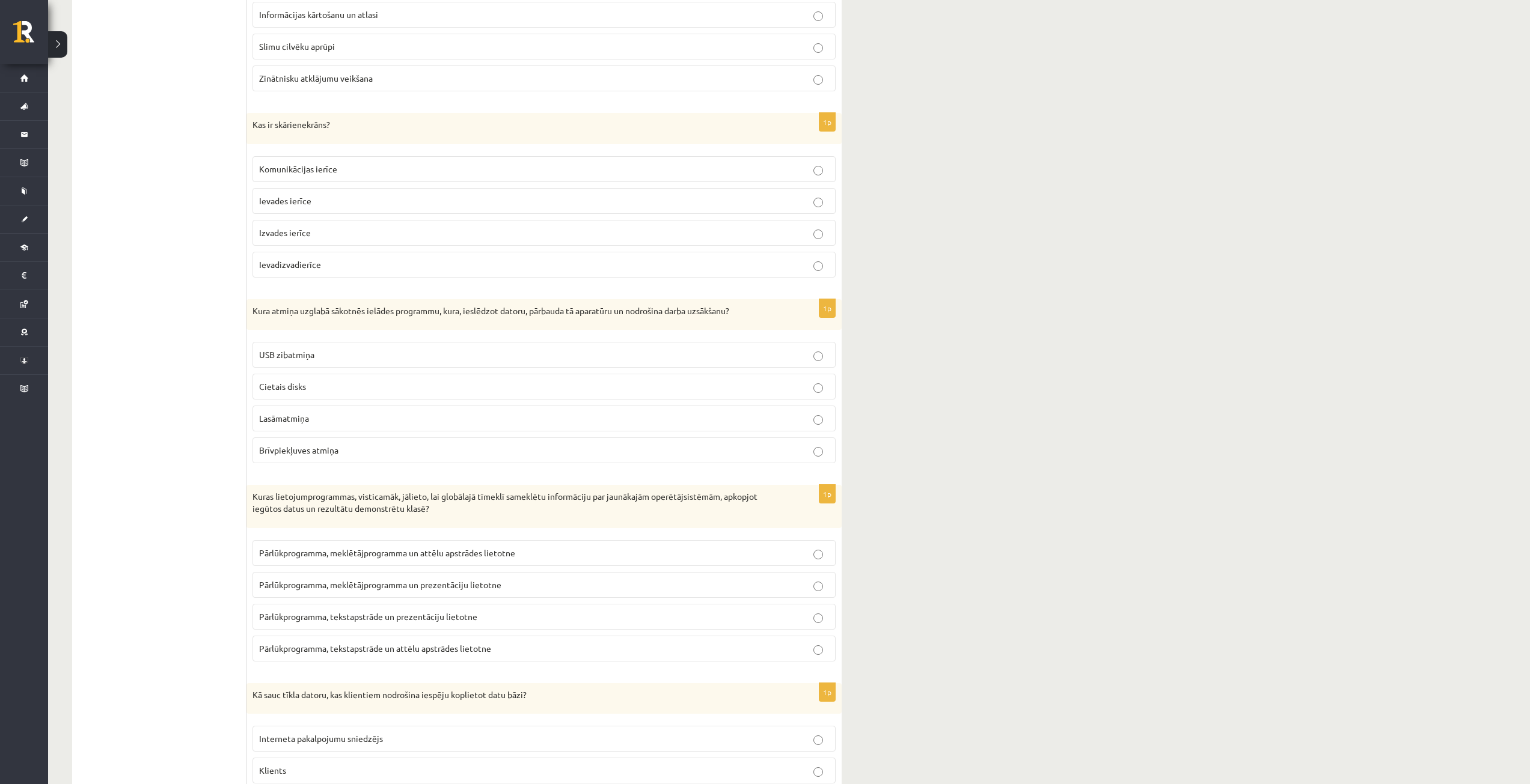
click at [464, 586] on span "Pārlūkprogramma, meklētājprogramma un prezentāciju lietotne" at bounding box center [380, 584] width 242 height 11
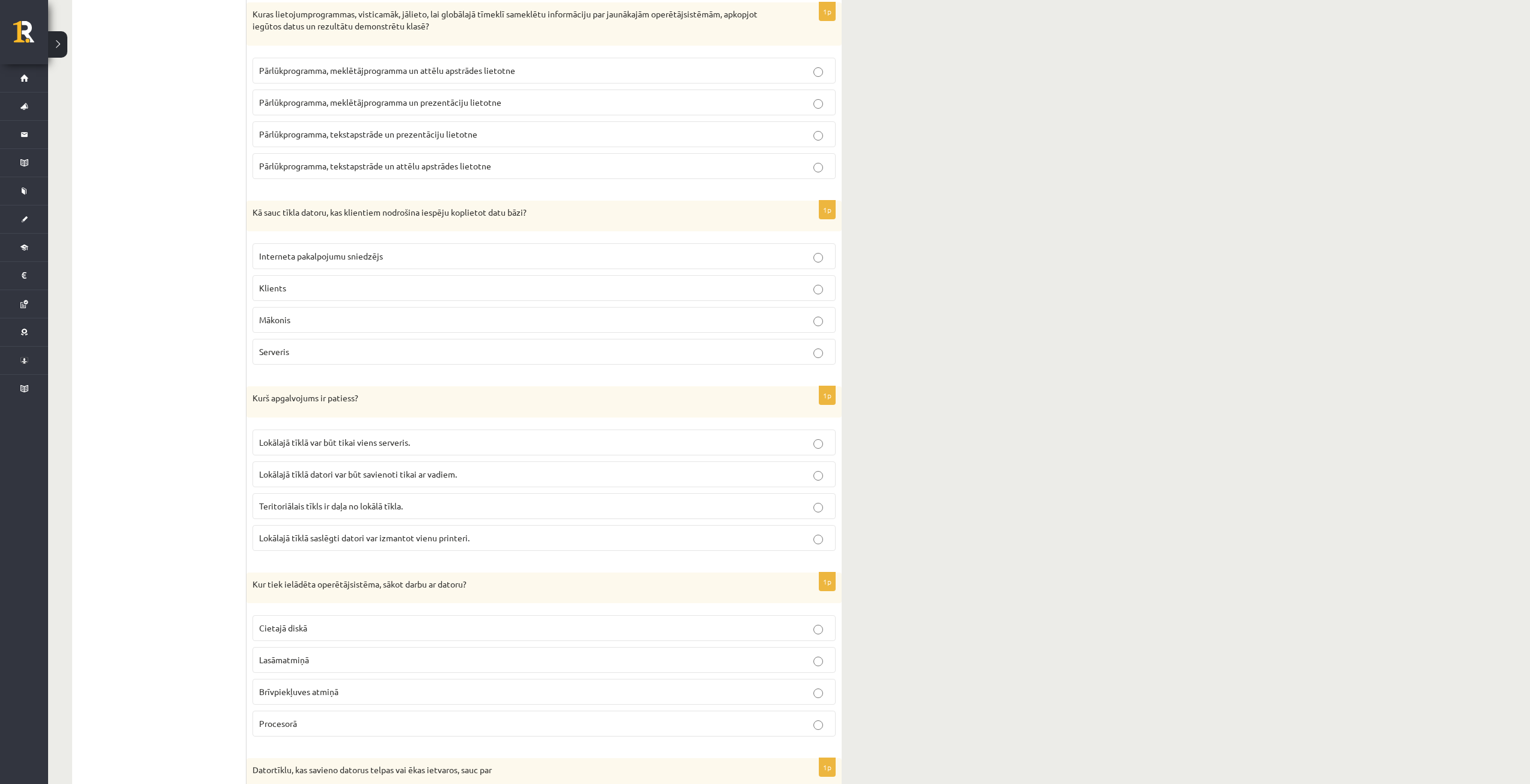
scroll to position [2884, 0]
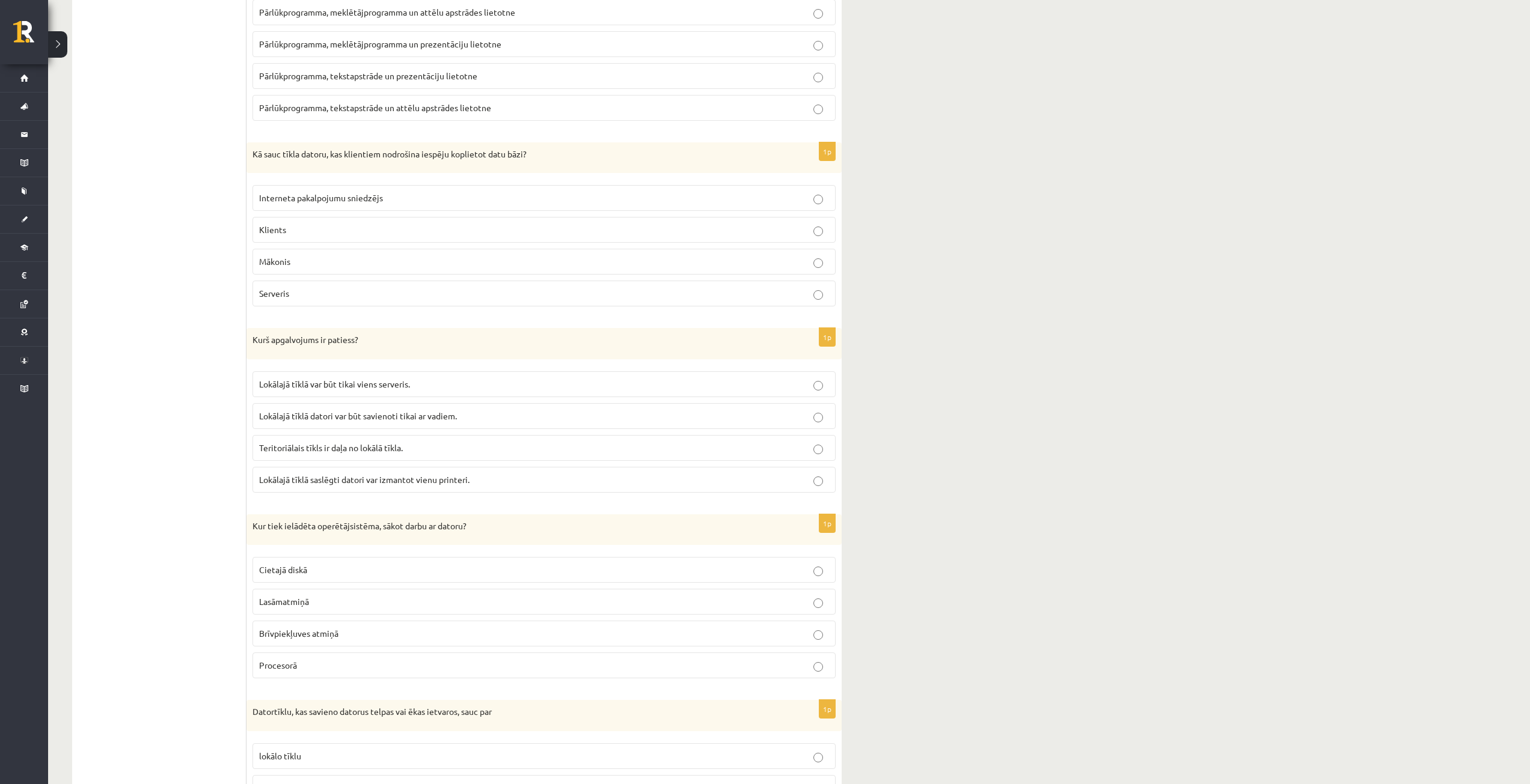
click at [383, 301] on label "Serveris" at bounding box center [544, 293] width 583 height 26
click at [467, 478] on span "Lokālajā tīklā saslēgti datori var izmantot vienu printeri." at bounding box center [364, 479] width 211 height 11
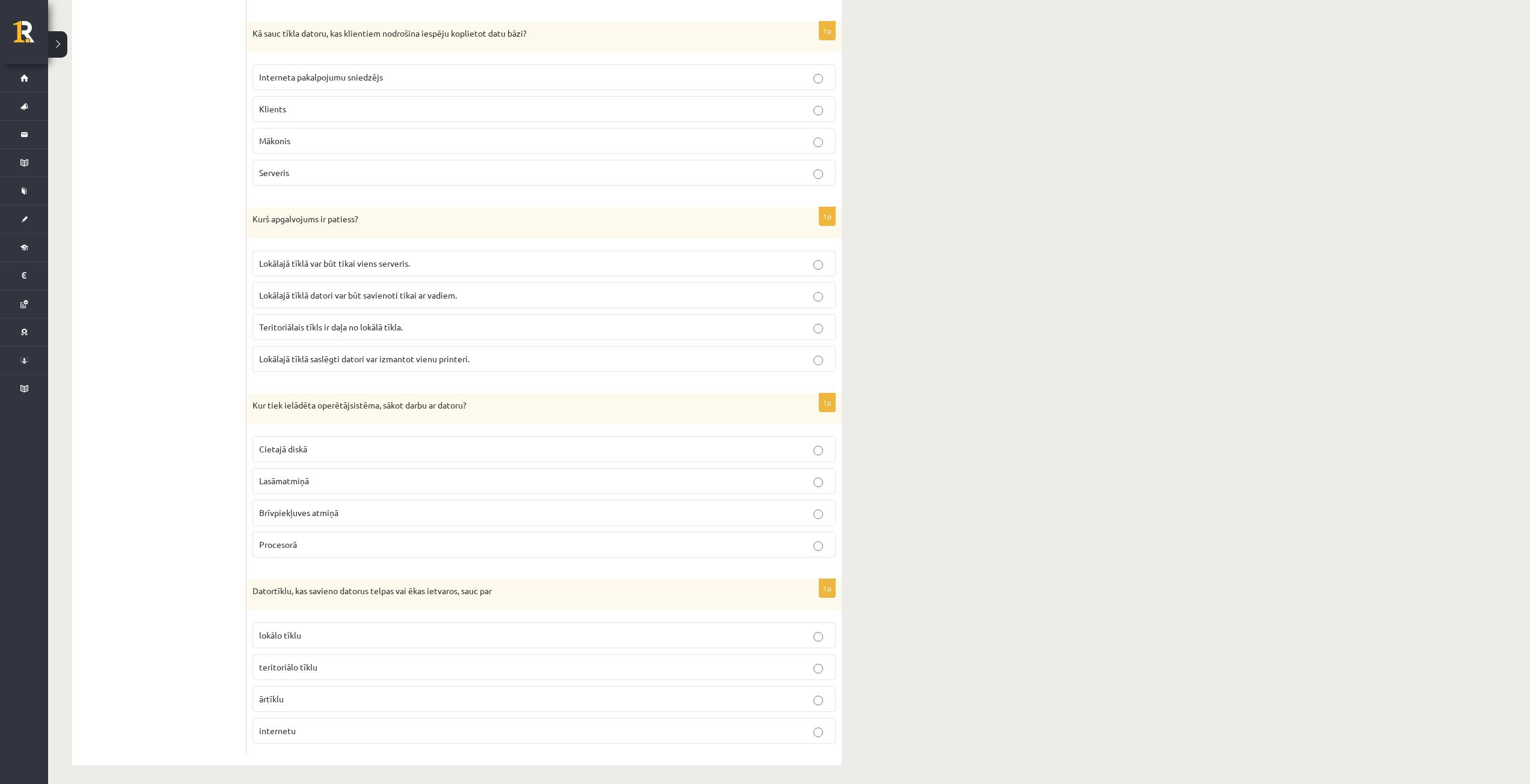
scroll to position [3011, 0]
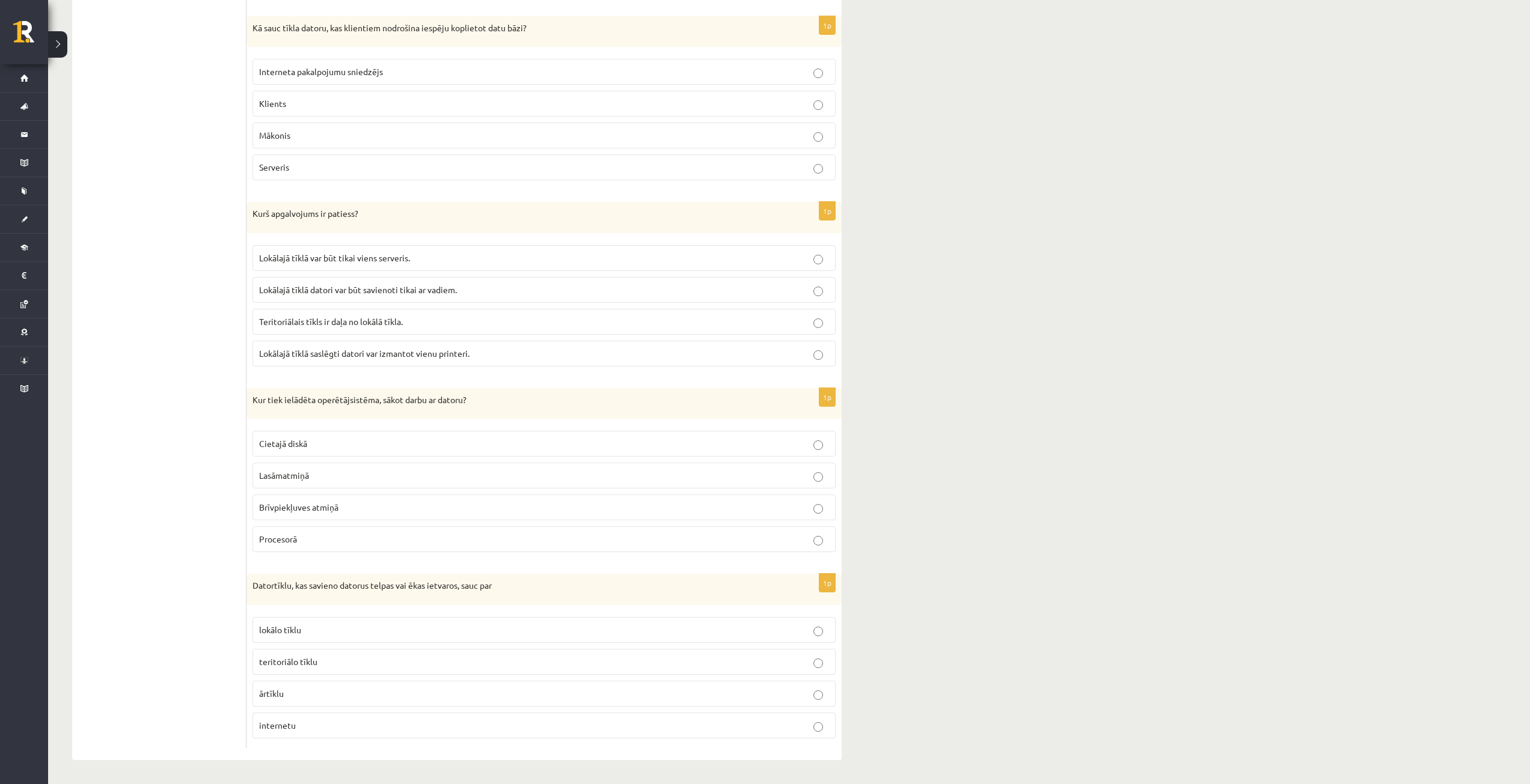
click at [421, 506] on p "Brīvpiekļuves atmiņā" at bounding box center [544, 507] width 570 height 13
click at [408, 629] on p "lokālo tīklu" at bounding box center [544, 630] width 570 height 13
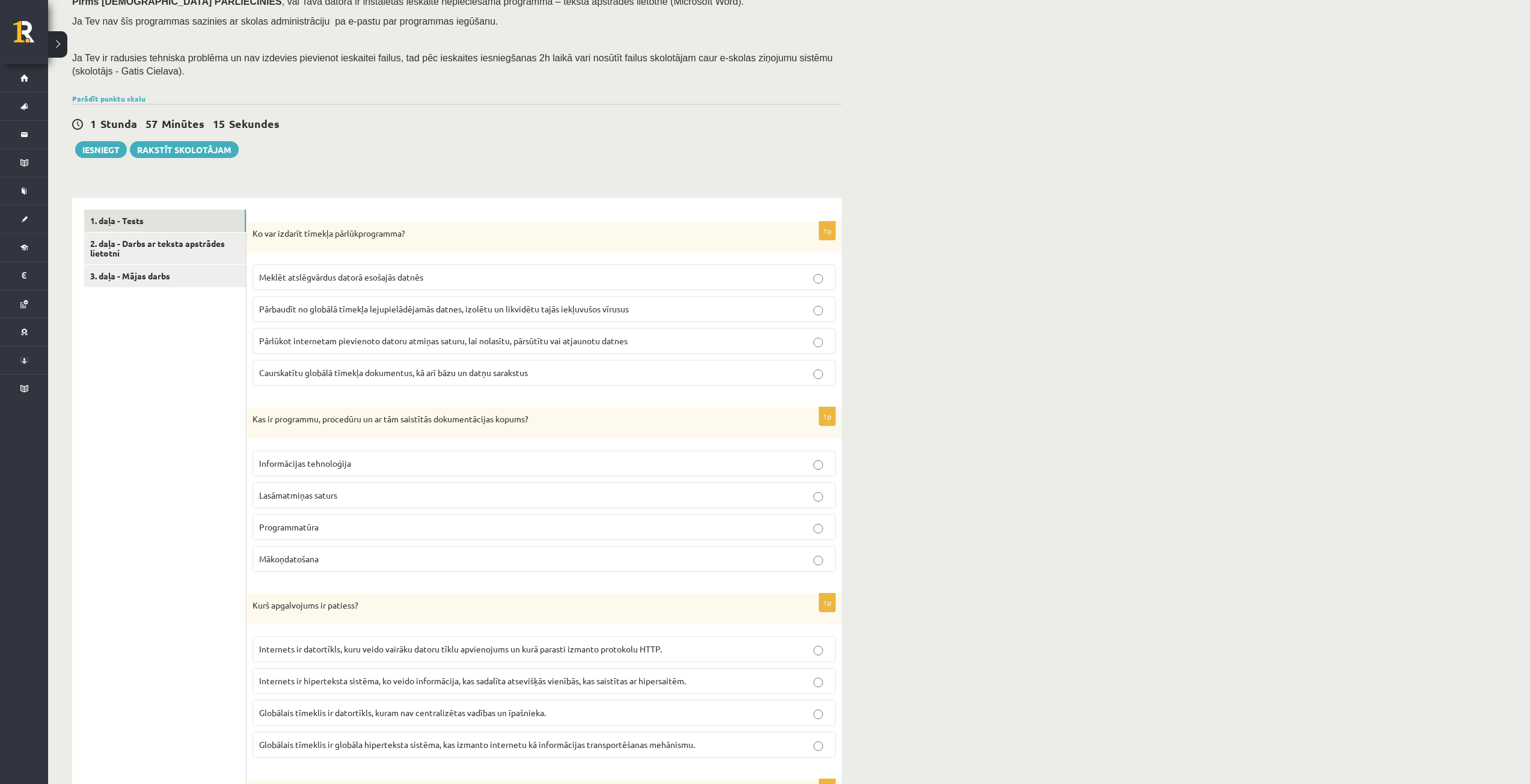
scroll to position [187, 0]
click at [163, 284] on link "3. daļa - Mājas darbs" at bounding box center [165, 278] width 162 height 22
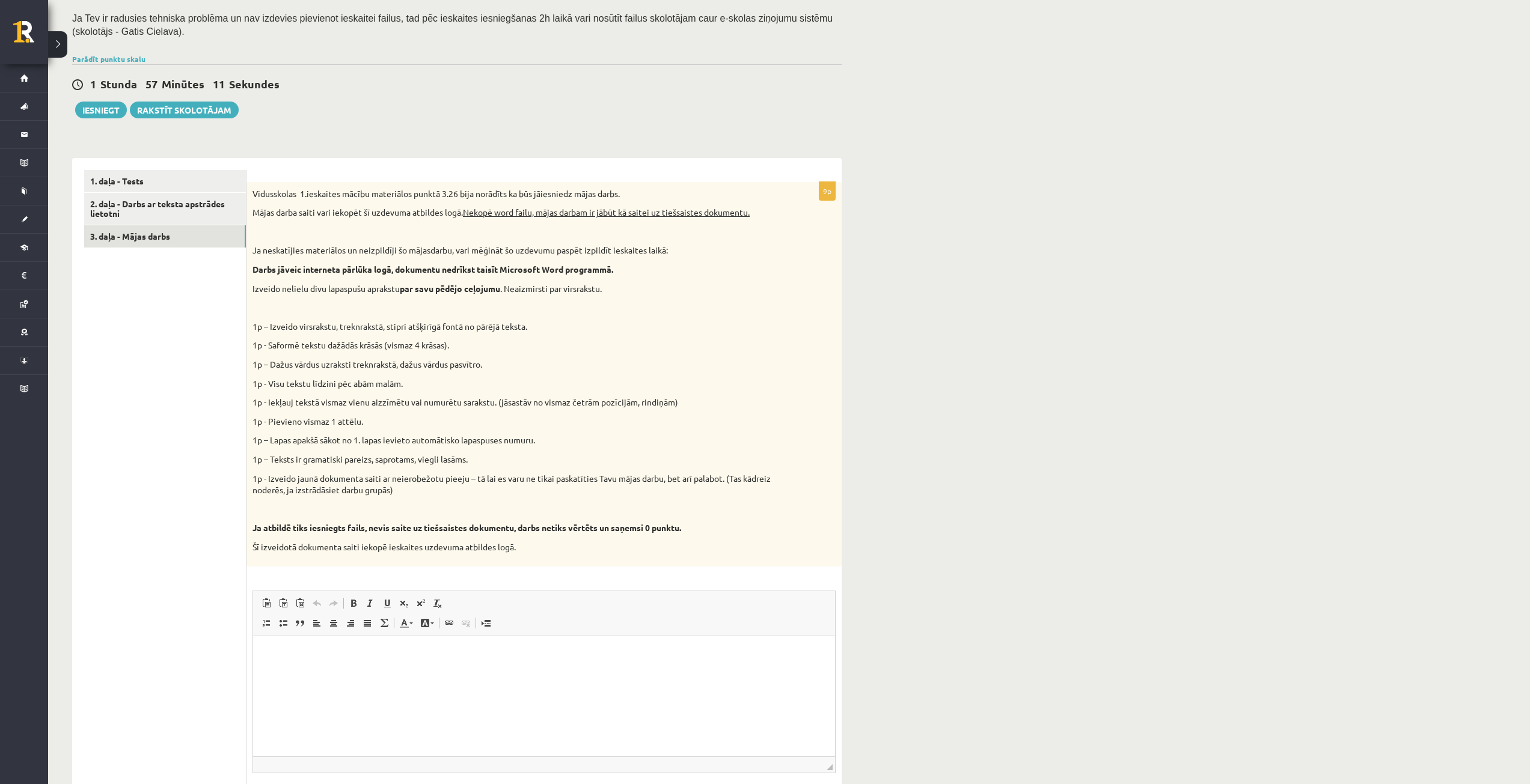
scroll to position [262, 0]
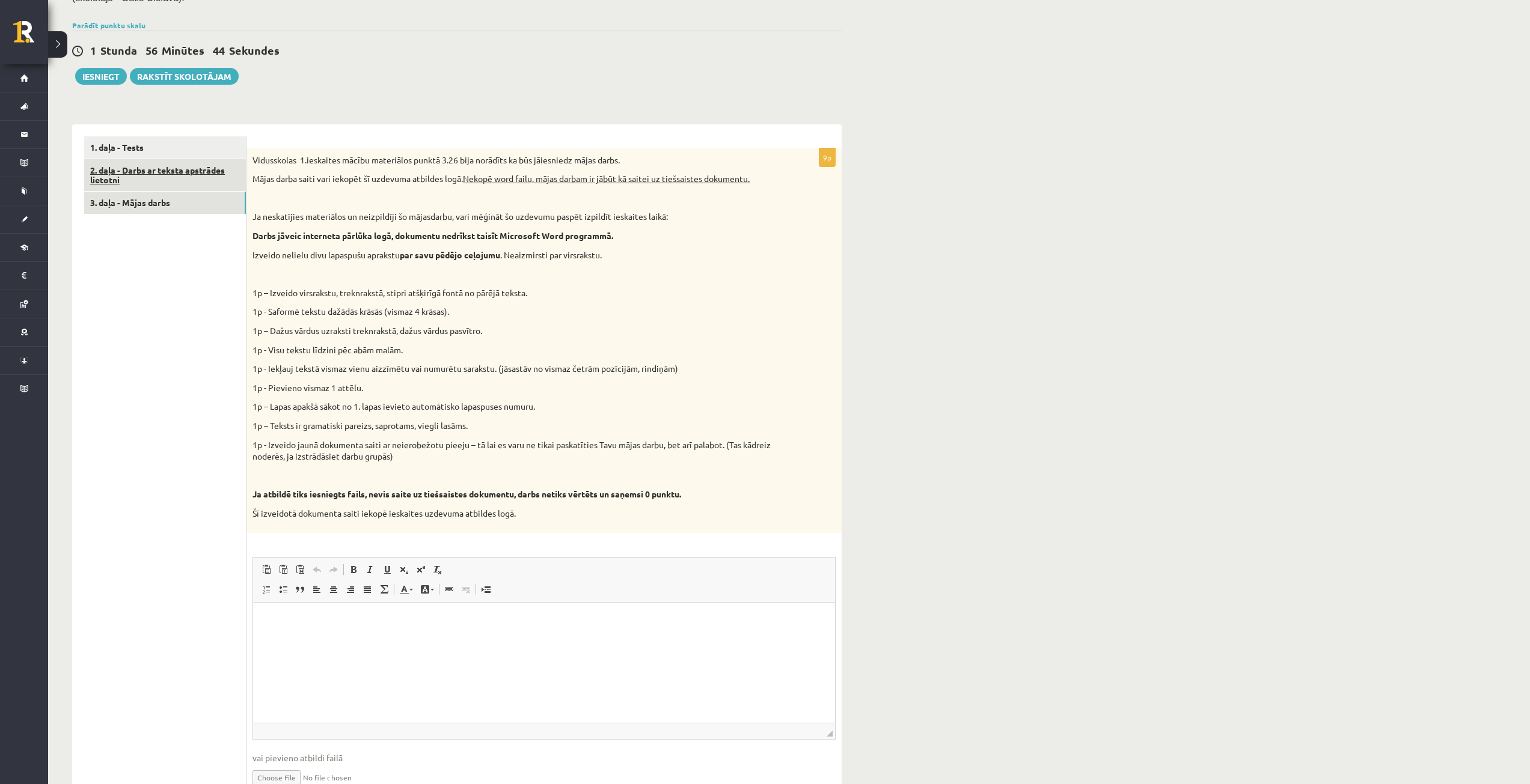
click at [186, 169] on link "2. daļa - Darbs ar teksta apstrādes lietotni" at bounding box center [165, 175] width 162 height 33
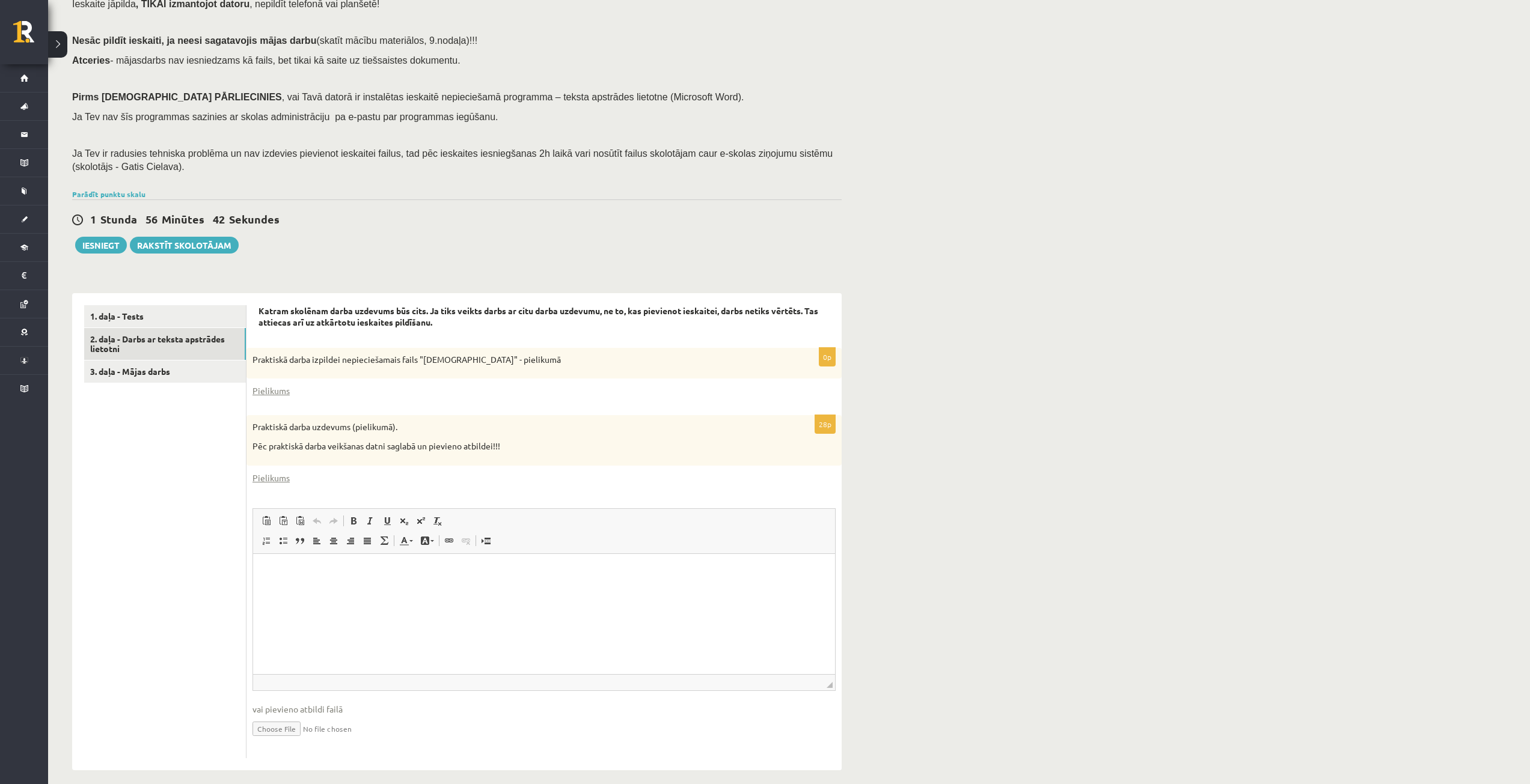
scroll to position [104, 0]
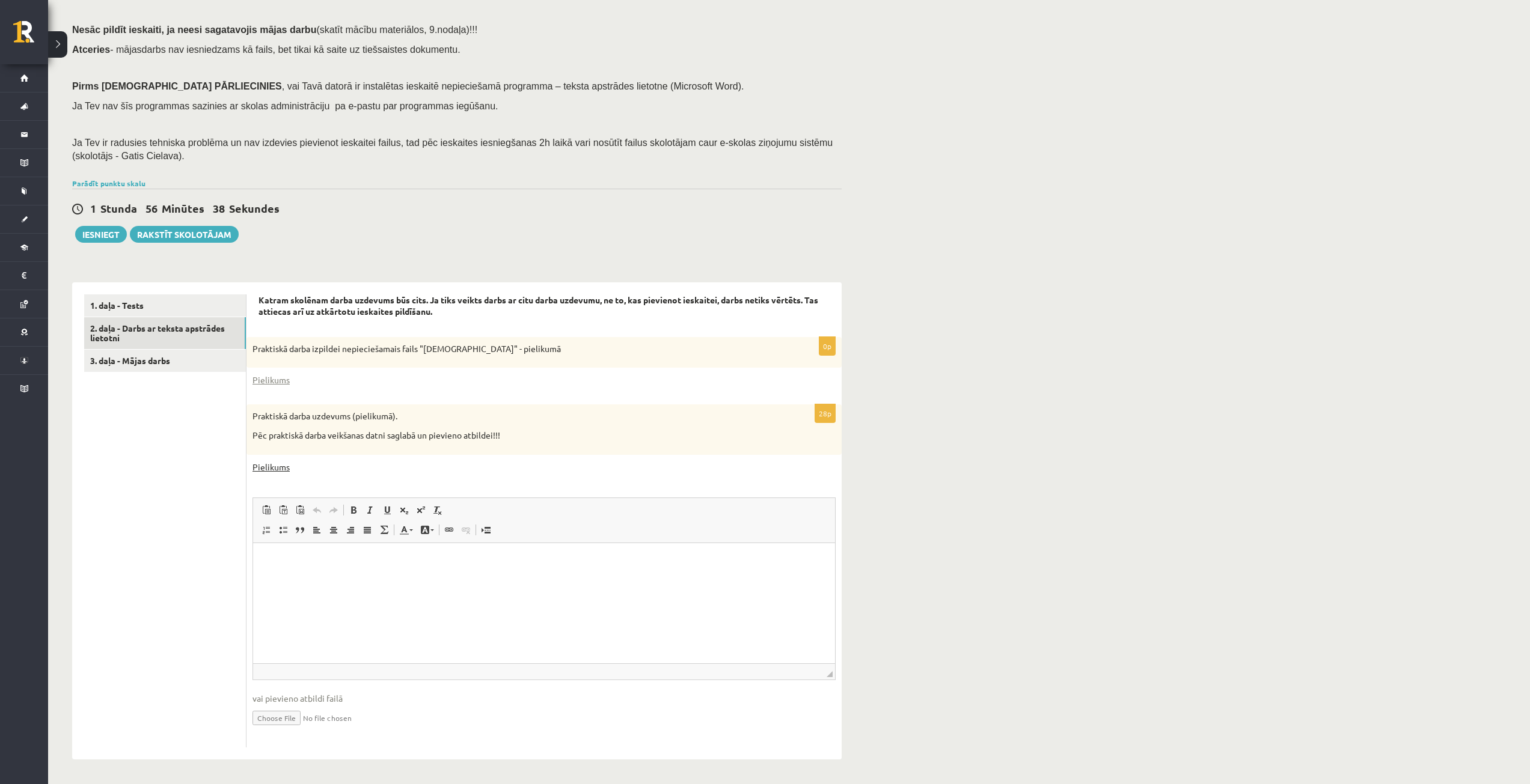
click at [263, 462] on link "Pielikums" at bounding box center [271, 467] width 37 height 13
click at [260, 378] on link "Pielikums" at bounding box center [271, 380] width 37 height 13
click at [958, 115] on div "Datorika 1.ieskaite 10.a2 klase , Vladislava Vlasova (10.a2 klase) Ieskaite jāp…" at bounding box center [789, 363] width 1481 height 841
